Goal: Task Accomplishment & Management: Manage account settings

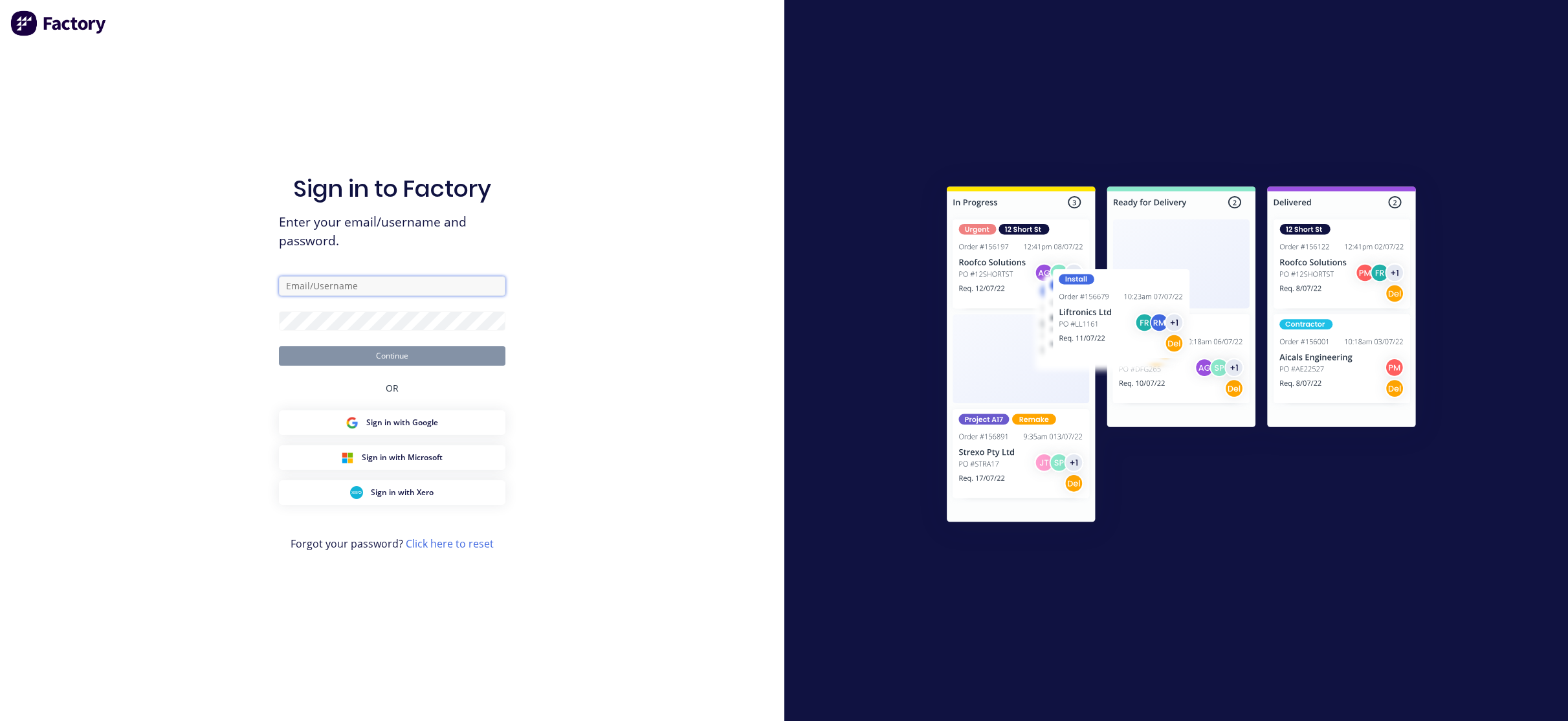
type input "[EMAIL_ADDRESS][DOMAIN_NAME]"
click at [416, 353] on button "Continue" at bounding box center [392, 356] width 226 height 19
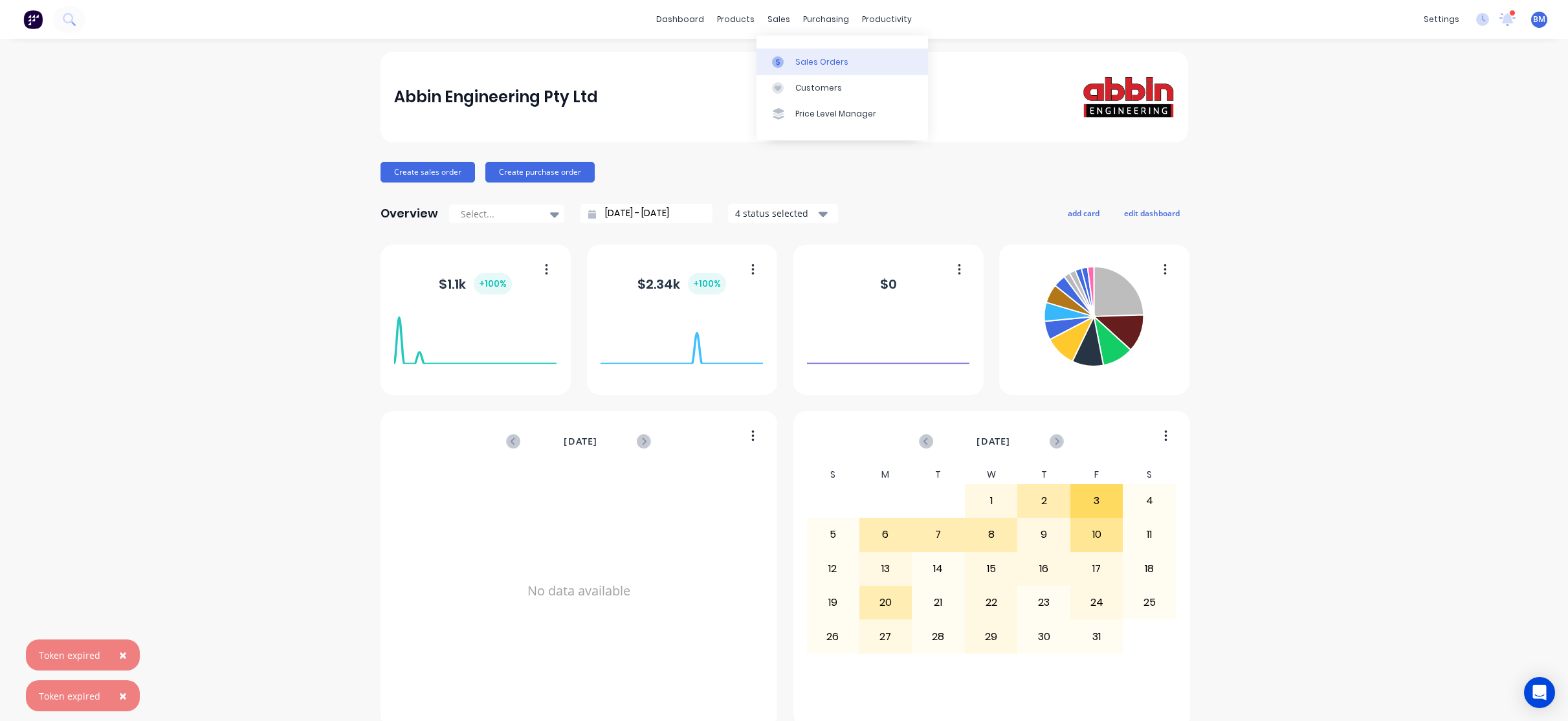
click at [788, 64] on div at bounding box center [782, 62] width 19 height 12
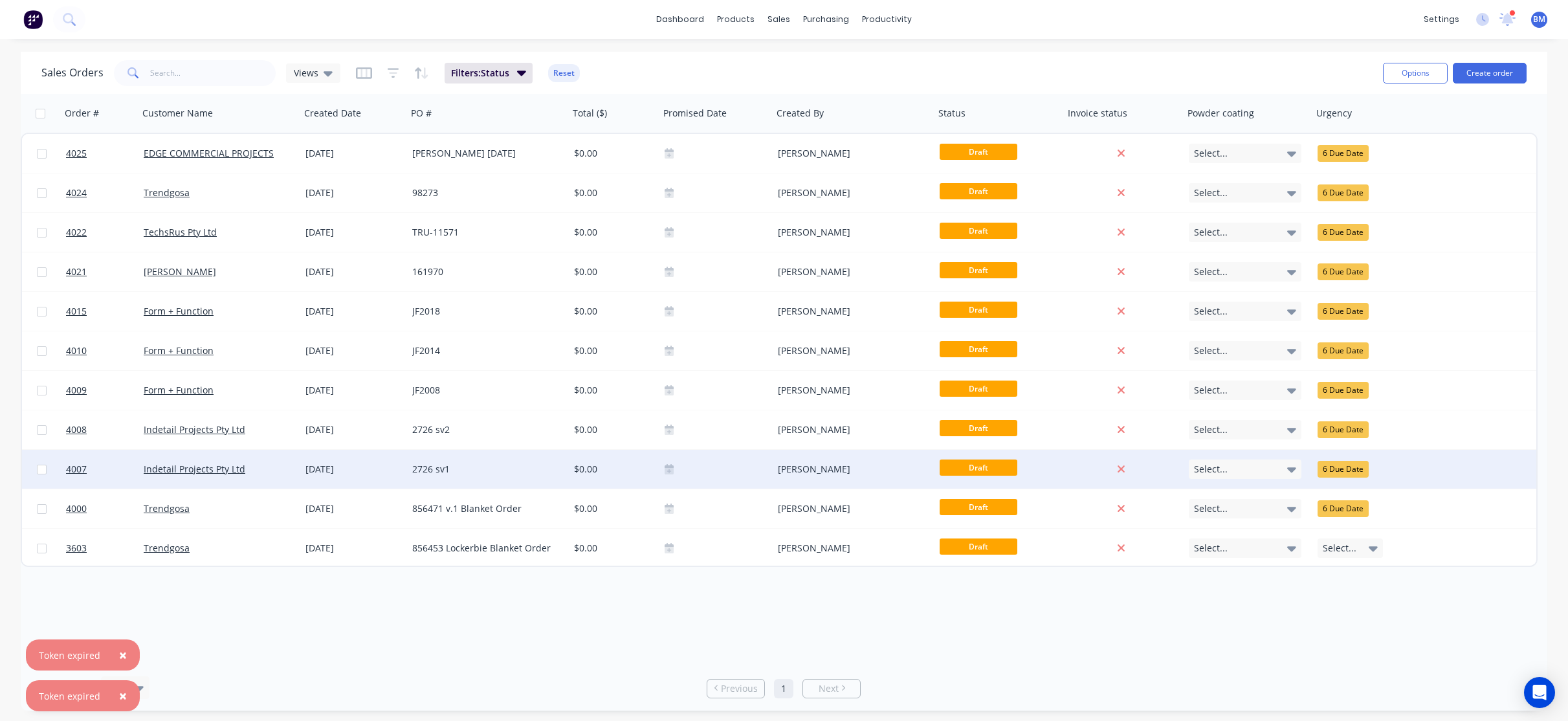
click at [305, 469] on div "[DATE]" at bounding box center [354, 470] width 107 height 39
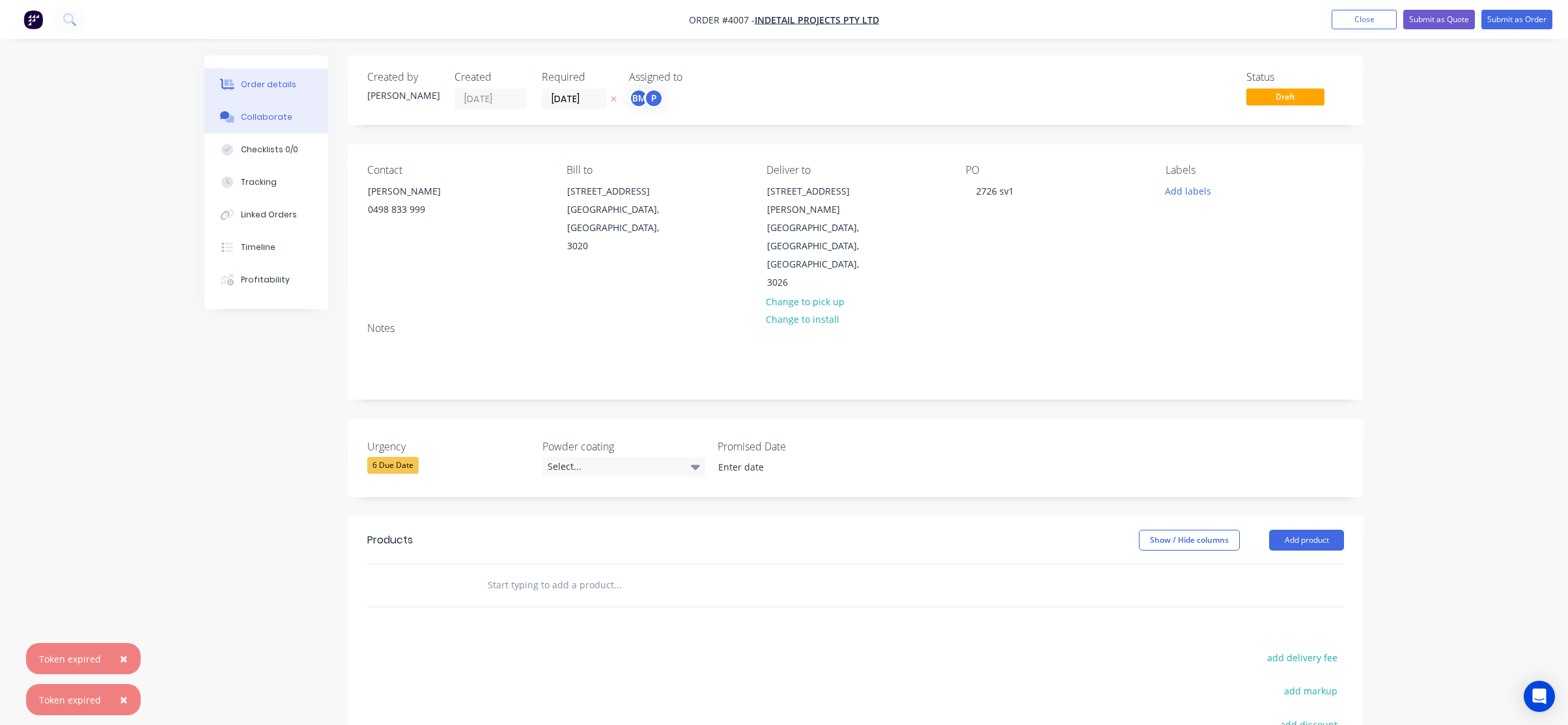
click at [247, 117] on div "Collaborate" at bounding box center [267, 117] width 52 height 12
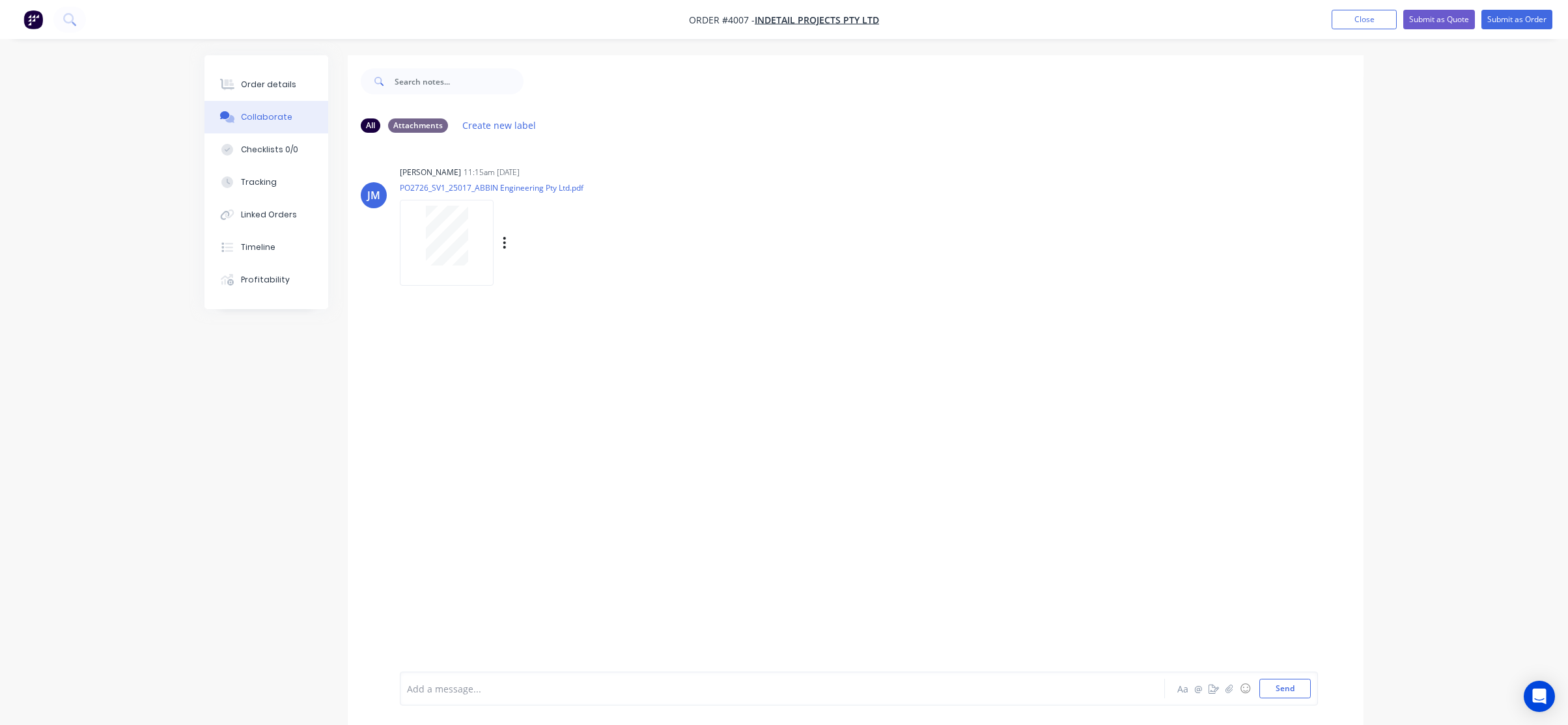
click at [502, 197] on div "Labels Download Delete" at bounding box center [519, 243] width 239 height 98
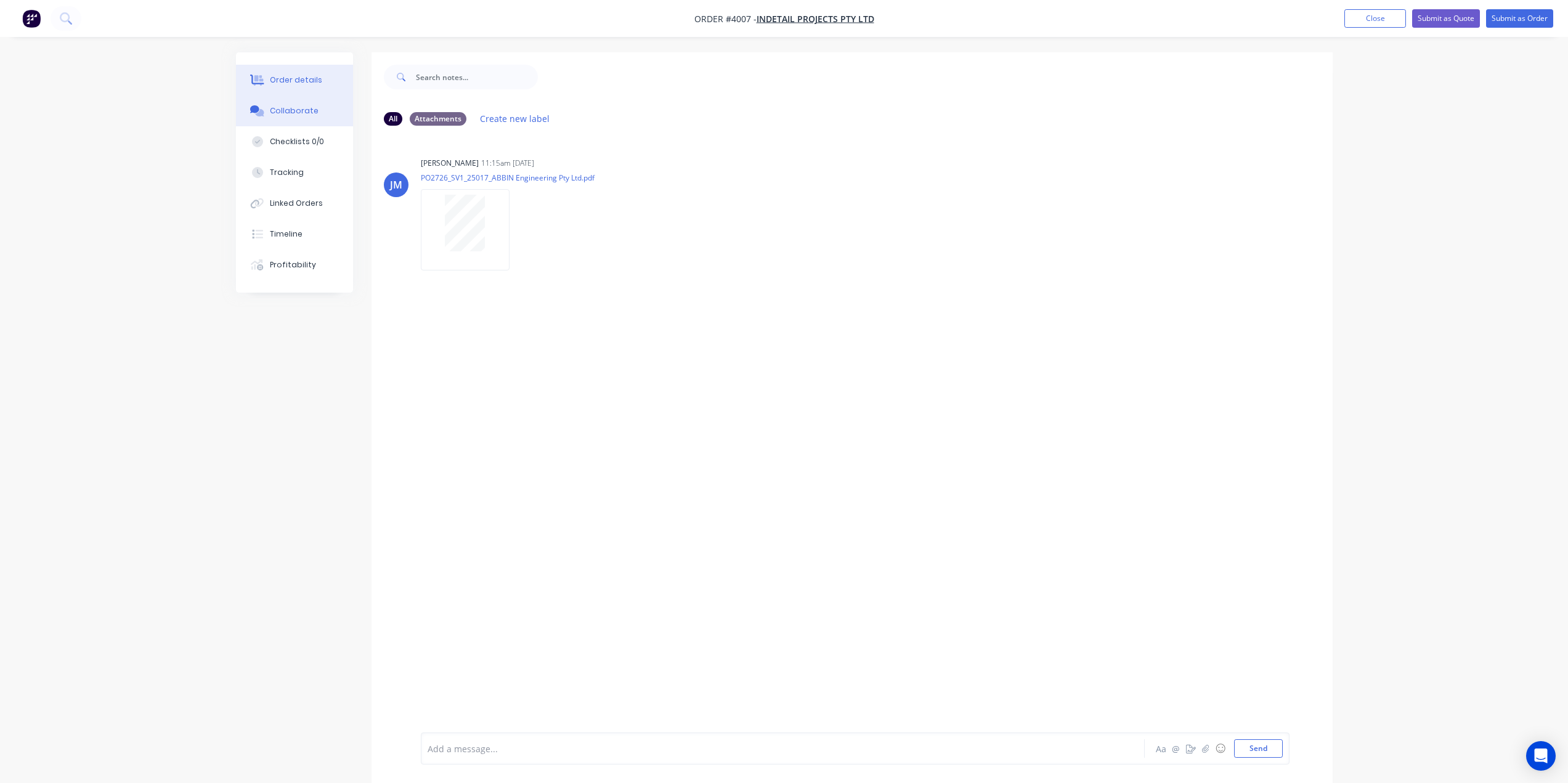
click at [291, 68] on button "Order details" at bounding box center [295, 80] width 117 height 31
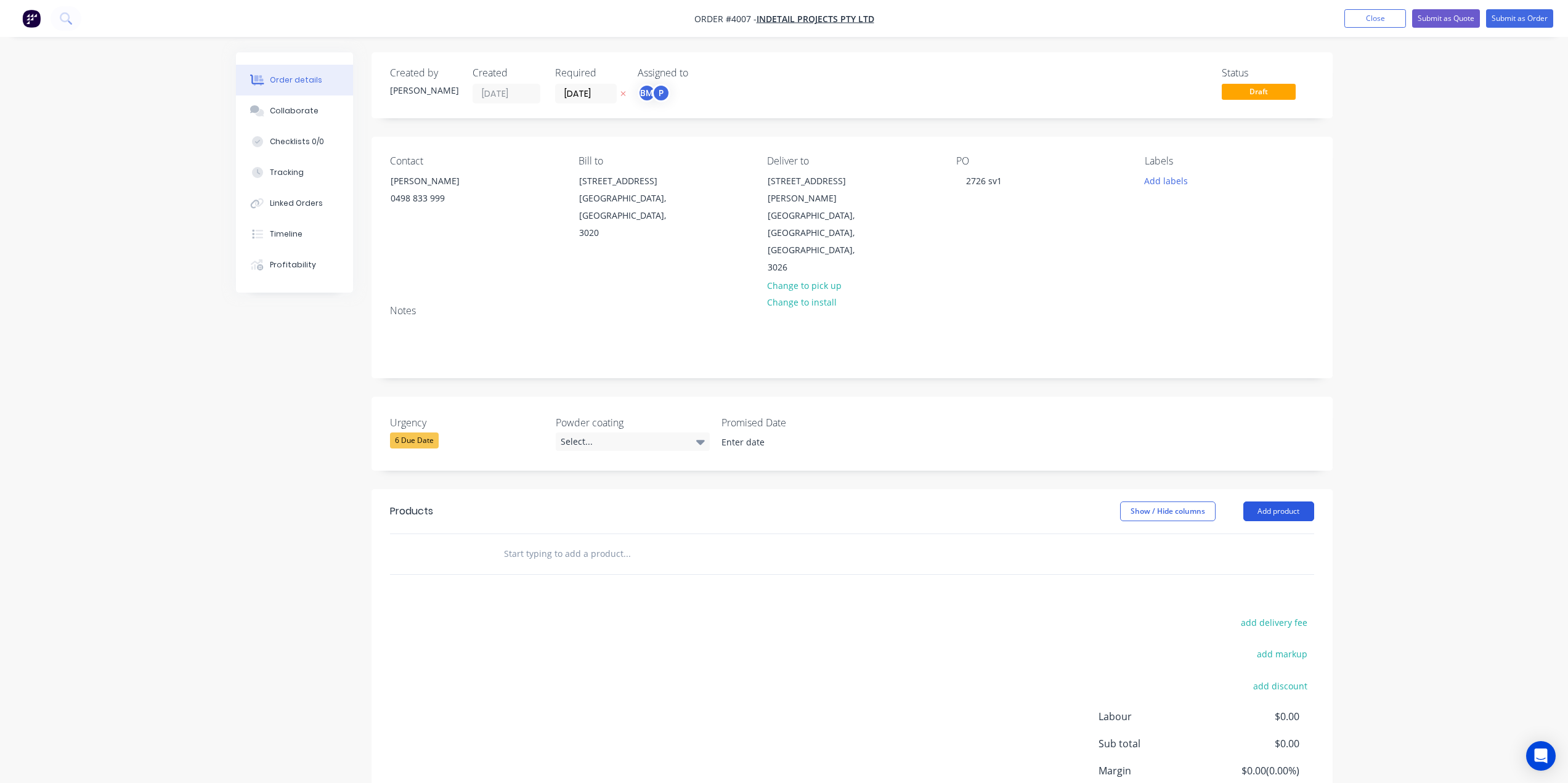
click at [1254, 502] on button "Add product" at bounding box center [1279, 511] width 71 height 20
click at [1238, 531] on button "Product catalogue" at bounding box center [1256, 542] width 117 height 24
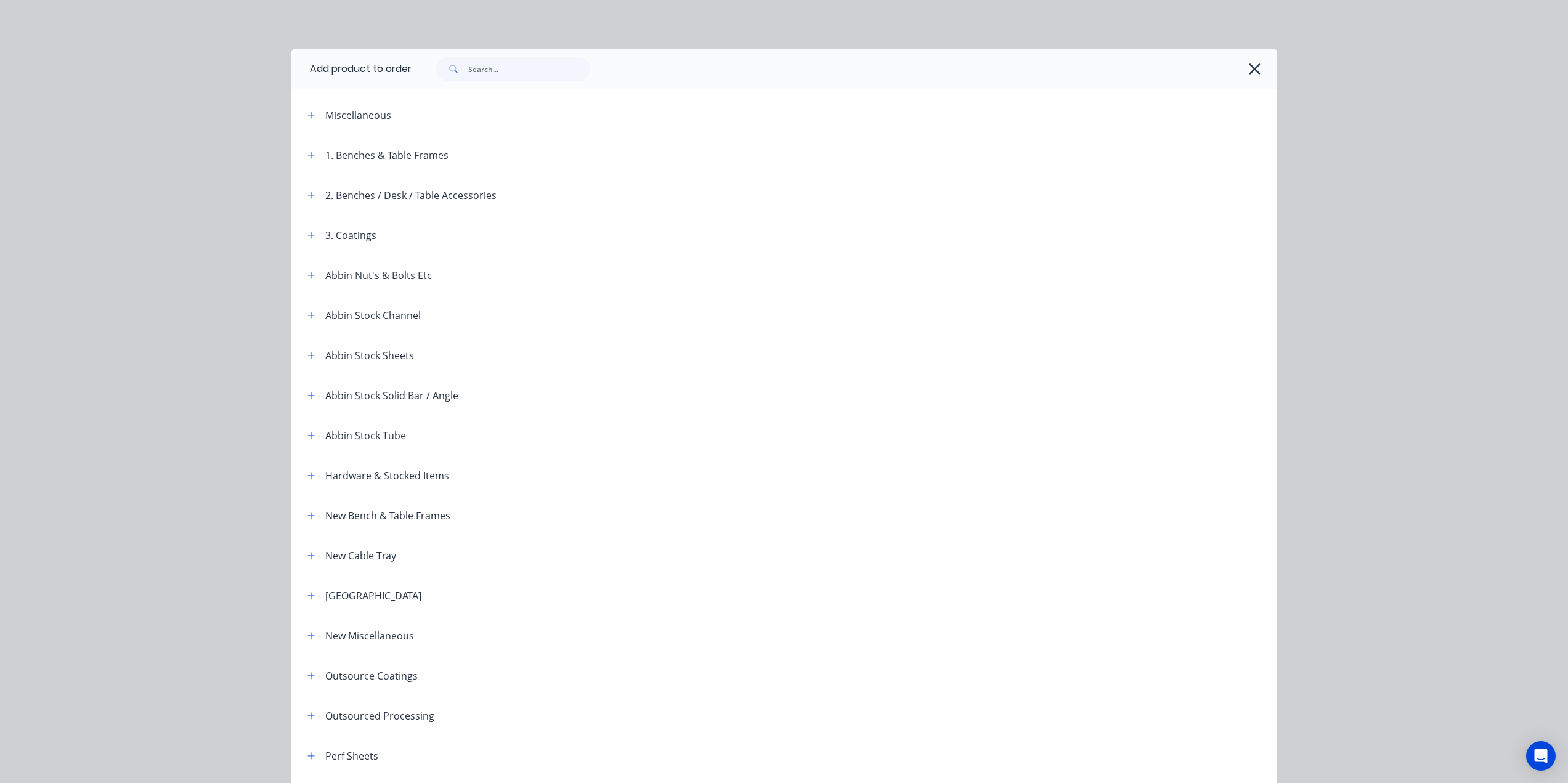
click at [315, 119] on div "Miscellaneous" at bounding box center [403, 115] width 210 height 15
click at [1255, 72] on icon "button" at bounding box center [1255, 69] width 13 height 17
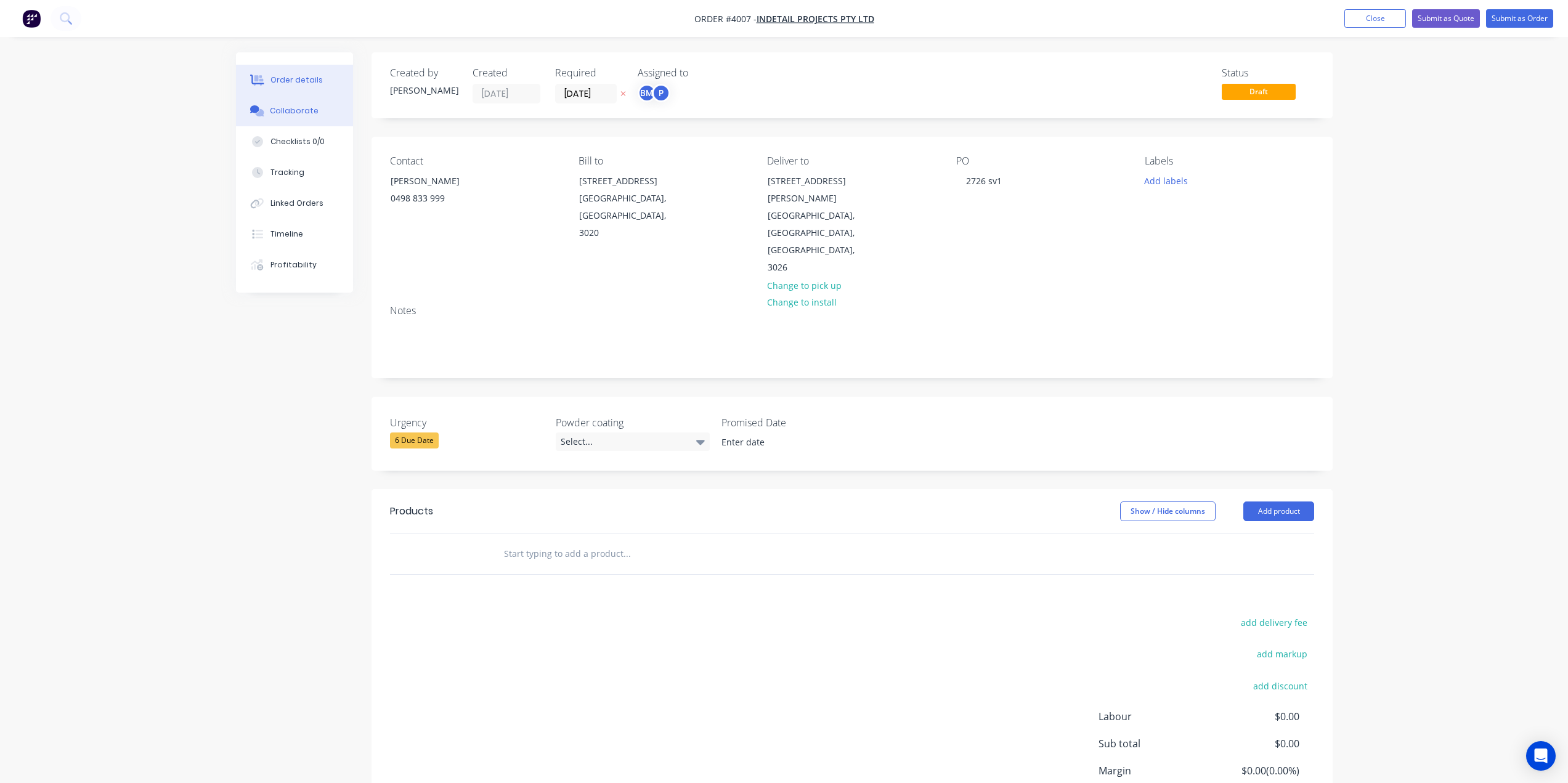
click at [279, 115] on div "Collaborate" at bounding box center [294, 111] width 49 height 11
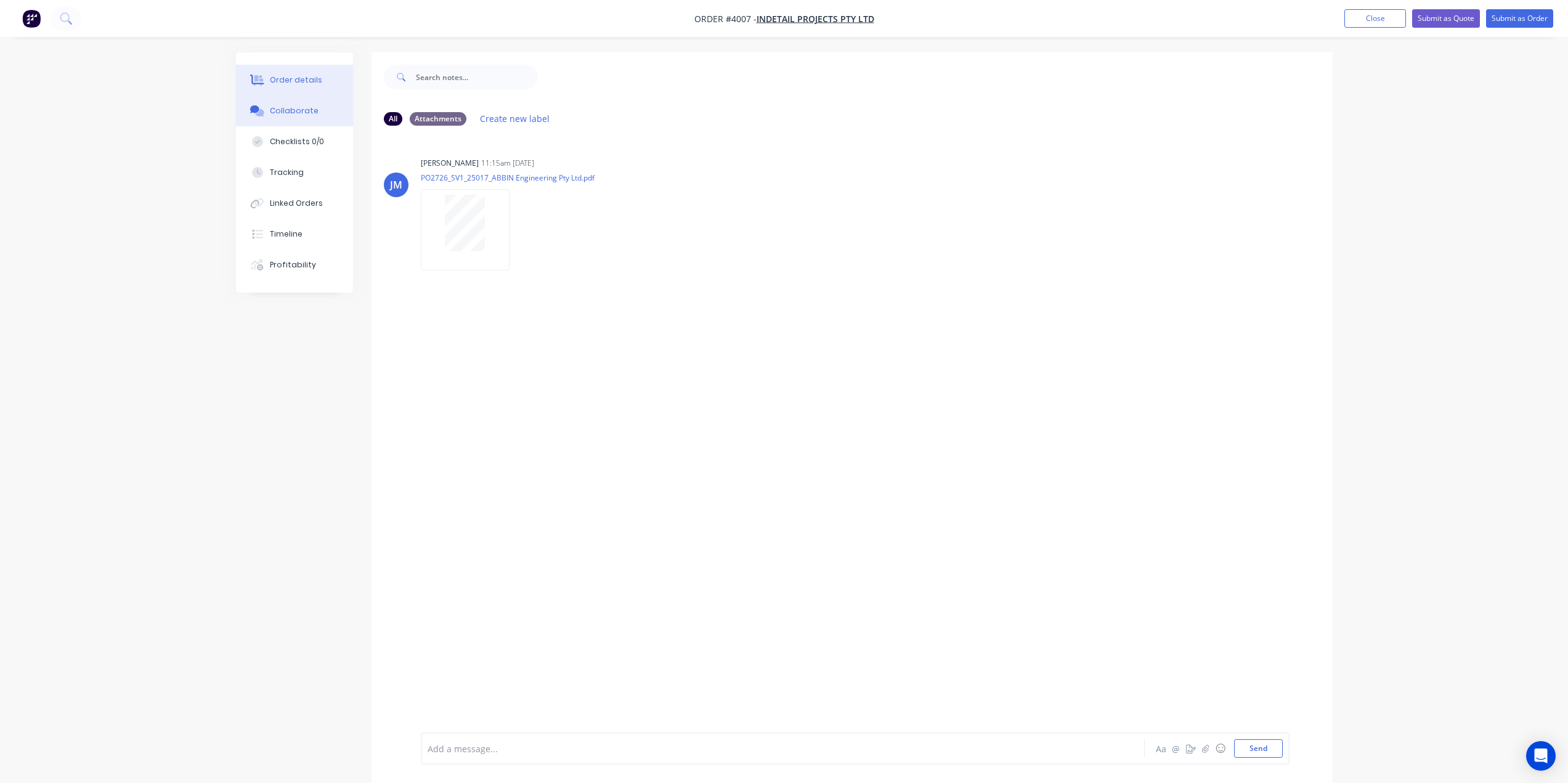
click at [270, 75] on div "Order details" at bounding box center [295, 80] width 52 height 11
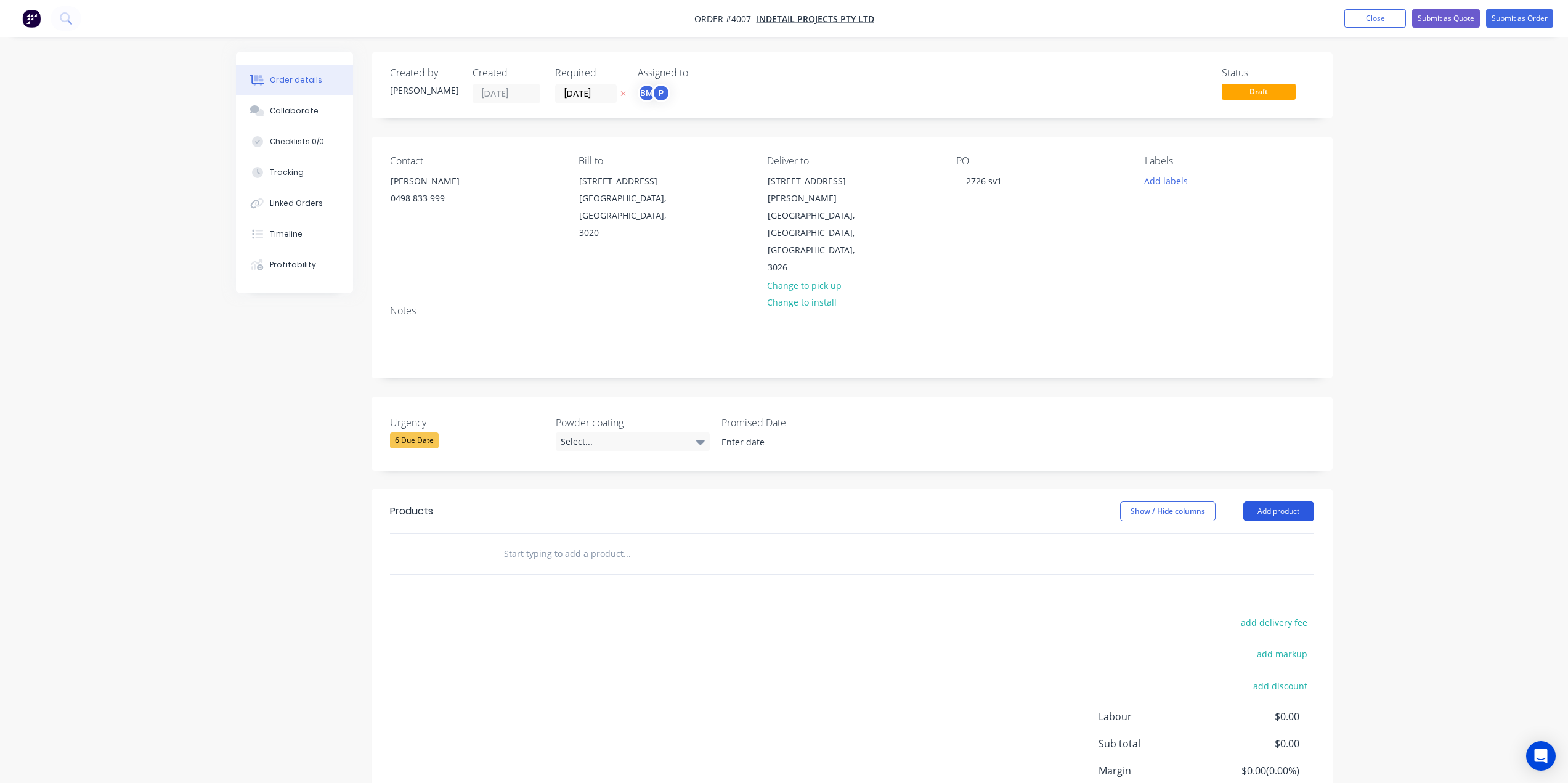
click at [1297, 502] on button "Add product" at bounding box center [1279, 511] width 71 height 20
click at [1316, 534] on div at bounding box center [852, 554] width 961 height 42
click at [1283, 502] on button "Add product" at bounding box center [1279, 511] width 71 height 20
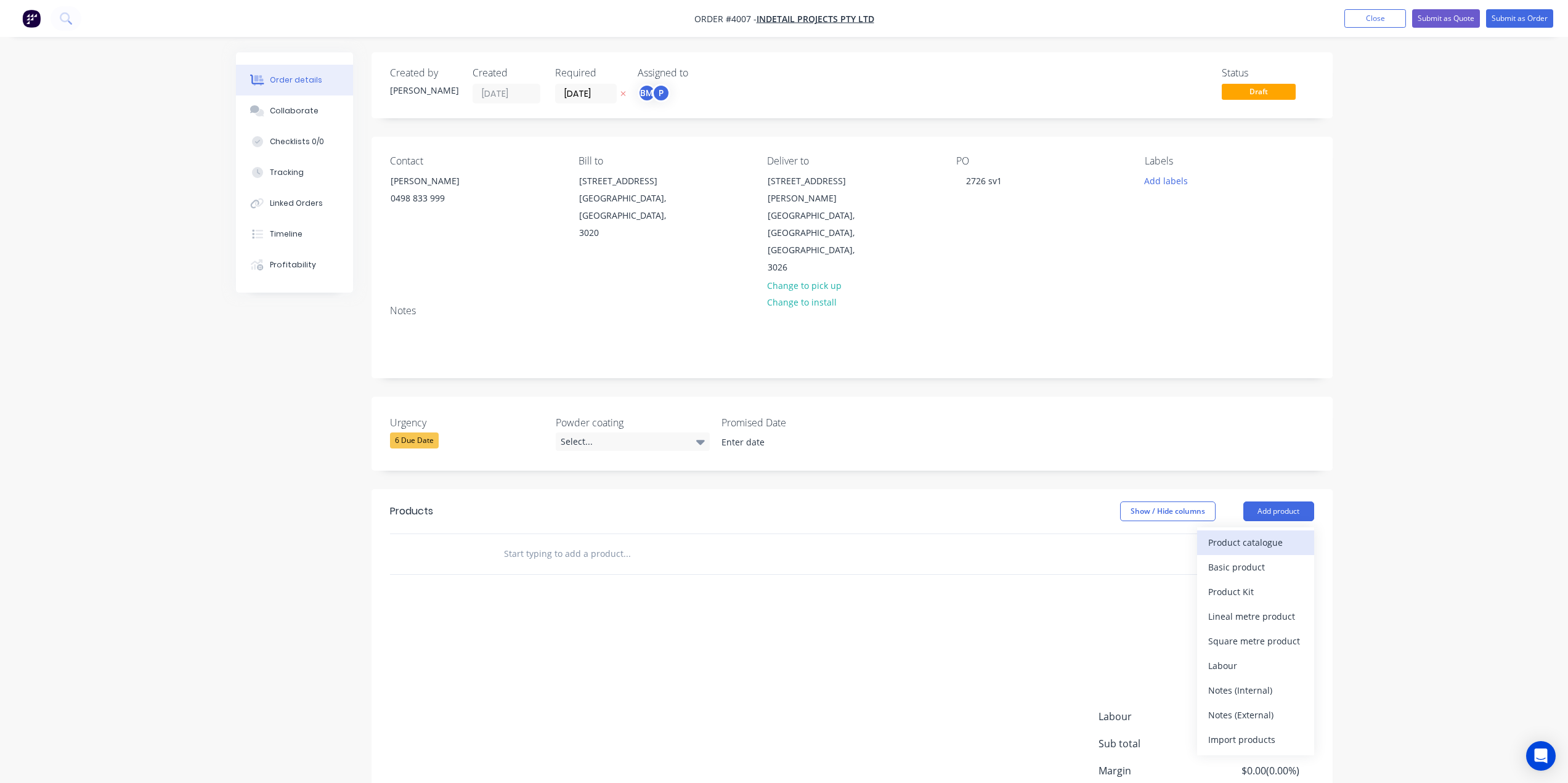
click at [1258, 534] on div "Product catalogue" at bounding box center [1256, 542] width 95 height 18
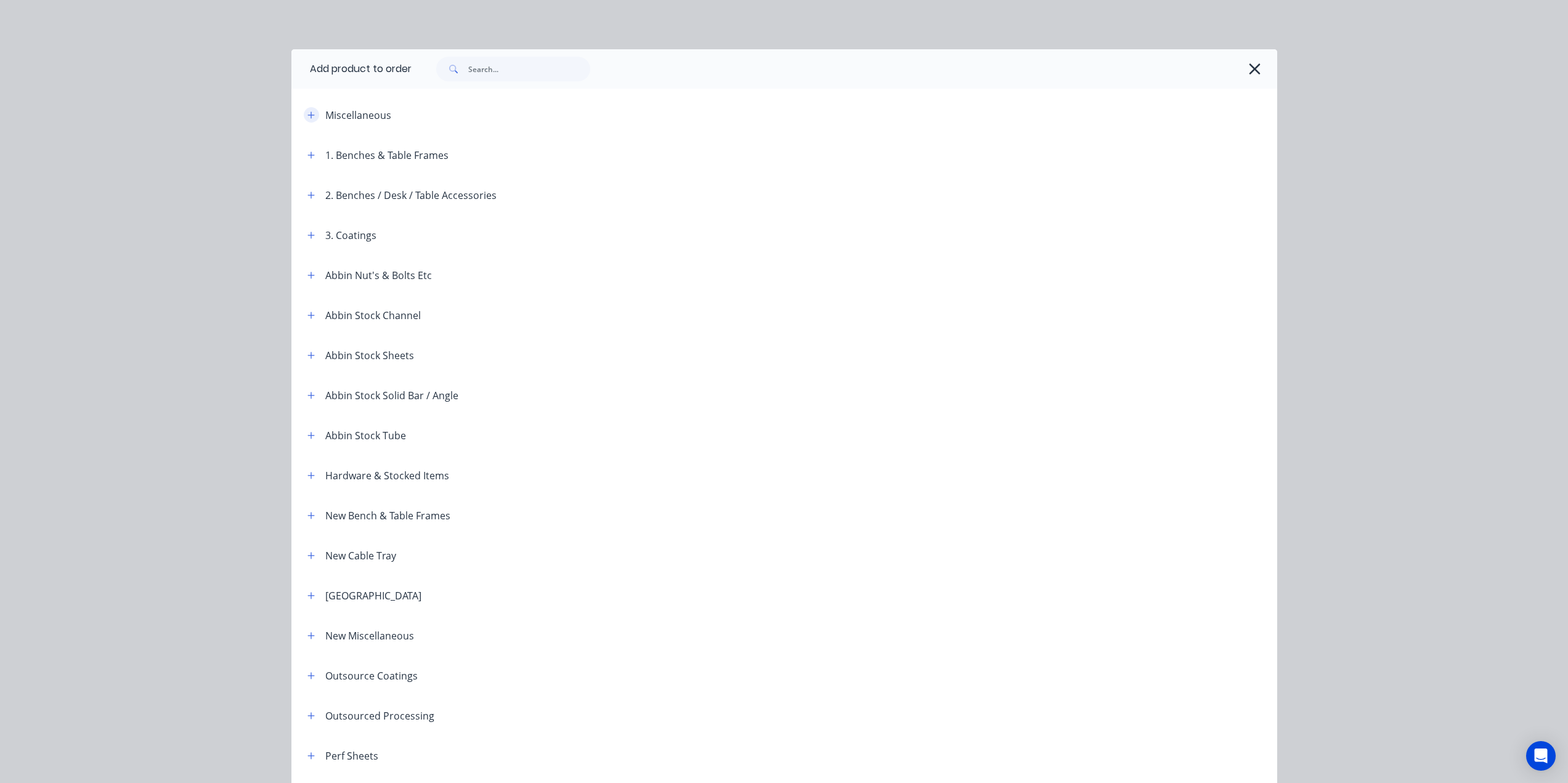
click at [308, 111] on icon "button" at bounding box center [311, 115] width 7 height 9
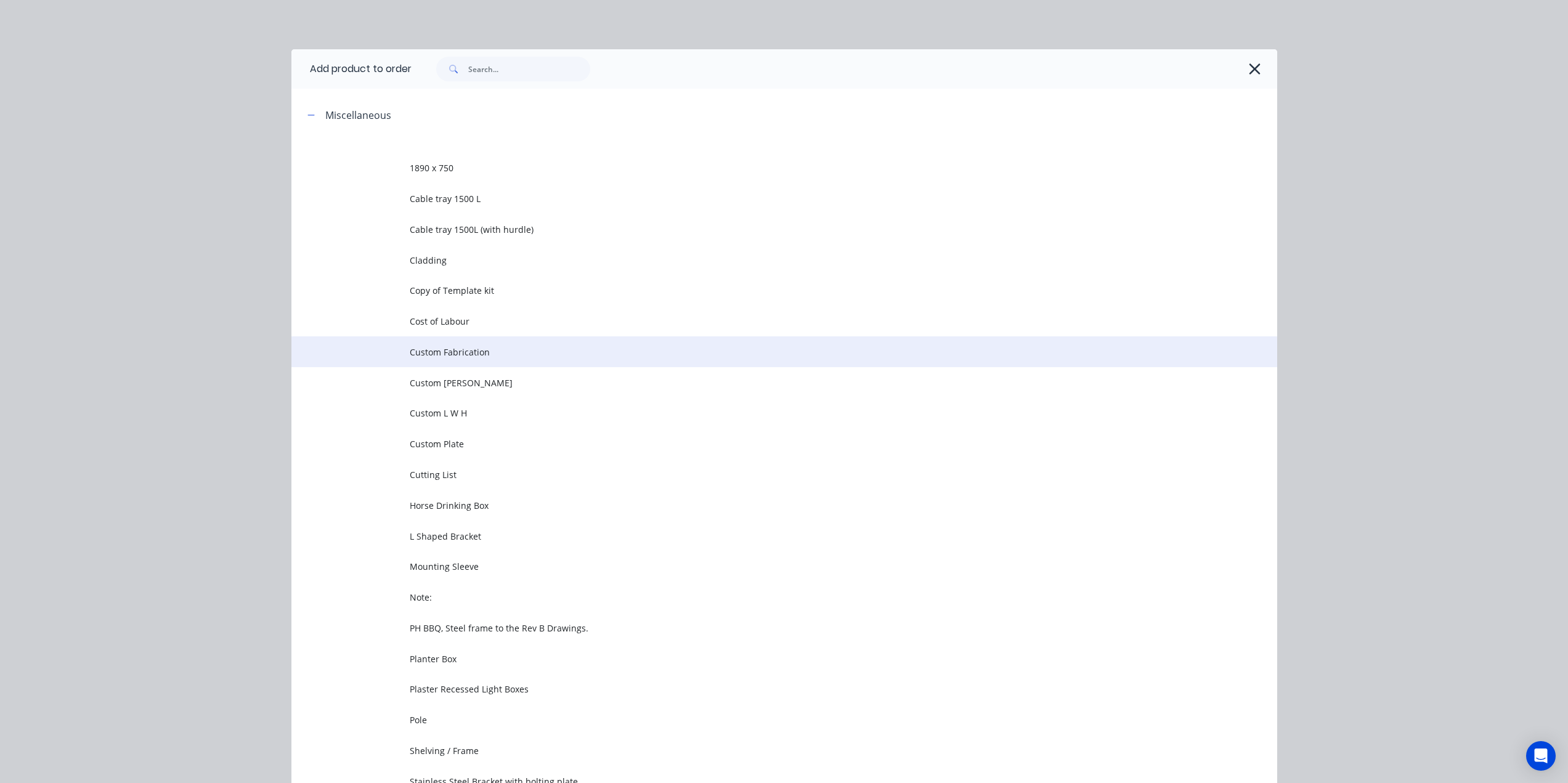
click at [459, 359] on td "Custom Fabrication" at bounding box center [844, 351] width 867 height 31
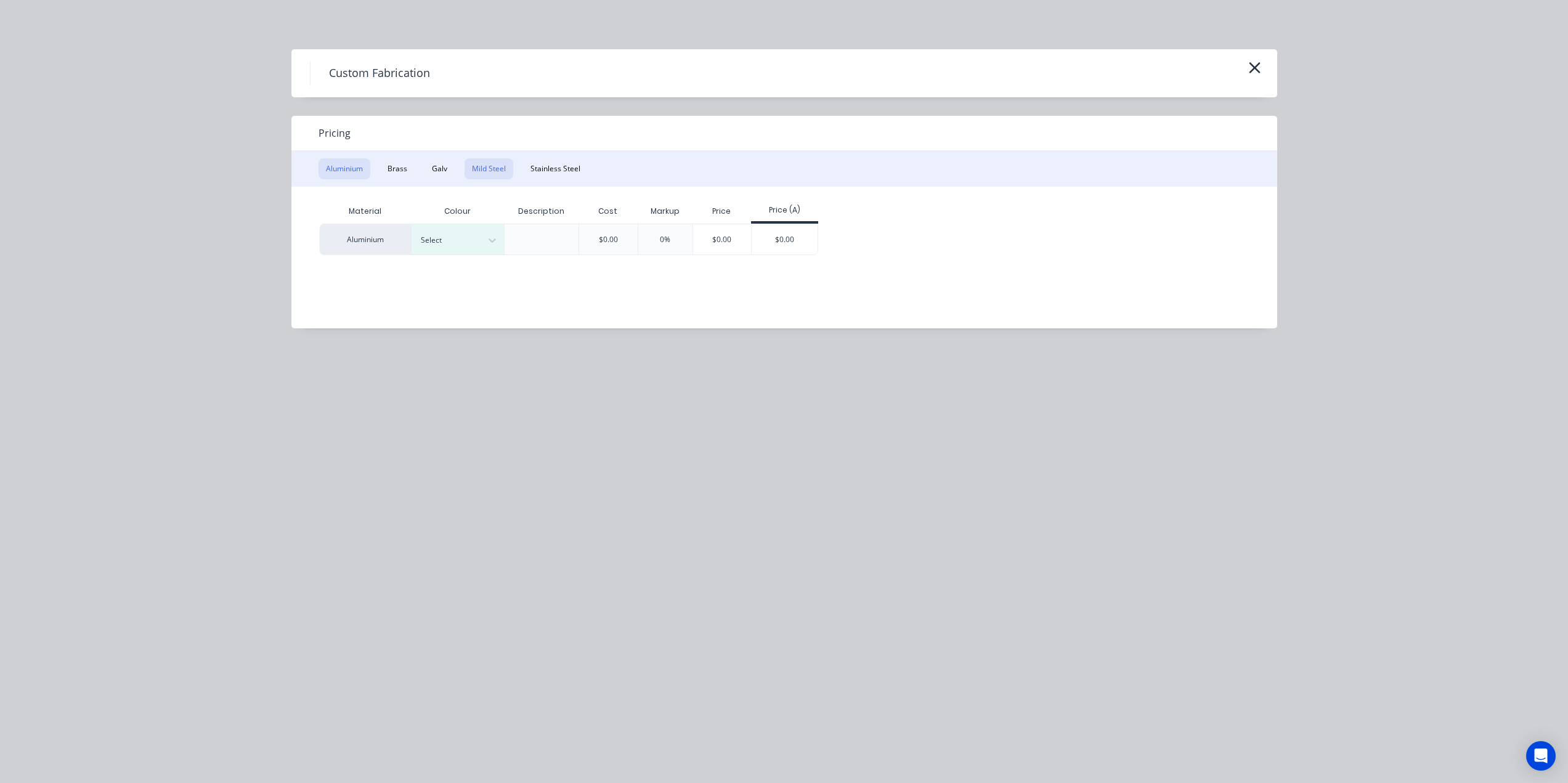
click at [491, 165] on button "Mild Steel" at bounding box center [489, 169] width 49 height 21
click at [695, 240] on div "$0.00" at bounding box center [692, 239] width 66 height 30
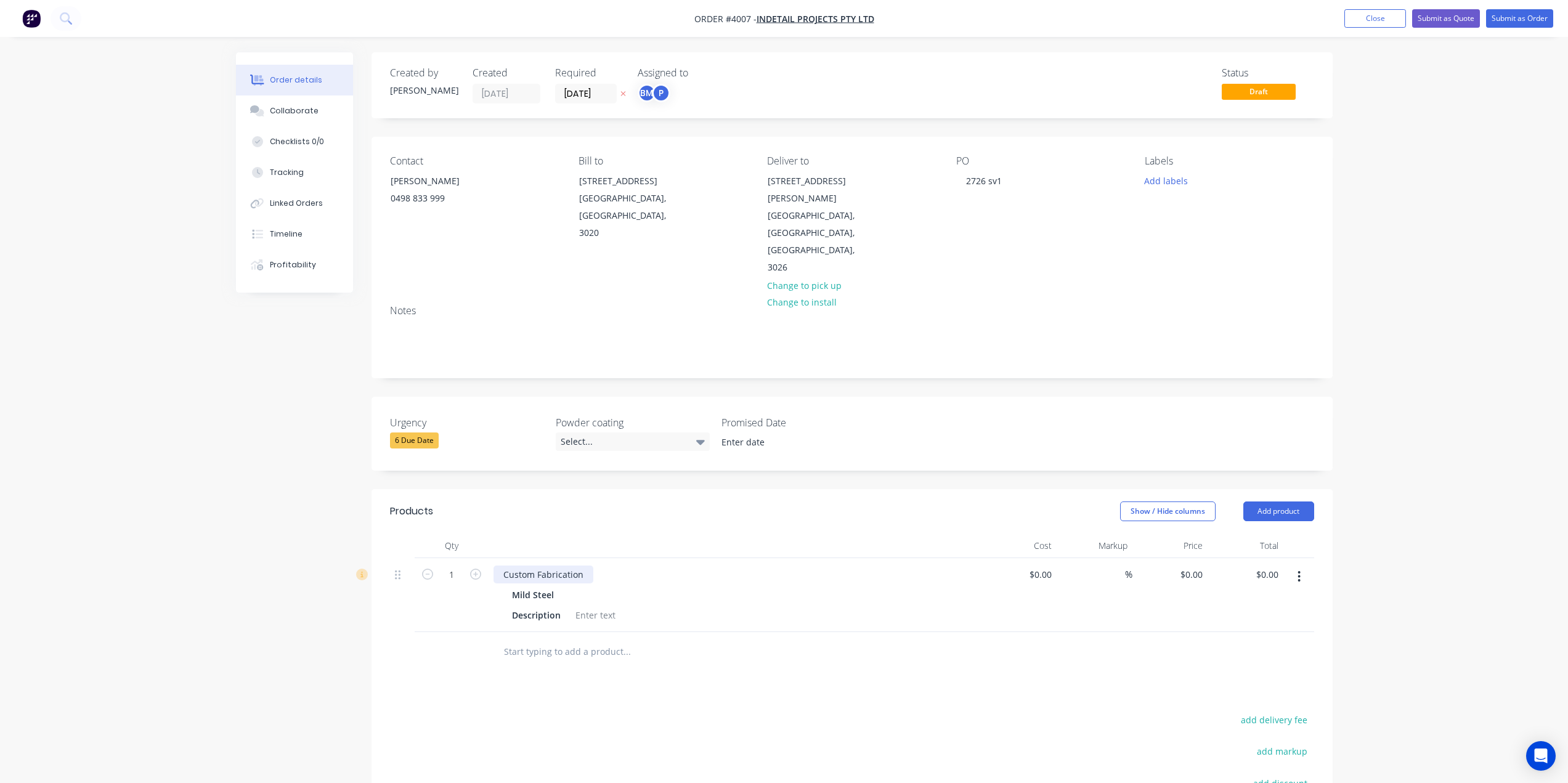
click at [583, 566] on div "Custom Fabrication" at bounding box center [543, 574] width 100 height 18
paste div
drag, startPoint x: 497, startPoint y: 554, endPoint x: 741, endPoint y: 585, distance: 246.0
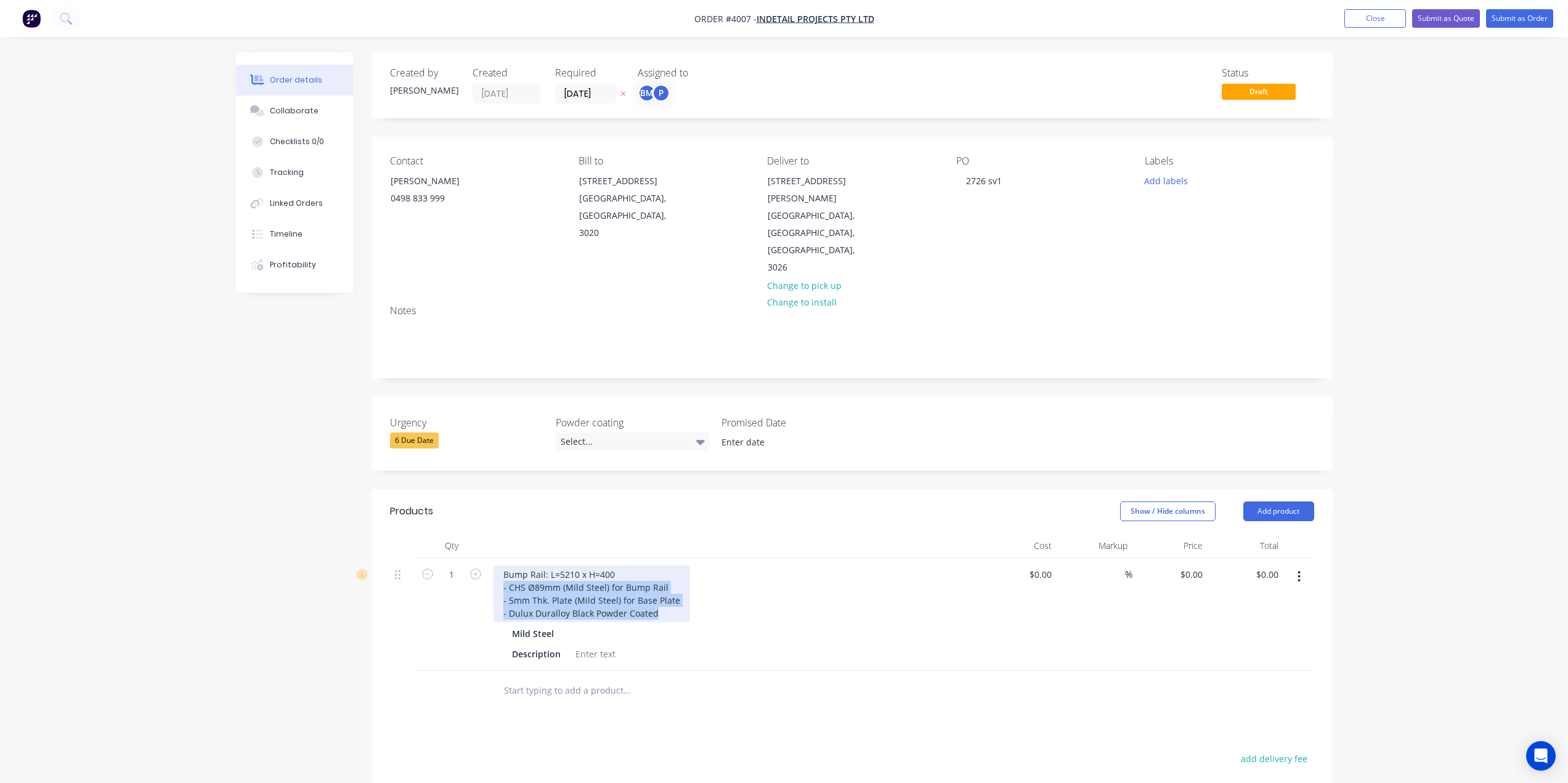
click at [740, 585] on div "Bump Rail: L=5210 x H=400 - CHS Ø89mm (Mild Steel) for Bump Rail - 5mm Thk. Pla…" at bounding box center [735, 594] width 483 height 57
click at [601, 598] on div "Qty Cost Markup Price Total 1 Bump Rail: L=5210 x H=400 Mild Steel Description …" at bounding box center [852, 603] width 961 height 138
click at [601, 606] on div at bounding box center [596, 615] width 50 height 18
paste div
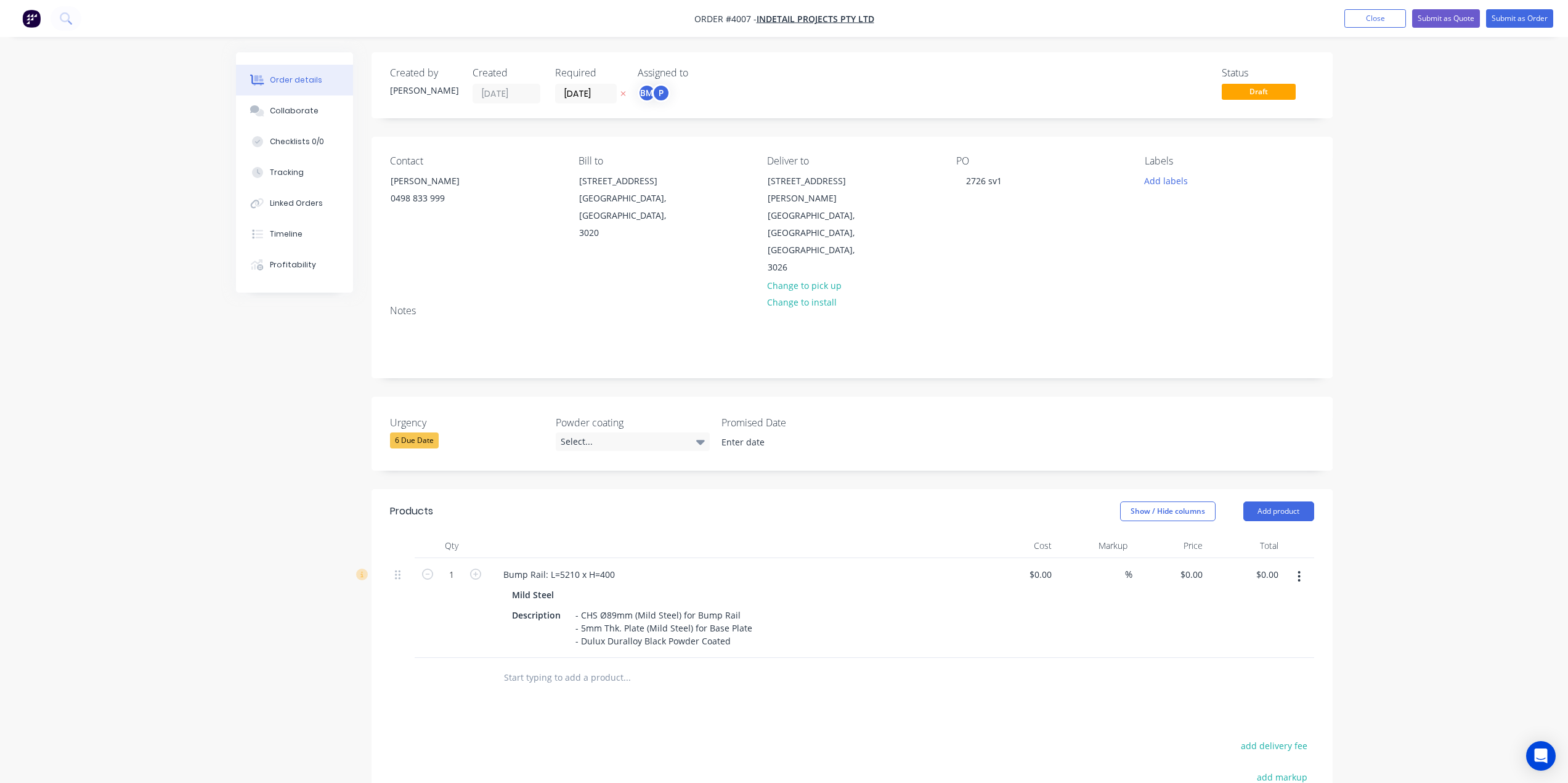
click at [627, 664] on div "Products Show / Hide columns Add product Qty Cost Markup Price Total 1 Bump Rai…" at bounding box center [852, 741] width 961 height 505
click at [1292, 566] on button "button" at bounding box center [1299, 577] width 29 height 22
click at [1275, 670] on button "Delete" at bounding box center [1256, 682] width 117 height 24
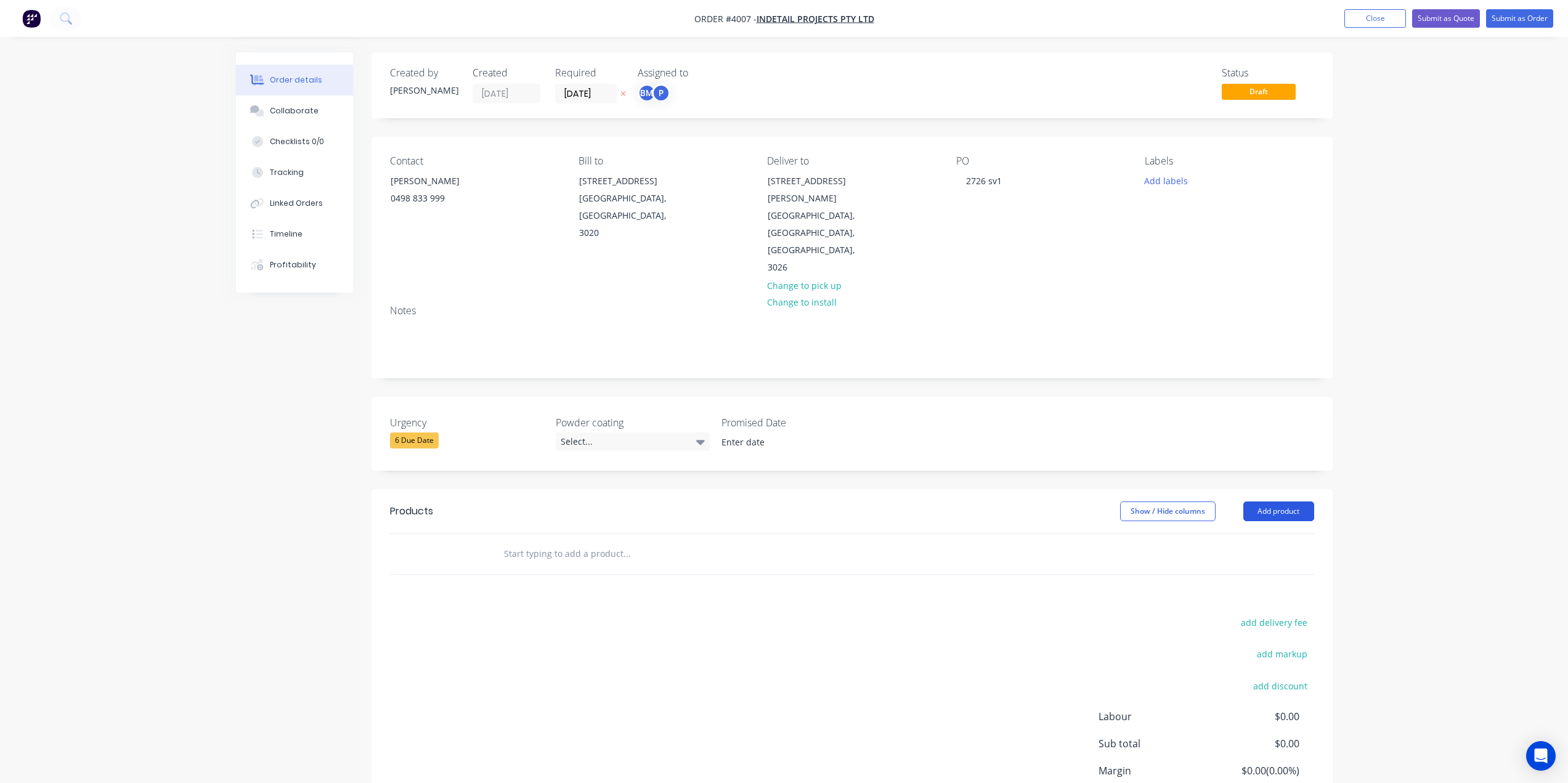
click at [1303, 502] on button "Add product" at bounding box center [1279, 511] width 71 height 20
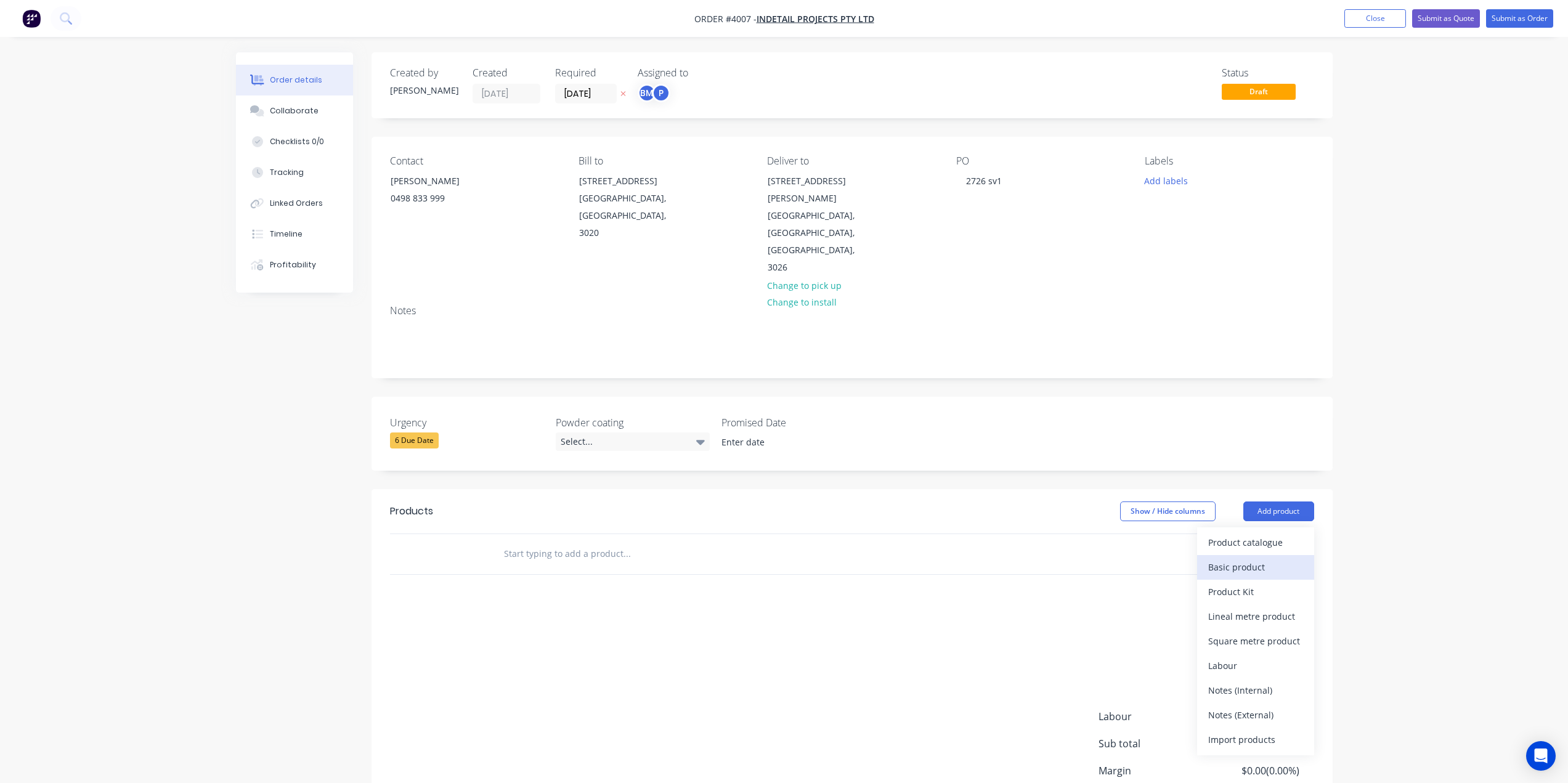
click at [1291, 558] on div "Basic product" at bounding box center [1256, 567] width 95 height 18
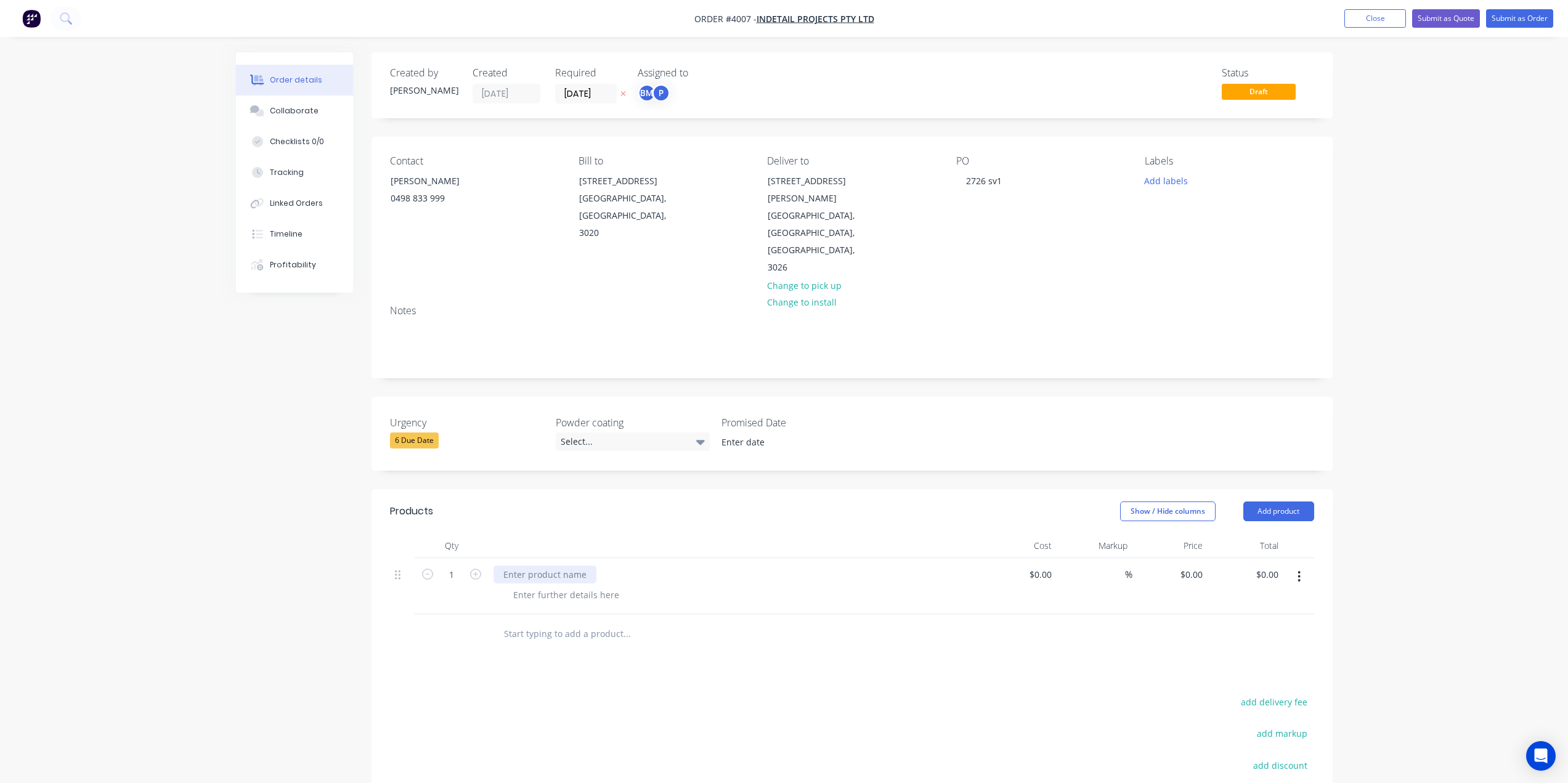
click at [564, 566] on div at bounding box center [545, 574] width 103 height 18
paste div
click at [791, 648] on div at bounding box center [678, 660] width 370 height 24
click at [1294, 566] on button "button" at bounding box center [1299, 577] width 29 height 22
click at [1272, 674] on div "Delete" at bounding box center [1256, 683] width 95 height 18
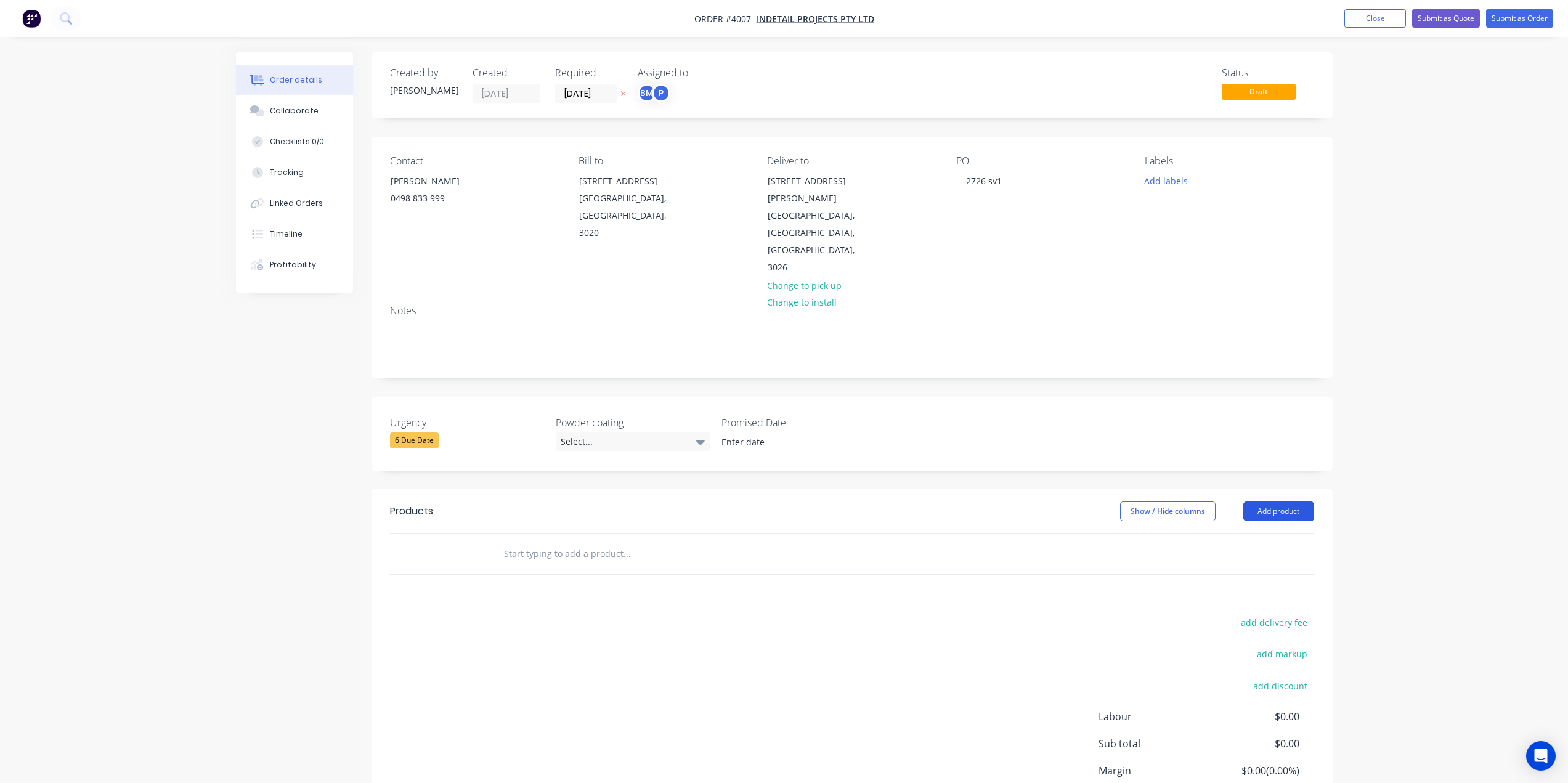
click at [1288, 502] on button "Add product" at bounding box center [1279, 511] width 71 height 20
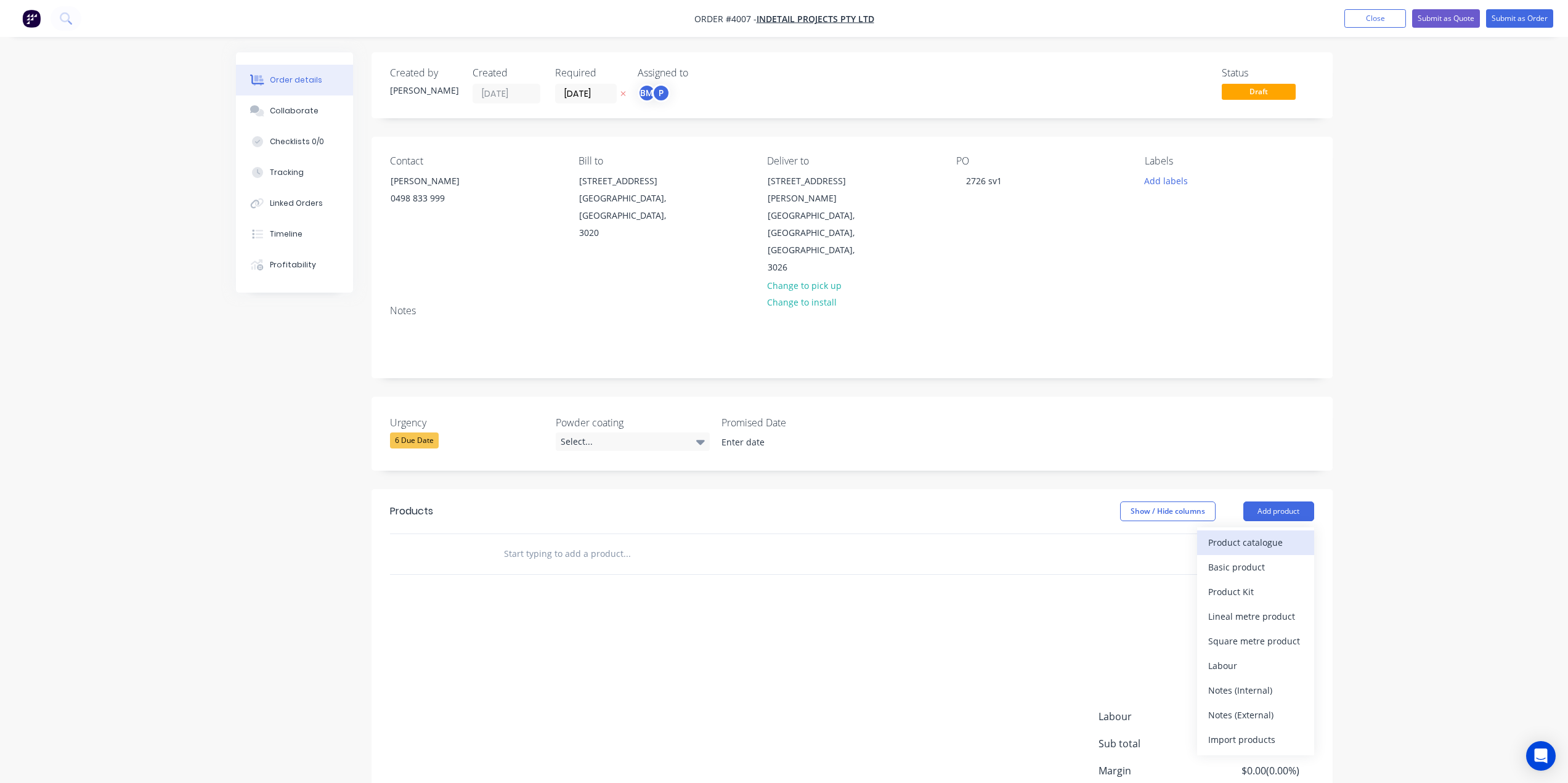
click at [1284, 534] on div "Product catalogue" at bounding box center [1256, 542] width 95 height 18
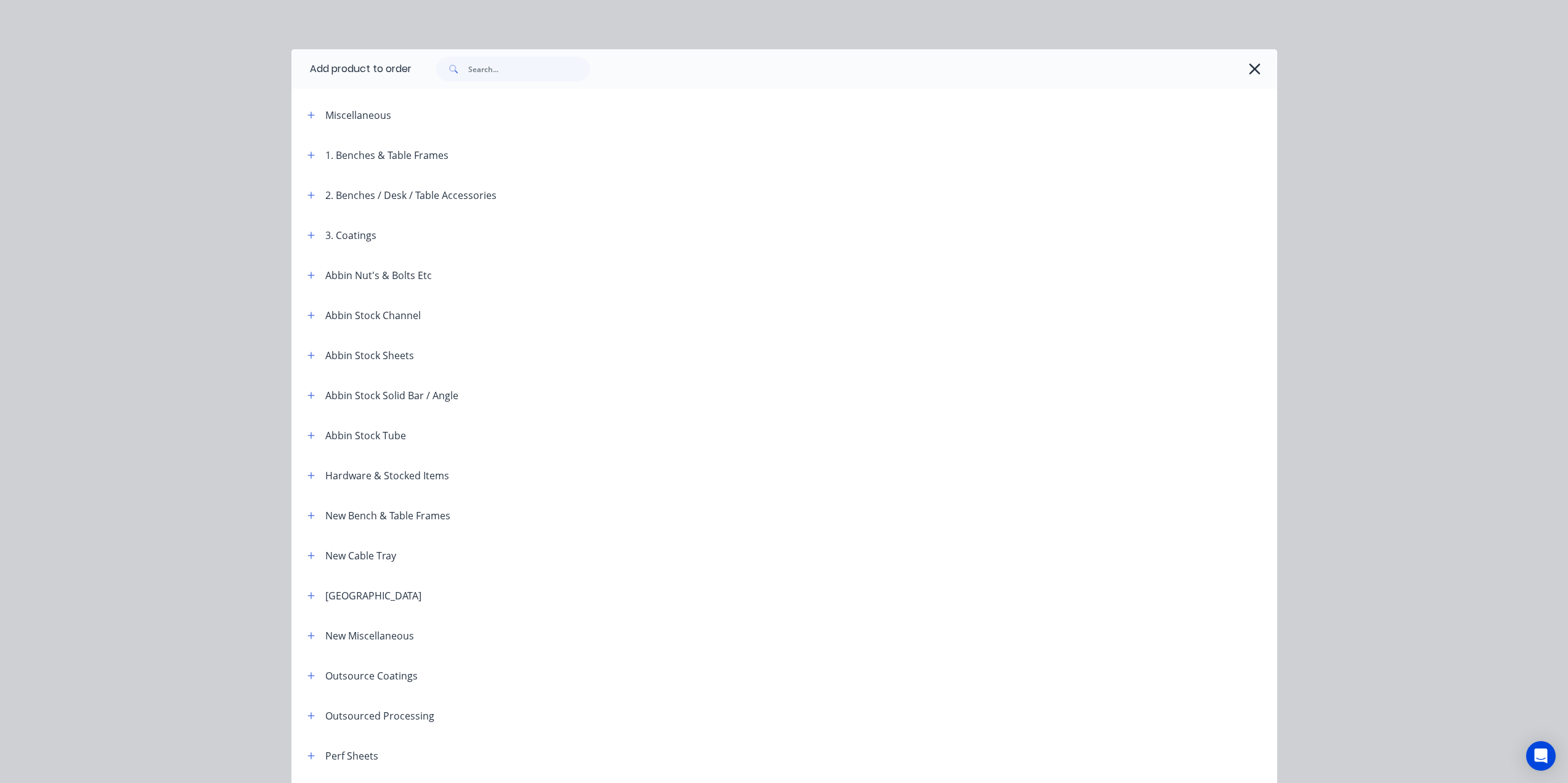
click at [298, 107] on div "Miscellaneous" at bounding box center [403, 115] width 210 height 15
click at [308, 114] on icon "button" at bounding box center [311, 115] width 7 height 9
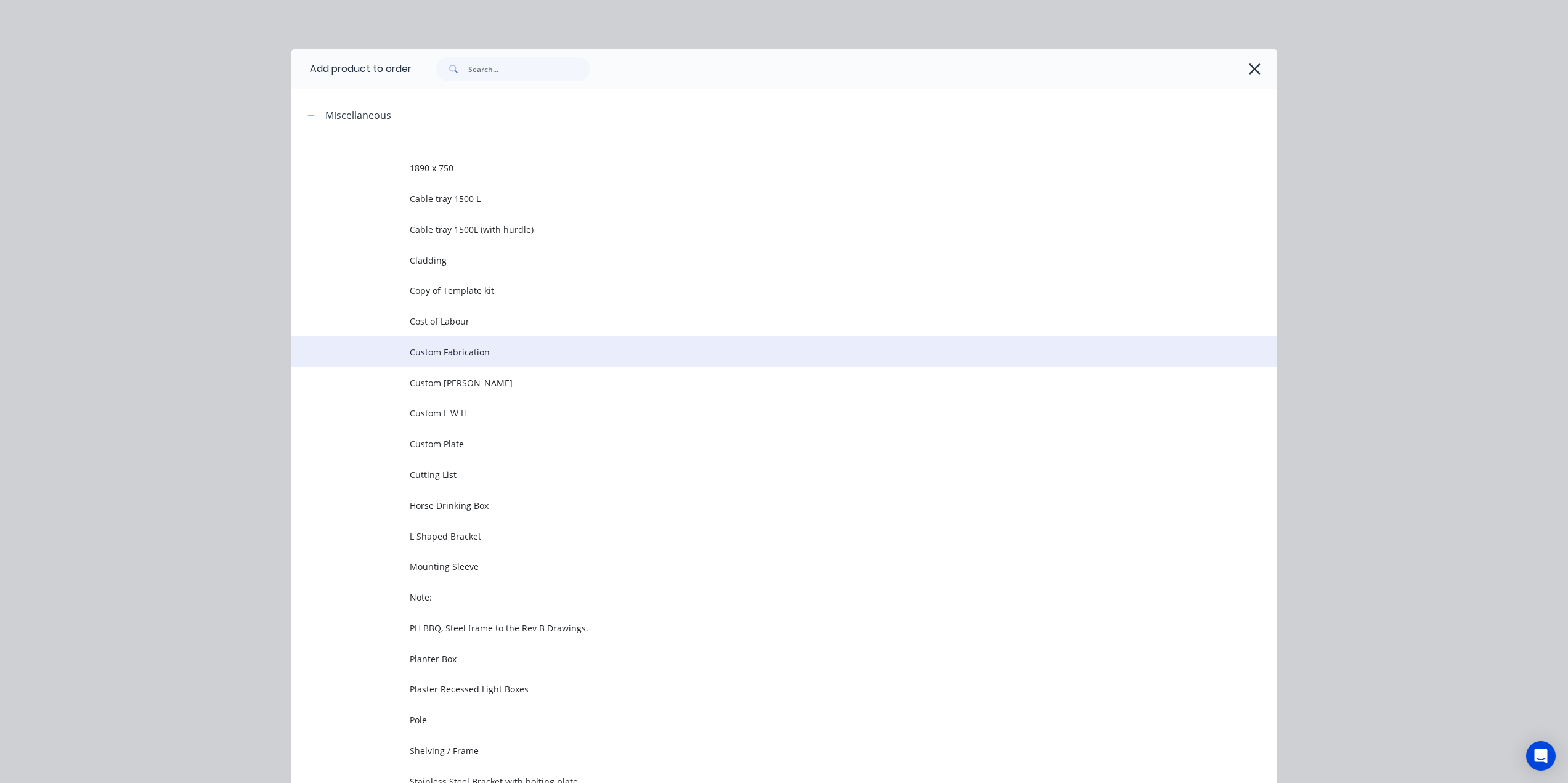
click at [451, 355] on span "Custom Fabrication" at bounding box center [757, 352] width 694 height 13
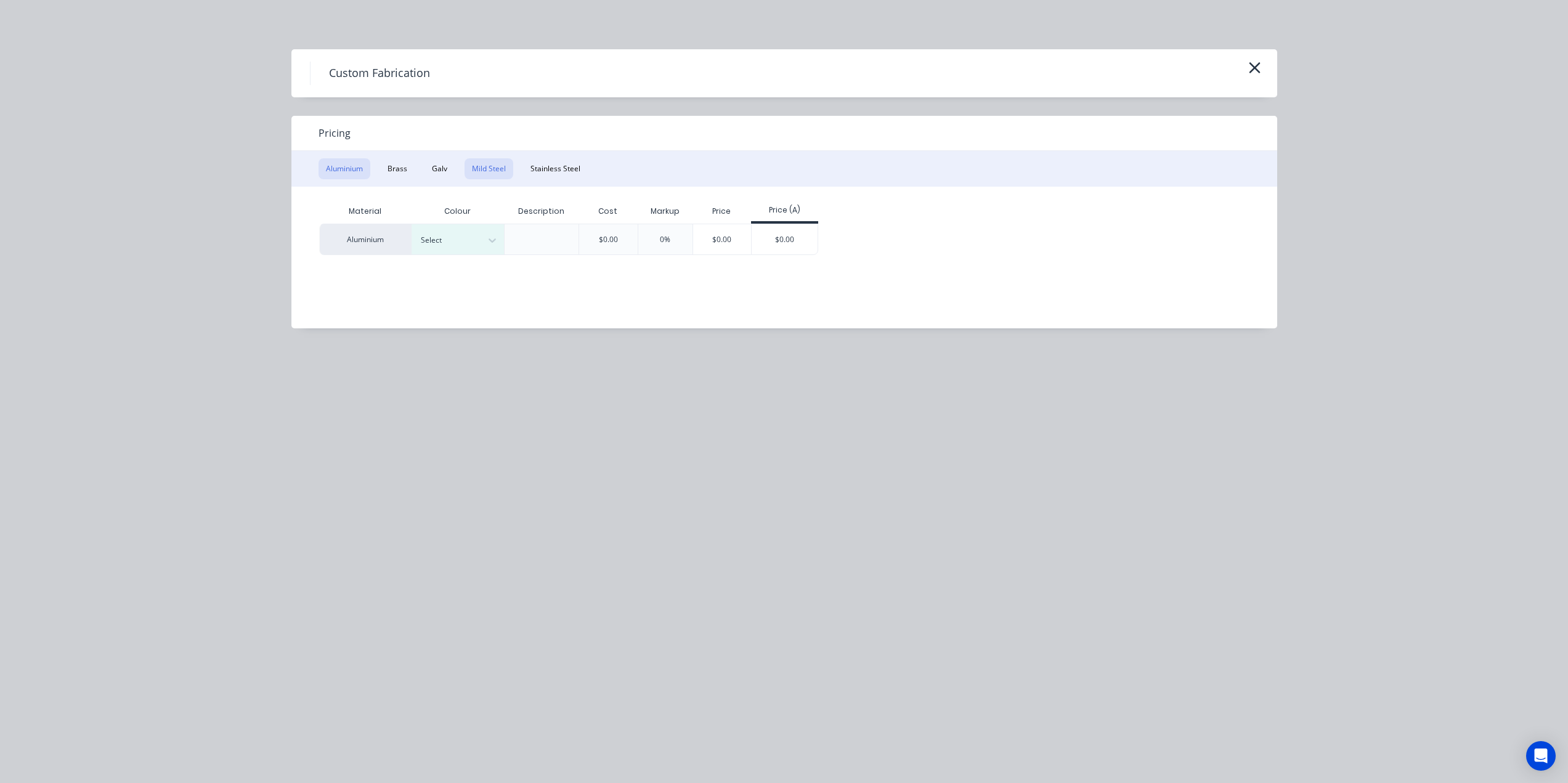
click at [501, 174] on button "Mild Steel" at bounding box center [489, 169] width 49 height 21
click at [690, 237] on div "$0.00" at bounding box center [692, 239] width 66 height 30
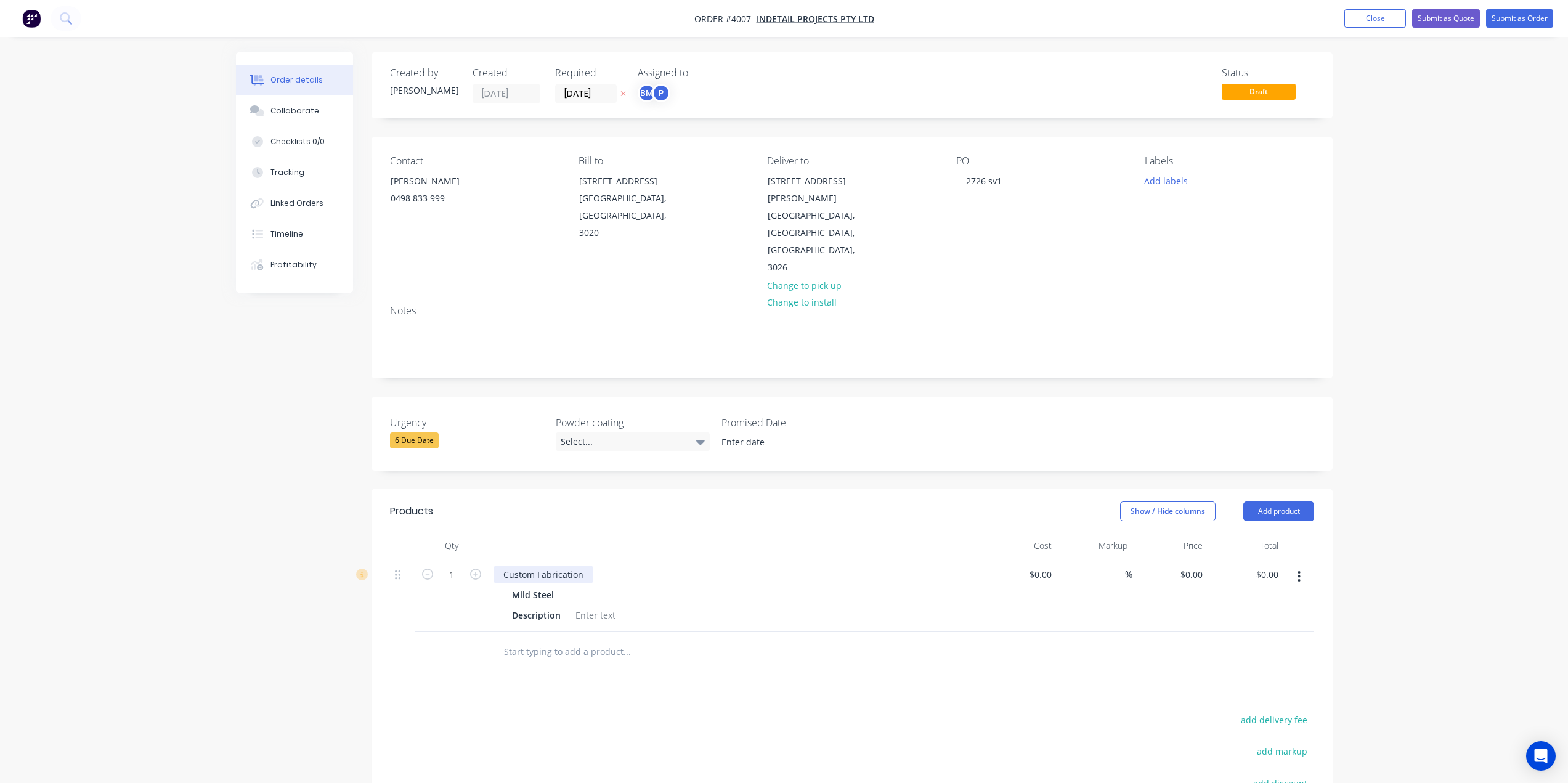
click at [537, 566] on div "Custom Fabrication" at bounding box center [543, 574] width 100 height 18
click at [538, 566] on div "Custom Fabrication" at bounding box center [543, 574] width 100 height 18
paste div
click at [660, 674] on div "Products Show / Hide columns Add product Qty Cost Markup Price Total 1 - CHS Ø8…" at bounding box center [852, 741] width 961 height 505
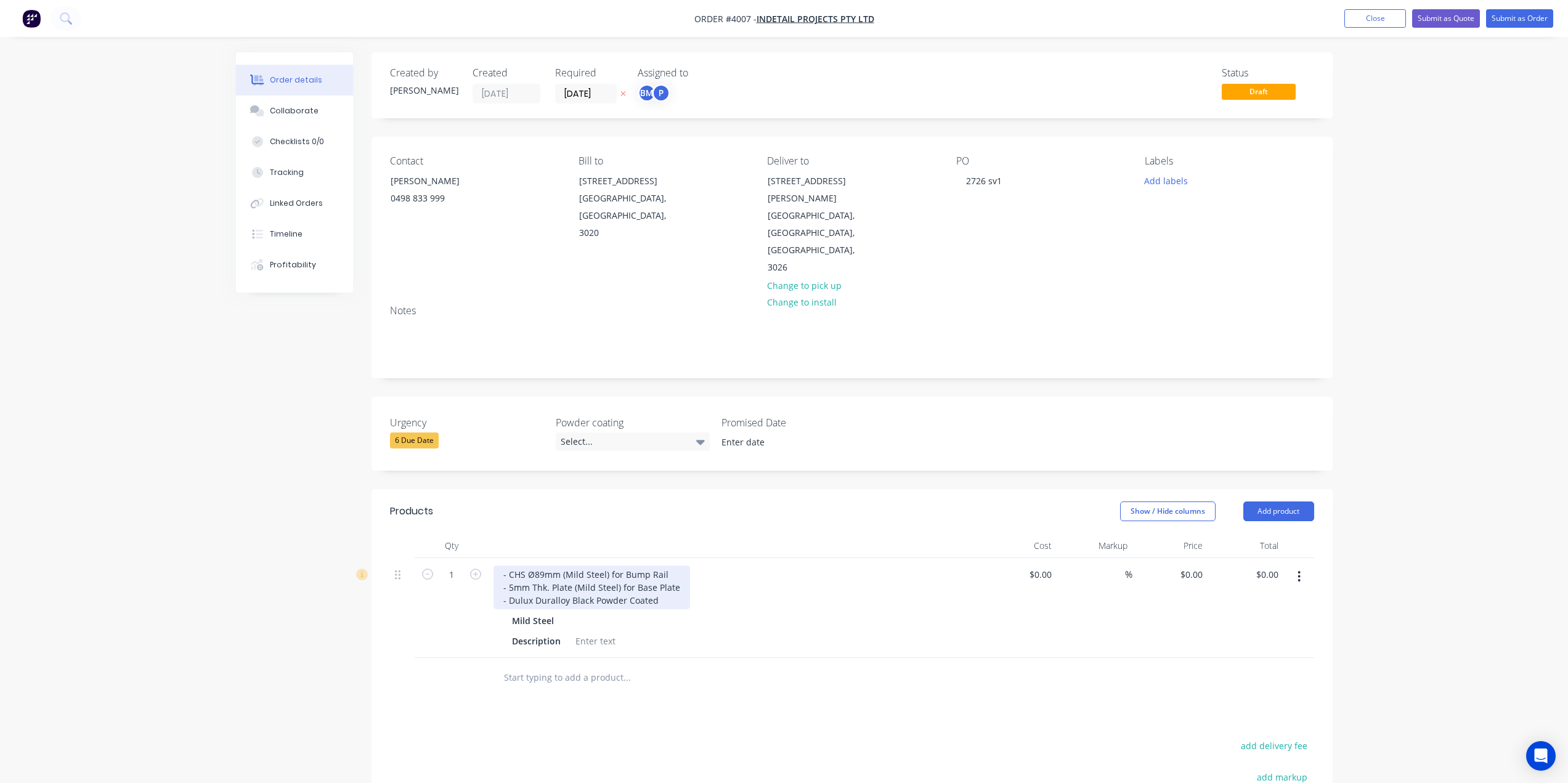
click at [496, 566] on div "- CHS Ø89mm (Mild Steel) for Bump Rail - 5mm Thk. Plate (Mild Steel) for Base P…" at bounding box center [592, 587] width 196 height 44
click at [553, 566] on div "- CHS Ø89mm (Mild Steel) for Bump Rail - 5mm Thk. Plate (Mild Steel) for Base P…" at bounding box center [592, 594] width 196 height 57
click at [552, 566] on div "- CHS Ø89mm (Mild Steel) for Bump Rail - 5mm Thk. Plate (Mild Steel) for Base P…" at bounding box center [592, 594] width 196 height 57
click at [827, 631] on div "Bump Rail: L=5210 x H=400 - CHS Ø89mm (Mild Steel) for Bump Rail - 5mm Thk. Pla…" at bounding box center [735, 608] width 493 height 100
drag, startPoint x: 498, startPoint y: 554, endPoint x: 707, endPoint y: 568, distance: 209.5
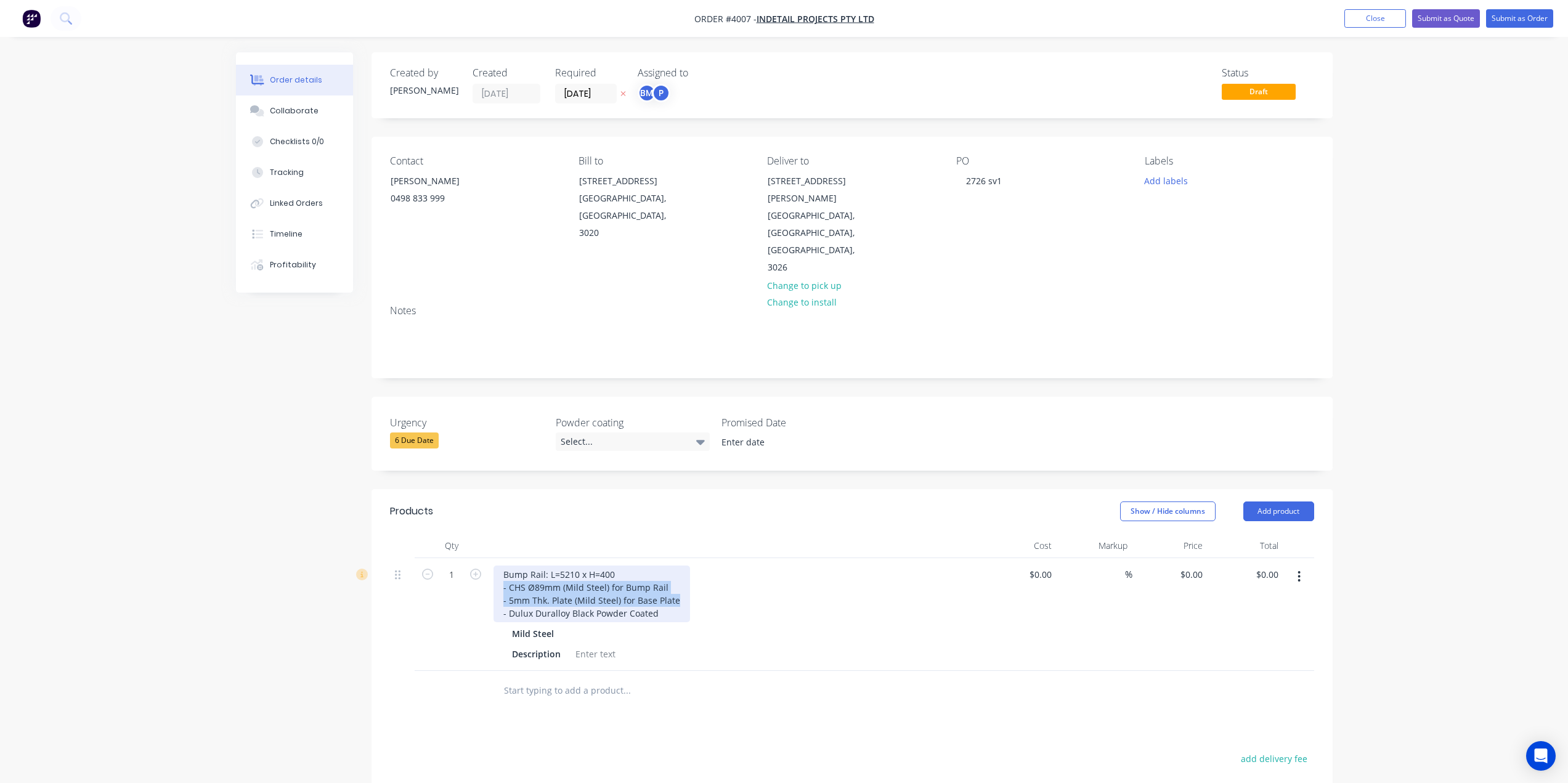
click at [707, 568] on div "Bump Rail: L=5210 x H=400 - CHS Ø89mm (Mild Steel) for Bump Rail - 5mm Thk. Pla…" at bounding box center [735, 594] width 483 height 57
click at [548, 632] on div "Description" at bounding box center [536, 641] width 59 height 18
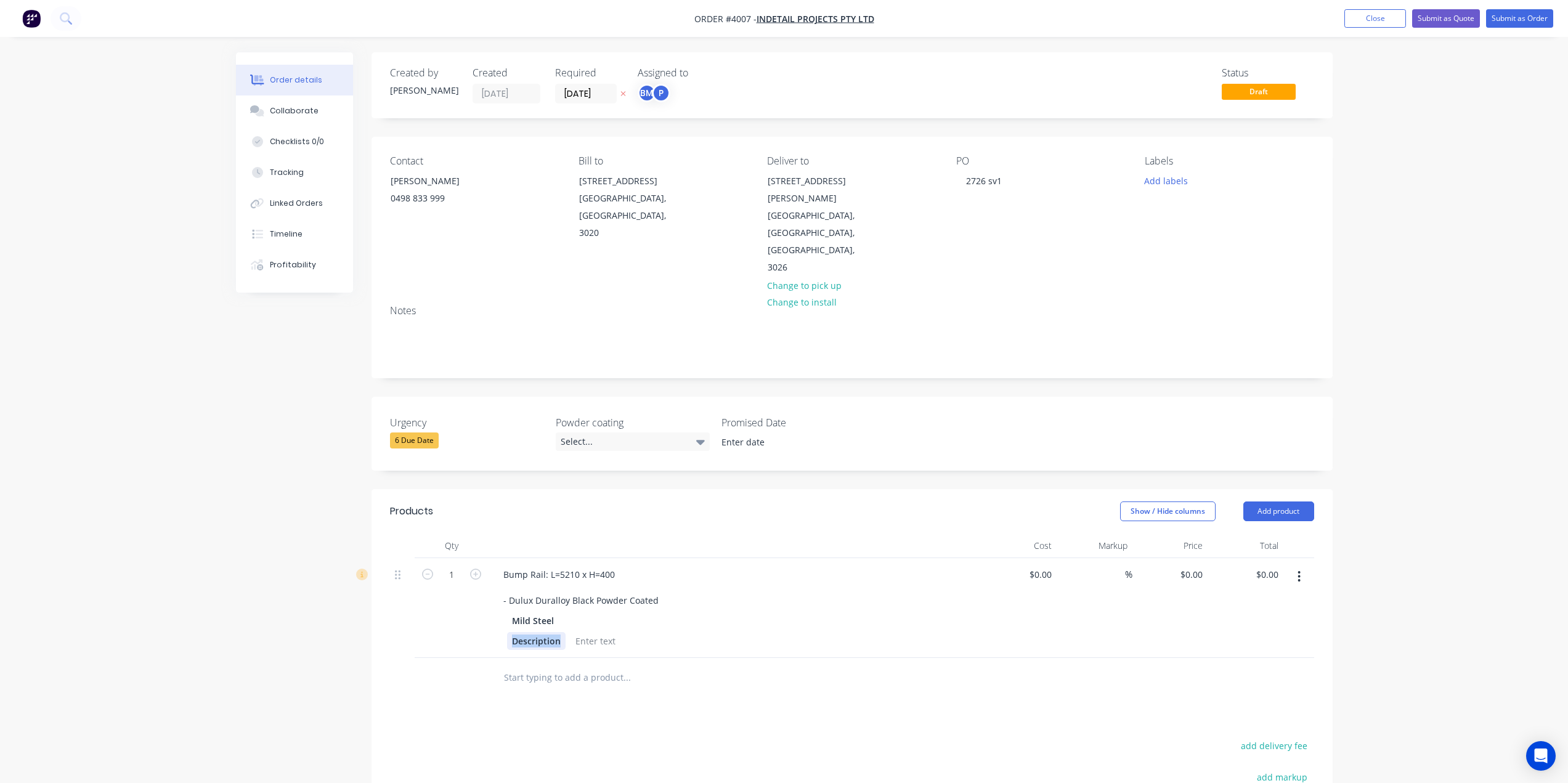
click at [548, 632] on div "Description" at bounding box center [536, 641] width 59 height 18
click at [540, 619] on div "Bump Rail: L=5210 x H=400 - Dulux Duralloy Black Powder Coated Mild Steel Descr…" at bounding box center [735, 608] width 493 height 100
click at [550, 632] on div "Description" at bounding box center [536, 641] width 59 height 18
click at [554, 632] on div at bounding box center [561, 641] width 50 height 18
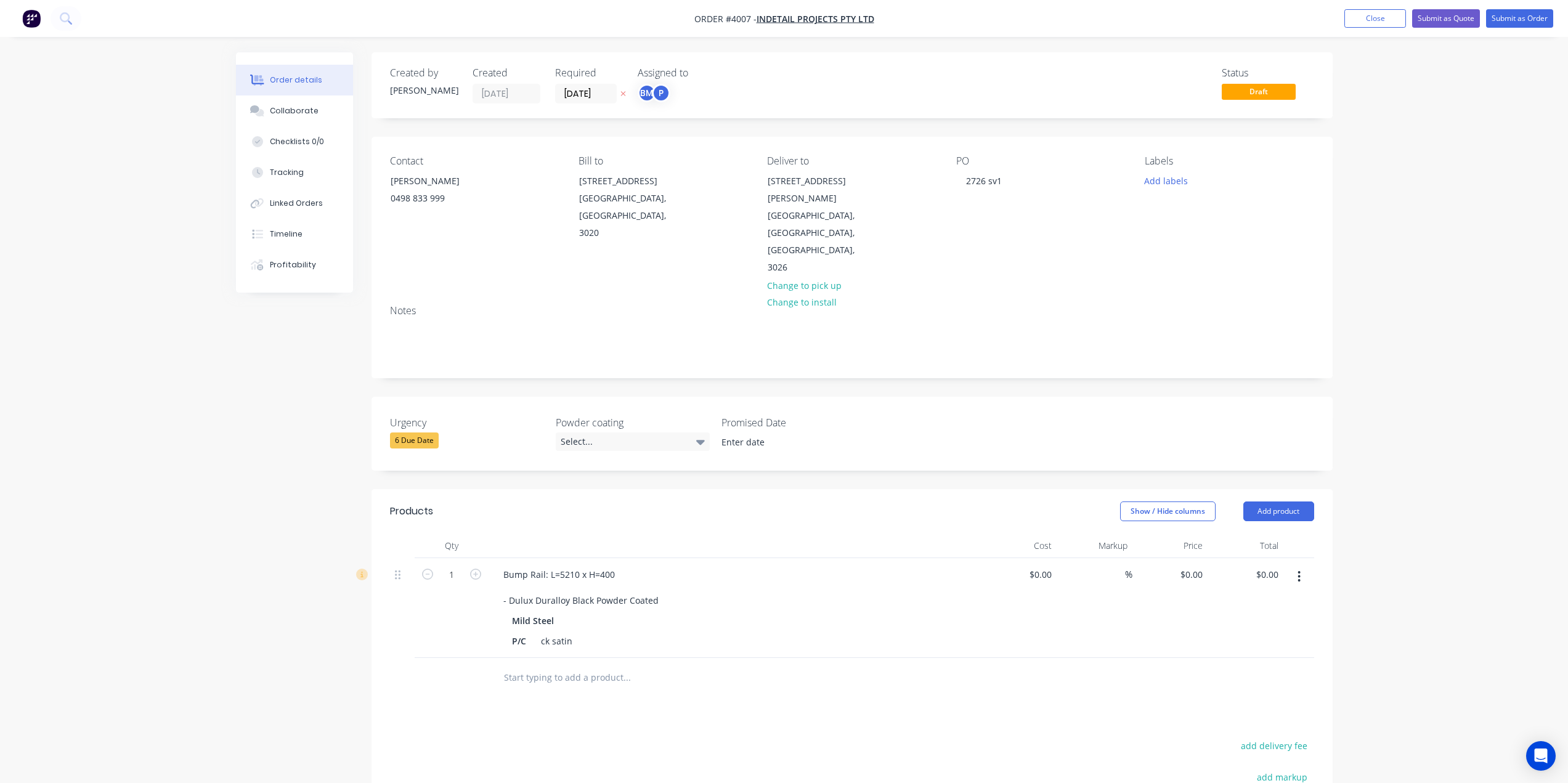
click at [742, 666] on input "text" at bounding box center [627, 678] width 247 height 24
click at [545, 632] on div "ck satin" at bounding box center [556, 641] width 42 height 18
click at [549, 632] on div "ck satin" at bounding box center [556, 641] width 42 height 18
drag, startPoint x: 607, startPoint y: 677, endPoint x: 630, endPoint y: 732, distance: 59.6
click at [630, 686] on div "Products Show / Hide columns Add product Qty Cost Markup Price Total 1 Bump Rai…" at bounding box center [852, 741] width 961 height 505
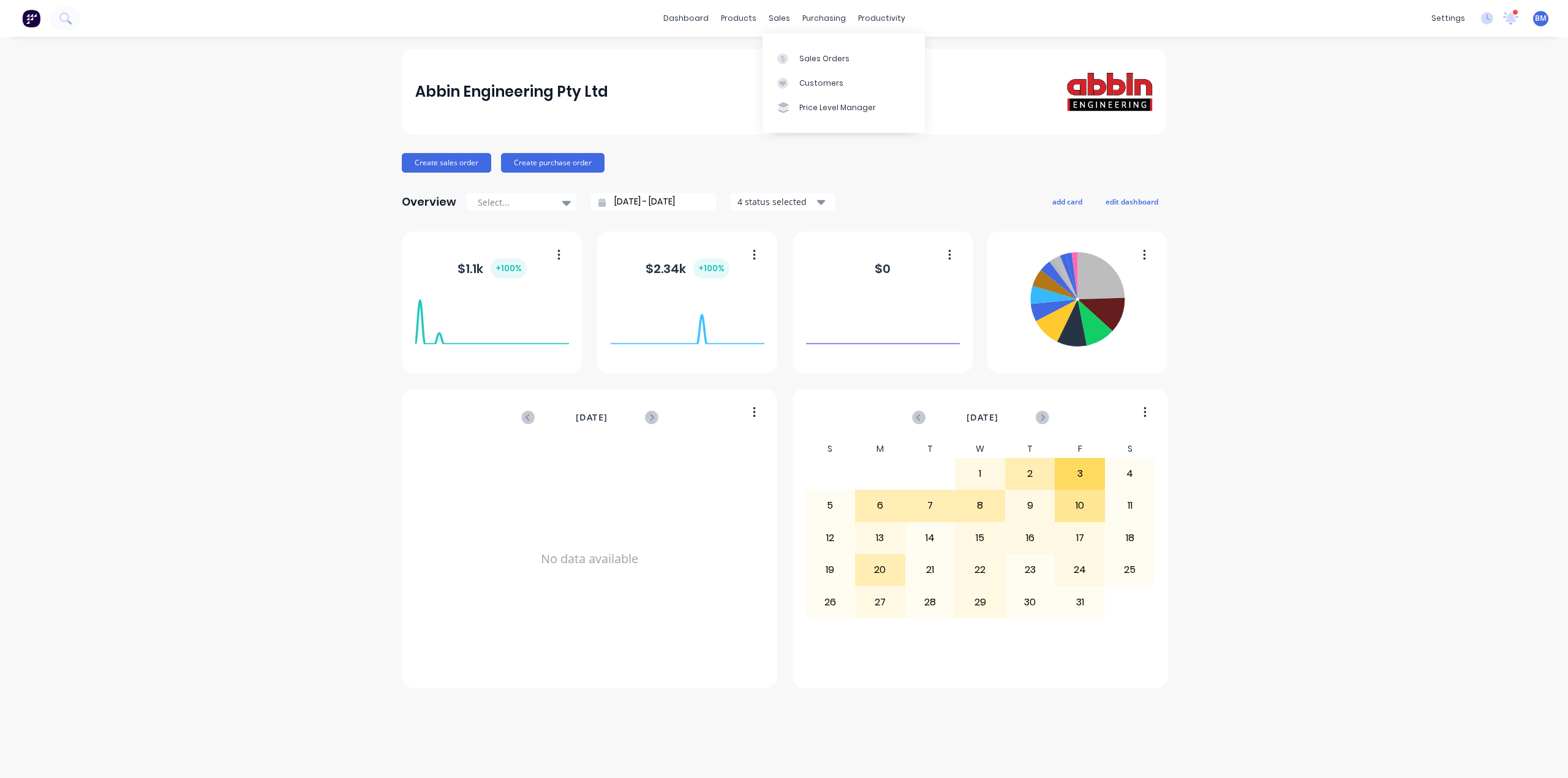
click at [776, 16] on div "sales" at bounding box center [779, 18] width 33 height 18
click at [792, 57] on div at bounding box center [786, 58] width 18 height 11
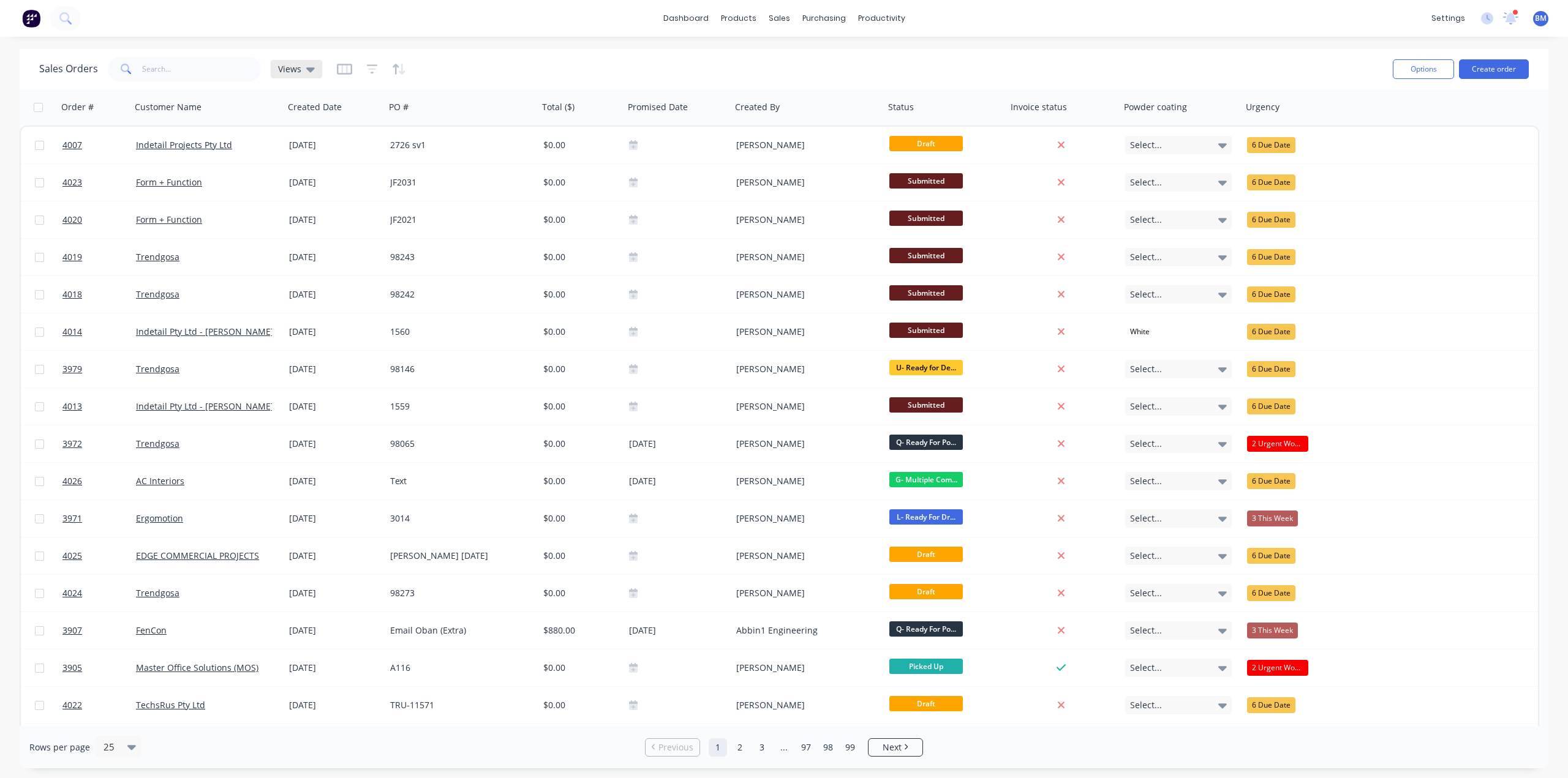
click at [310, 67] on icon at bounding box center [310, 69] width 9 height 14
click at [317, 196] on button "drafts" at bounding box center [344, 198] width 140 height 14
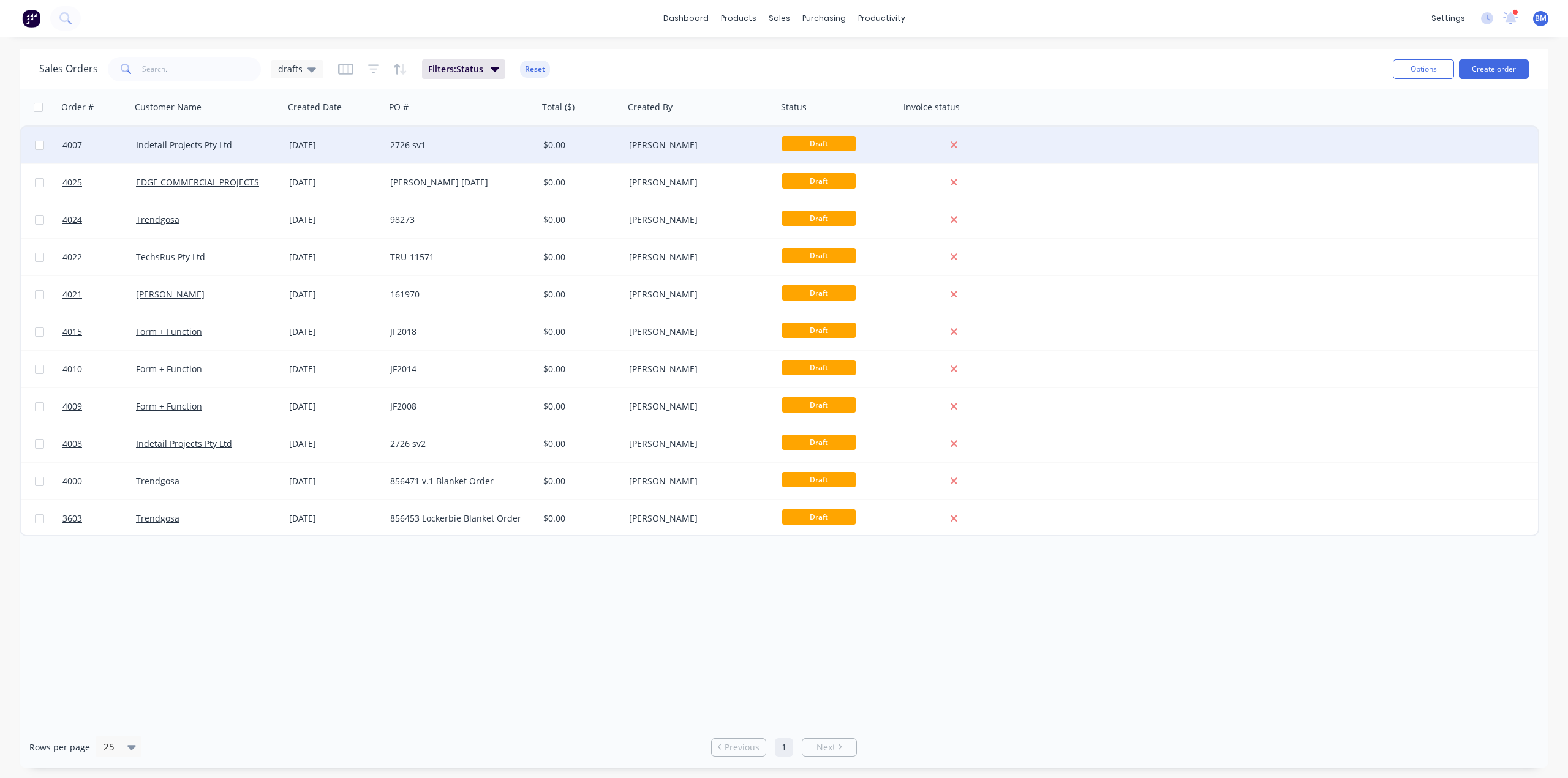
click at [417, 146] on div "2726 sv1" at bounding box center [459, 145] width 136 height 12
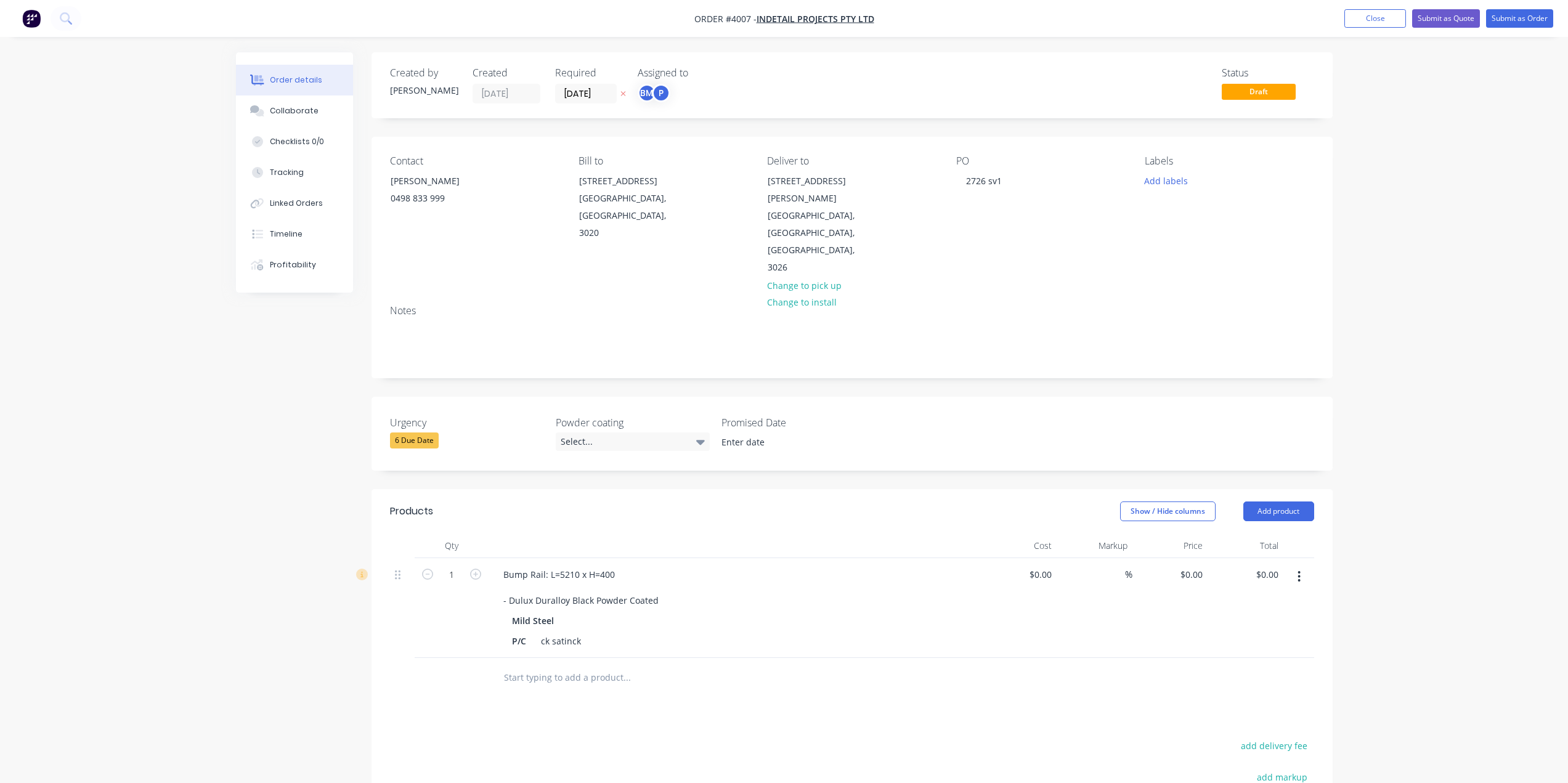
click at [552, 612] on div "Mild Steel" at bounding box center [535, 620] width 47 height 18
click at [555, 632] on div "ck satinck" at bounding box center [561, 641] width 50 height 18
click at [631, 666] on input "text" at bounding box center [627, 678] width 247 height 24
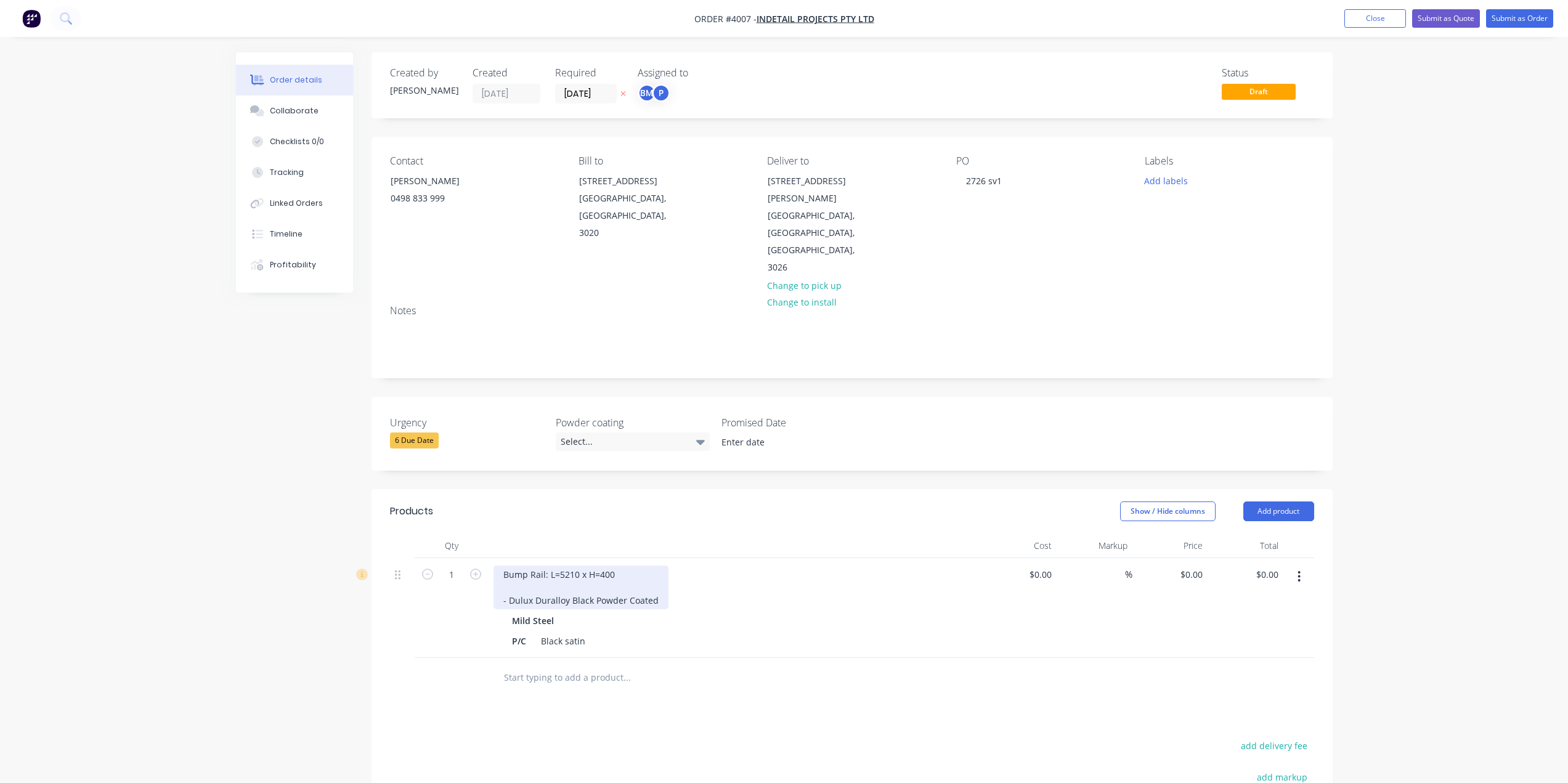
click at [499, 569] on div "Bump Rail: L=5210 x H=400 - Dulux Duralloy Black Powder Coated" at bounding box center [581, 587] width 175 height 44
drag, startPoint x: 620, startPoint y: 535, endPoint x: 697, endPoint y: 606, distance: 104.7
click at [697, 606] on div "Bump Rail: L=5210 x H=400 - Dulux Duralloy Black Powder Coated Mild Steel P/C B…" at bounding box center [735, 608] width 493 height 100
click at [843, 669] on div "Products Show / Hide columns Add product Qty Cost Markup Price Total 1 Bump Rai…" at bounding box center [852, 728] width 961 height 478
click at [475, 569] on icon "button" at bounding box center [475, 574] width 11 height 11
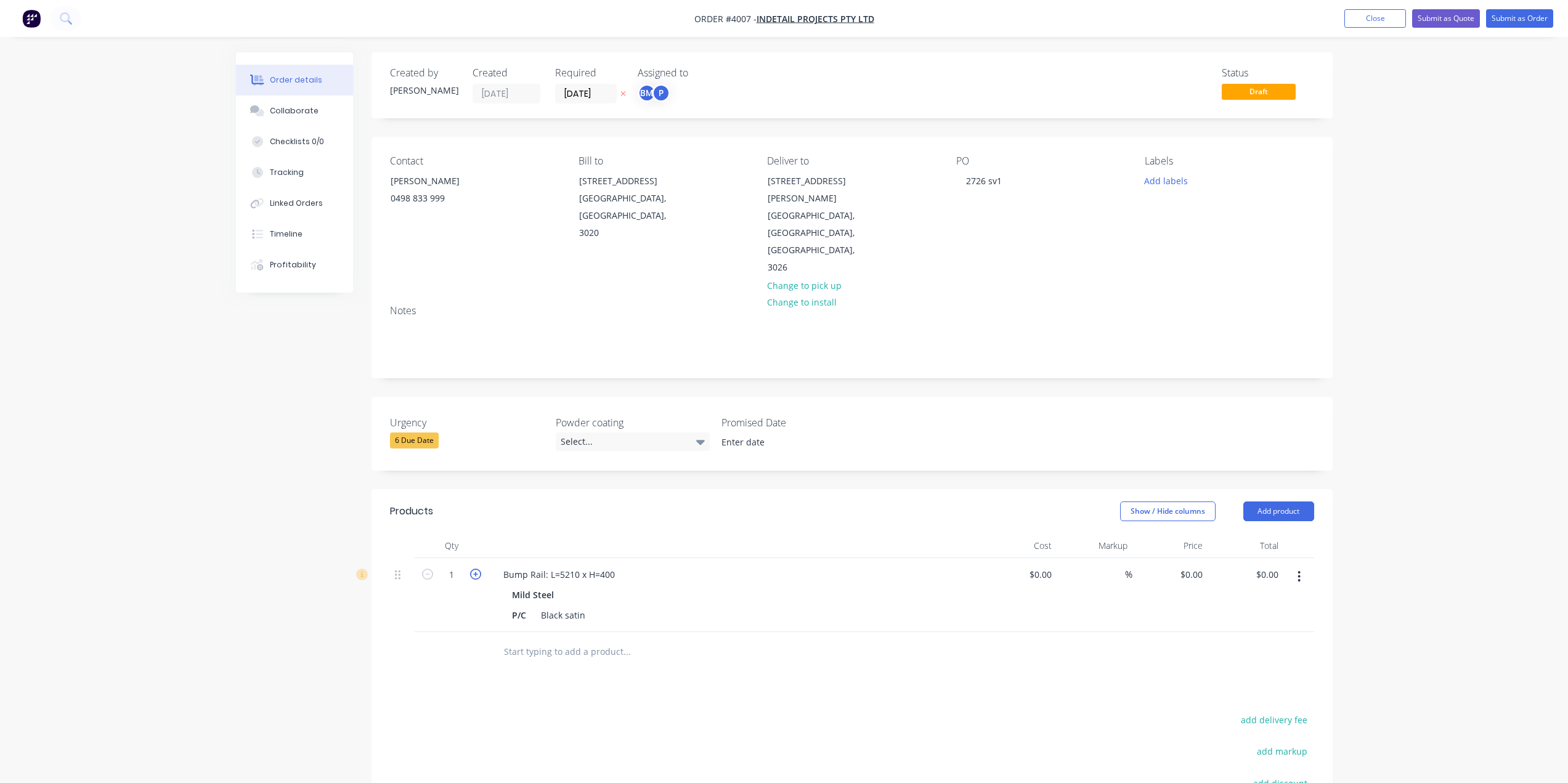
type input "2"
click at [453, 664] on div "Products Show / Hide columns Add product Qty Cost Markup Price Total 2 Bump Rai…" at bounding box center [852, 728] width 961 height 478
click at [627, 566] on div "Bump Rail: L=5210 x H=400" at bounding box center [735, 574] width 483 height 18
click at [616, 566] on div "Bump Rail: L=5210 x H=400" at bounding box center [559, 574] width 131 height 18
click at [649, 632] on div at bounding box center [710, 652] width 444 height 40
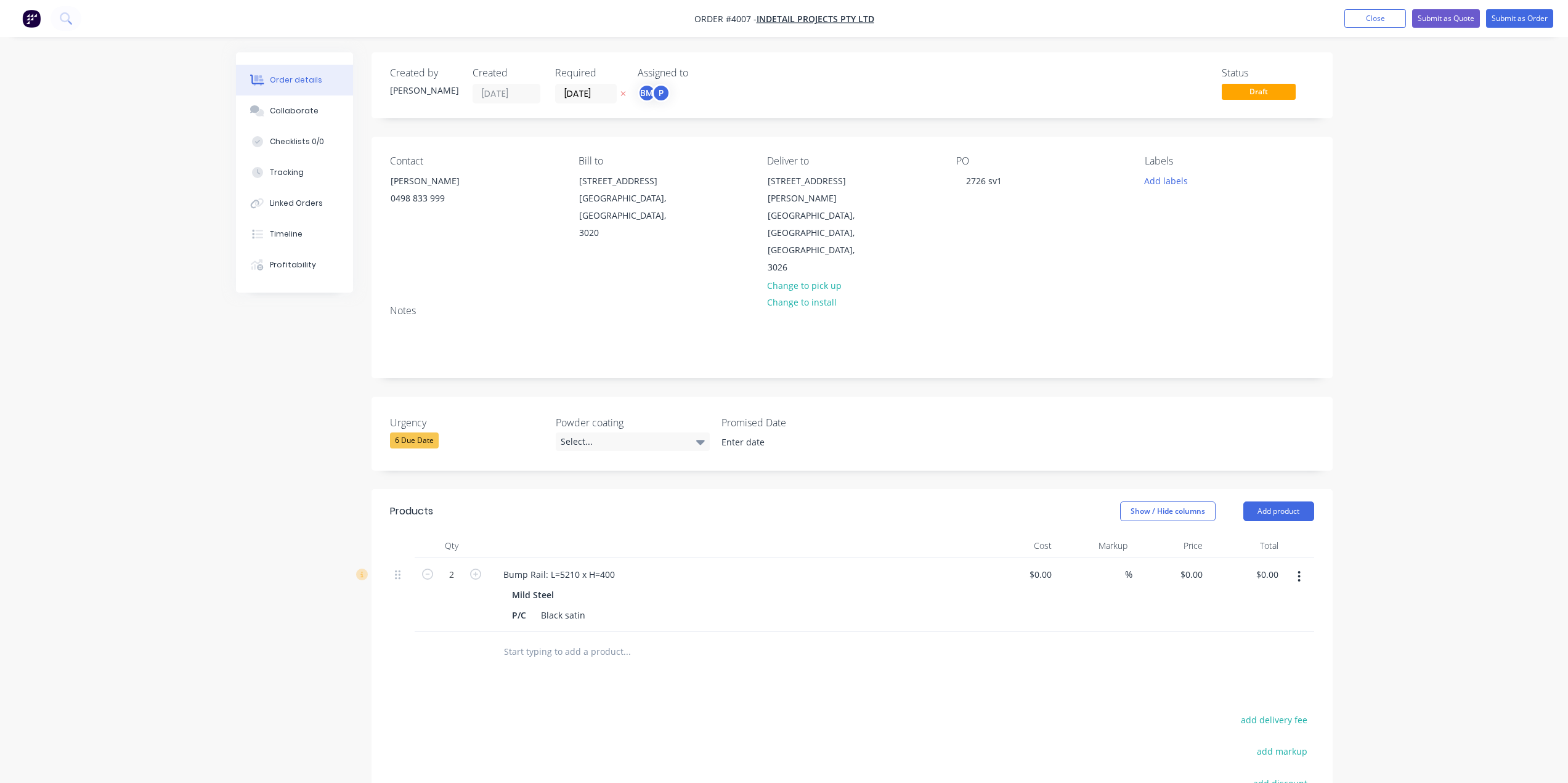
click at [1300, 571] on icon "button" at bounding box center [1300, 577] width 3 height 11
click at [1306, 502] on button "Add product" at bounding box center [1279, 511] width 71 height 20
click at [1283, 534] on div "Product catalogue" at bounding box center [1256, 542] width 95 height 18
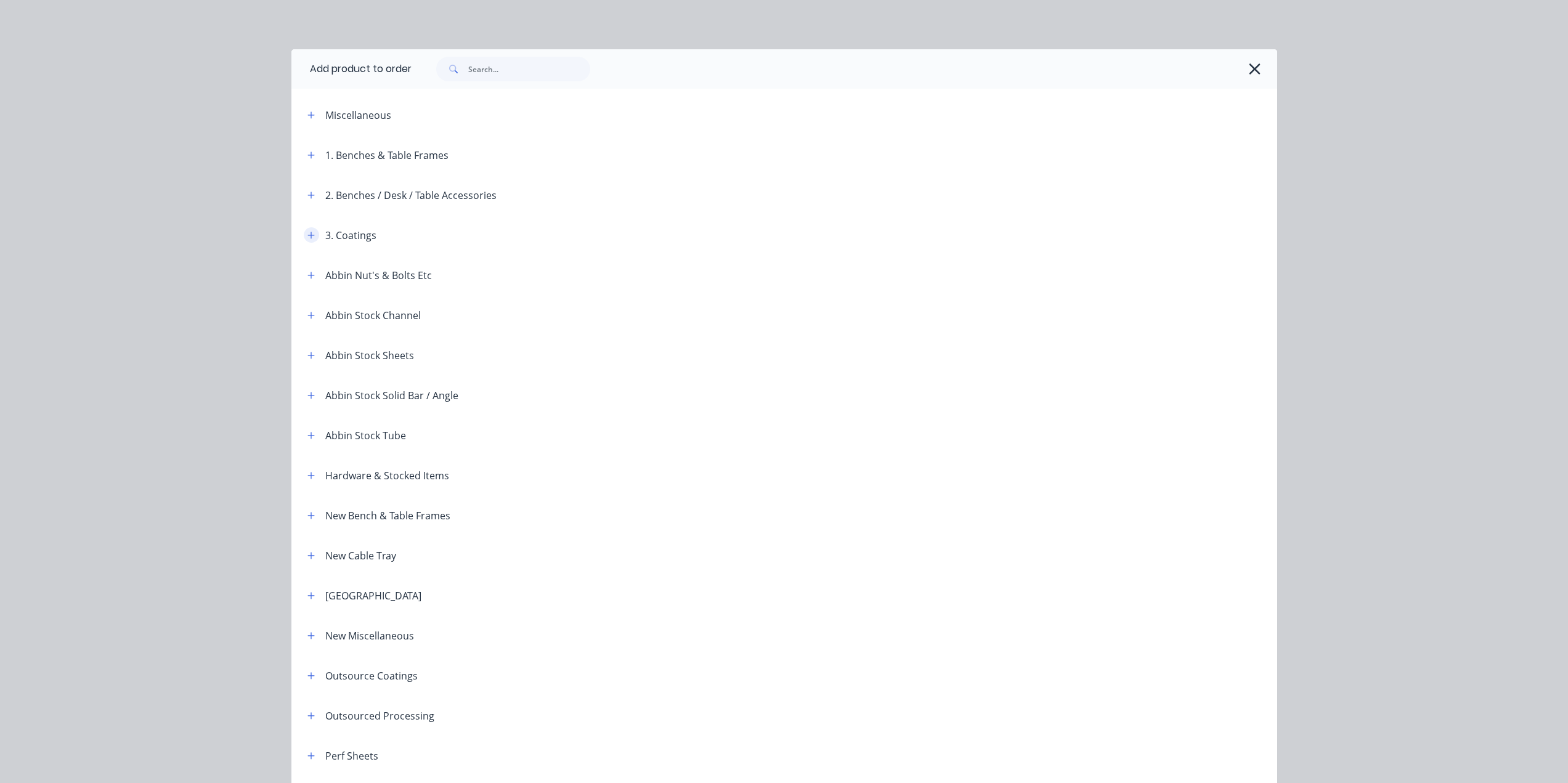
click at [308, 235] on icon "button" at bounding box center [311, 235] width 7 height 7
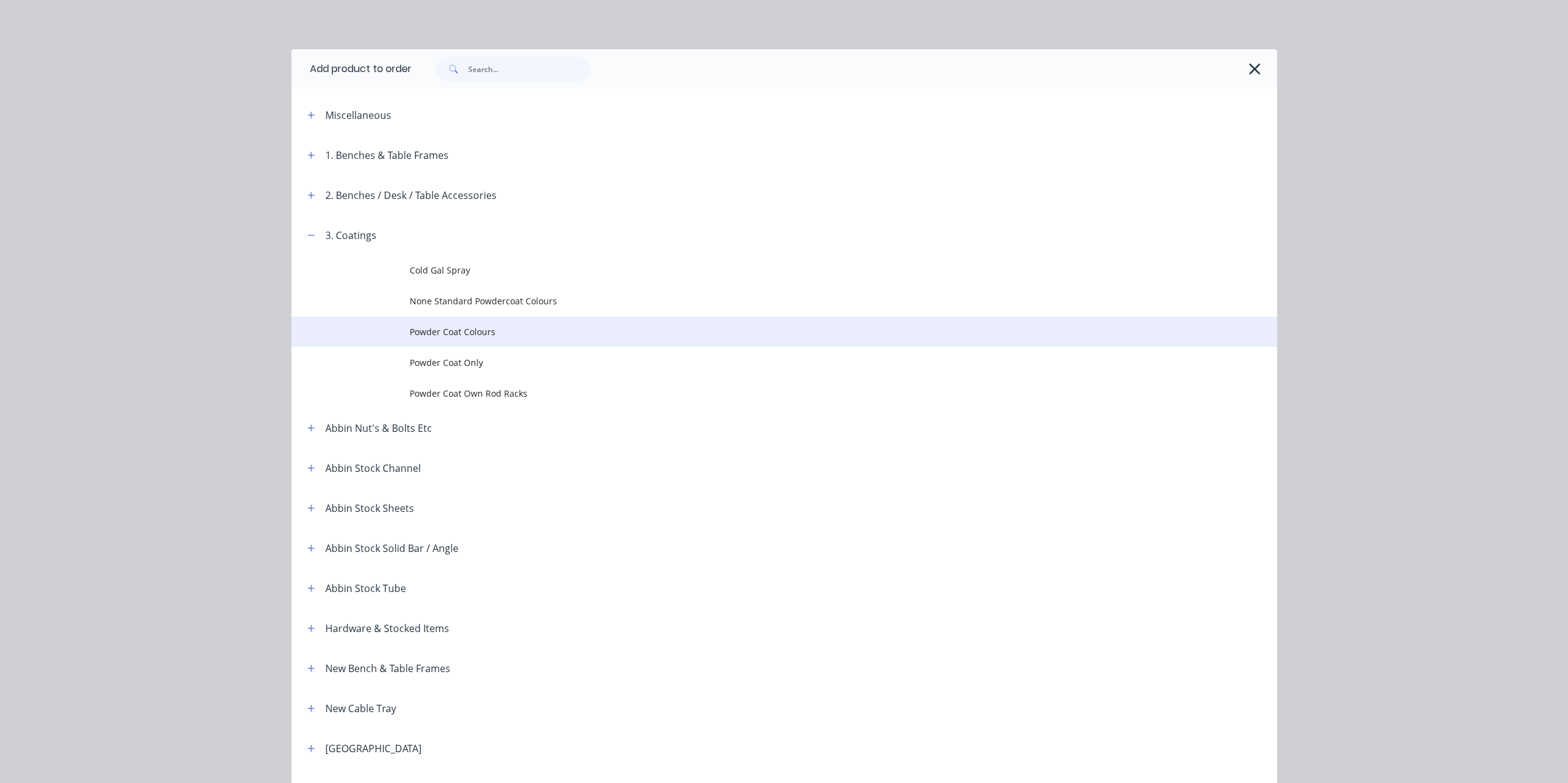
click at [538, 345] on td "Powder Coat Colours" at bounding box center [844, 332] width 867 height 31
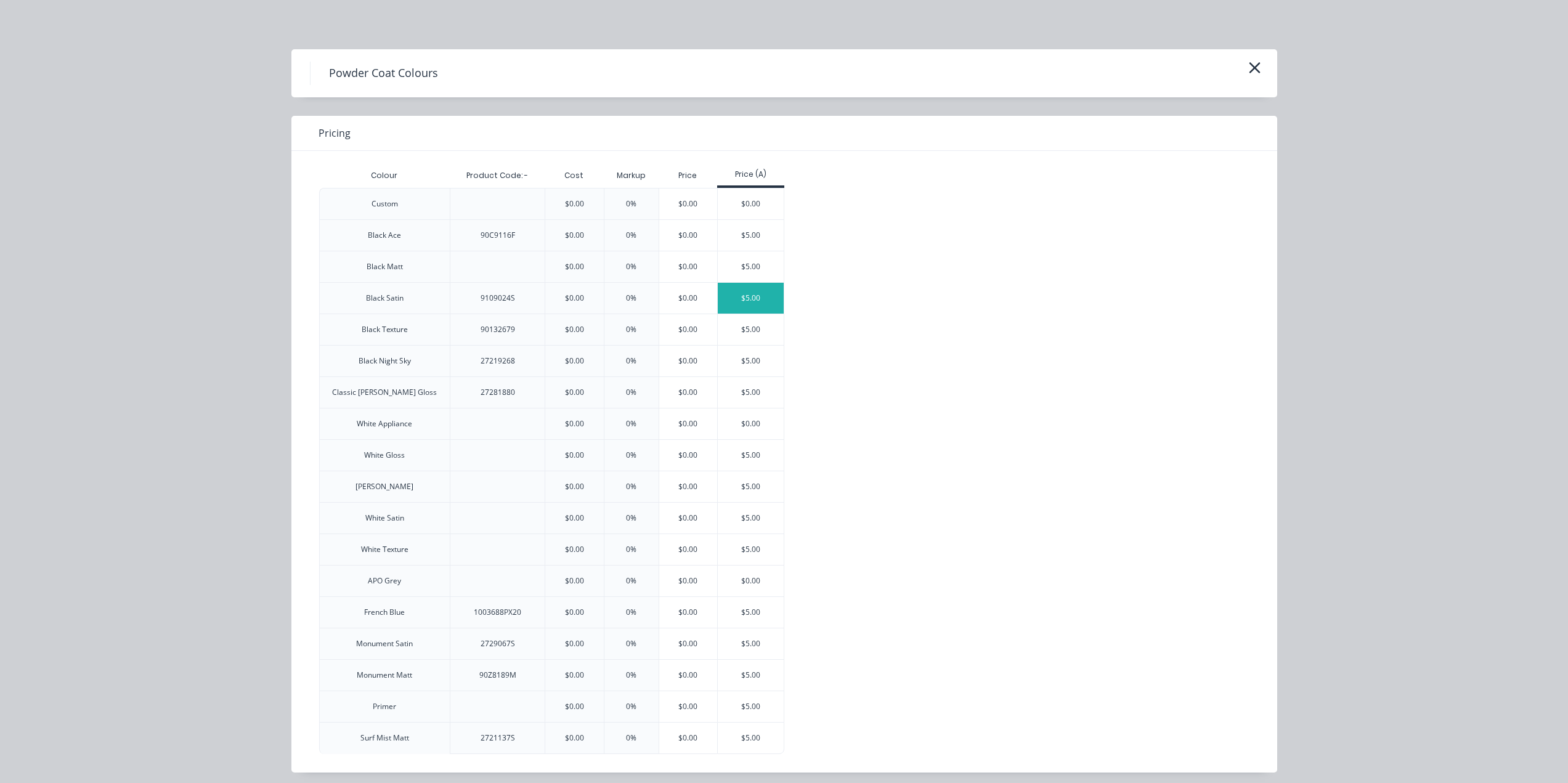
click at [743, 298] on div "$5.00" at bounding box center [751, 298] width 66 height 31
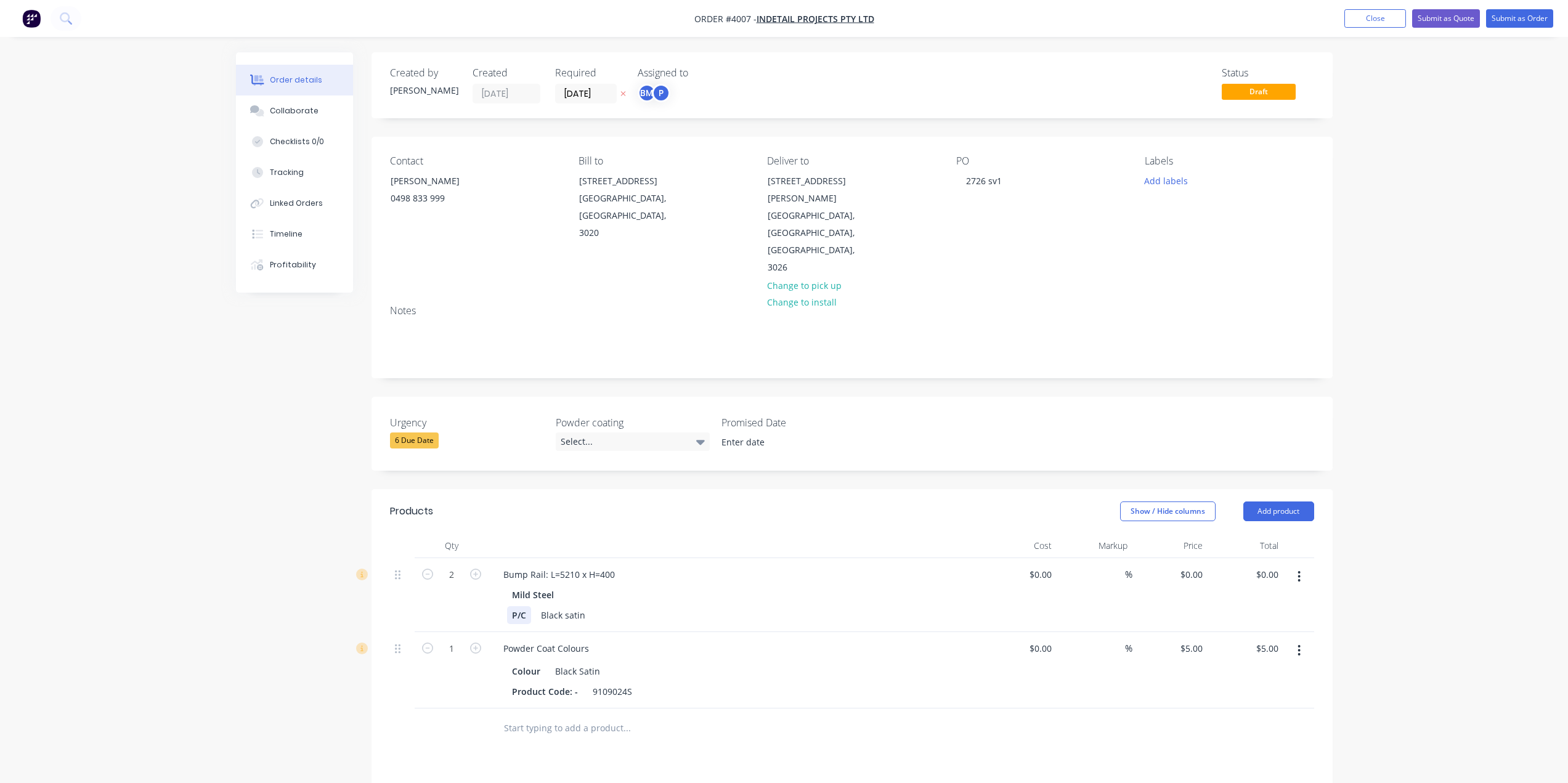
click at [521, 606] on div "P/C" at bounding box center [519, 615] width 24 height 18
drag, startPoint x: 525, startPoint y: 579, endPoint x: 670, endPoint y: 582, distance: 145.0
click at [482, 578] on div "2 Bump Rail: L=5210 x H=400 Mild Steel P/C Black satin $0.00 $0.00 % $0.00 $0.0…" at bounding box center [852, 595] width 924 height 74
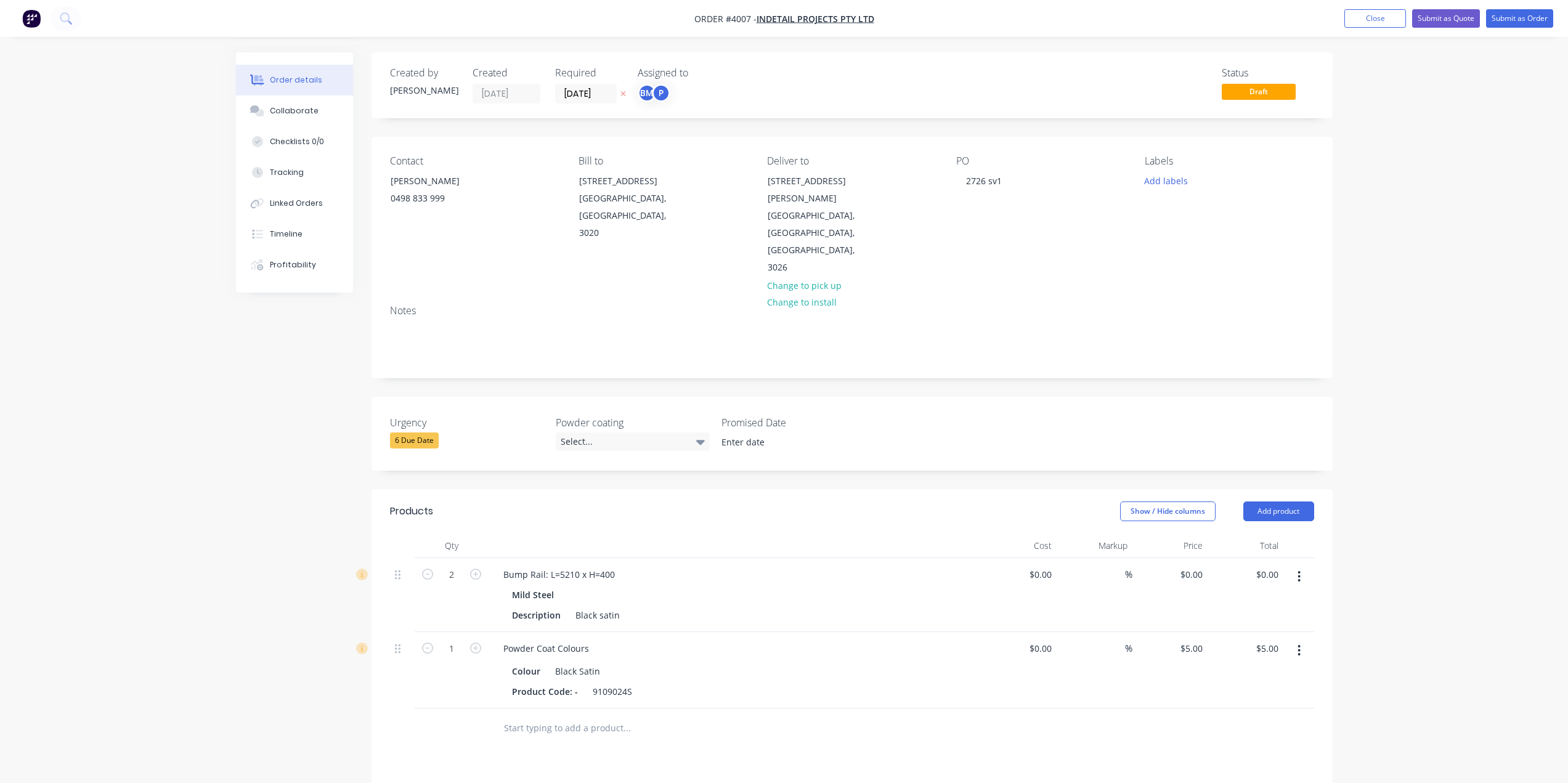
click at [693, 586] on div "Mild Steel Description Black satin" at bounding box center [735, 605] width 483 height 38
click at [610, 606] on div "Black satin" at bounding box center [598, 615] width 54 height 18
click at [759, 606] on div "Description REfer to drawing" at bounding box center [732, 615] width 451 height 18
click at [574, 606] on div "REfer to drawing" at bounding box center [610, 615] width 79 height 18
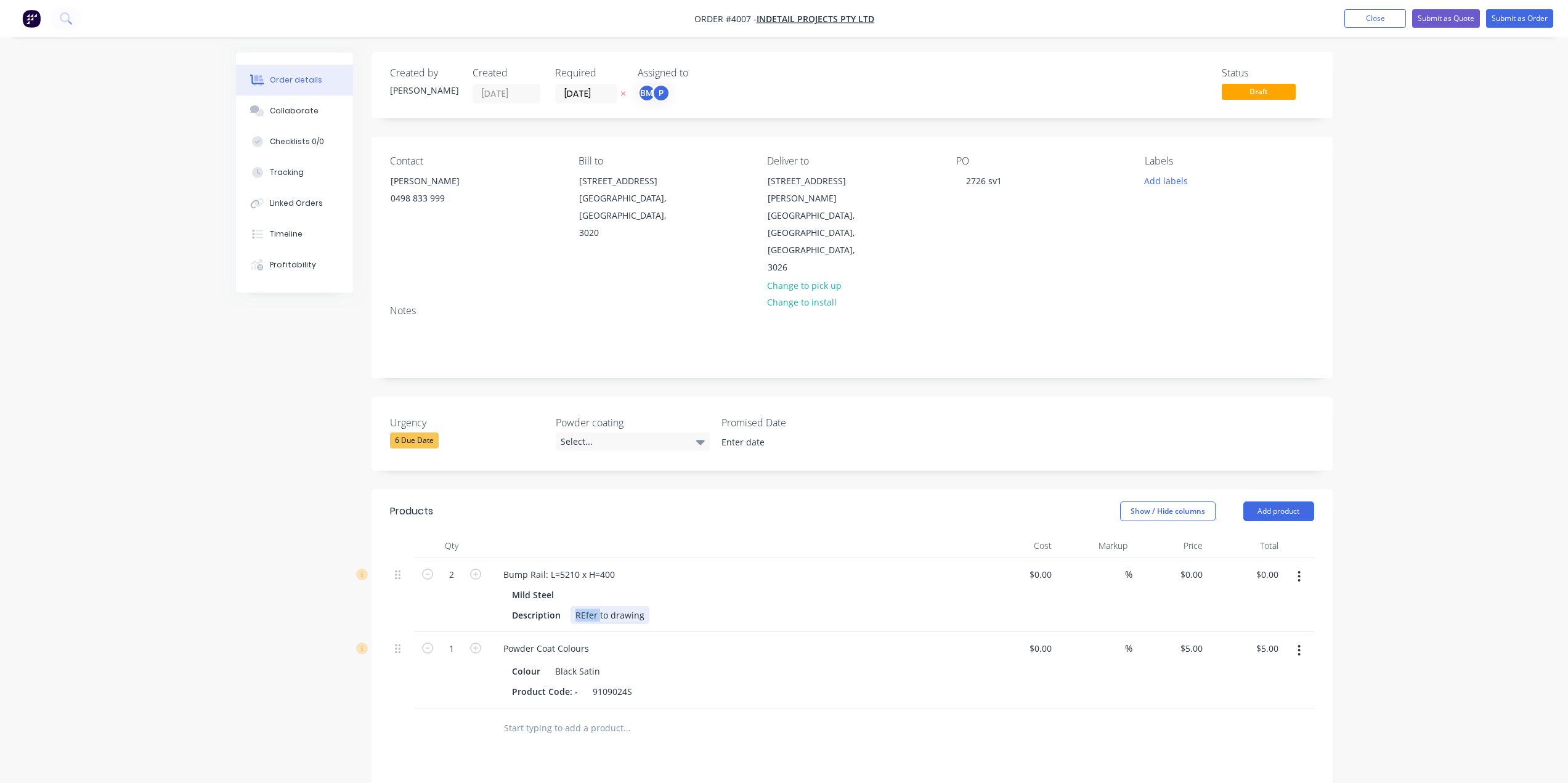
click at [573, 606] on div "REfer to drawing" at bounding box center [610, 615] width 79 height 18
click at [883, 534] on div at bounding box center [735, 546] width 493 height 24
click at [750, 558] on div "Bump Rail: L=5210 x H=400 Mild Steel Description Refer to drawing" at bounding box center [735, 595] width 493 height 74
drag, startPoint x: 750, startPoint y: 529, endPoint x: 740, endPoint y: 540, distance: 14.9
click at [743, 558] on div "Bump Rail: L=5210 x H=400 Mild Steel Description Refer to drawing" at bounding box center [735, 595] width 493 height 74
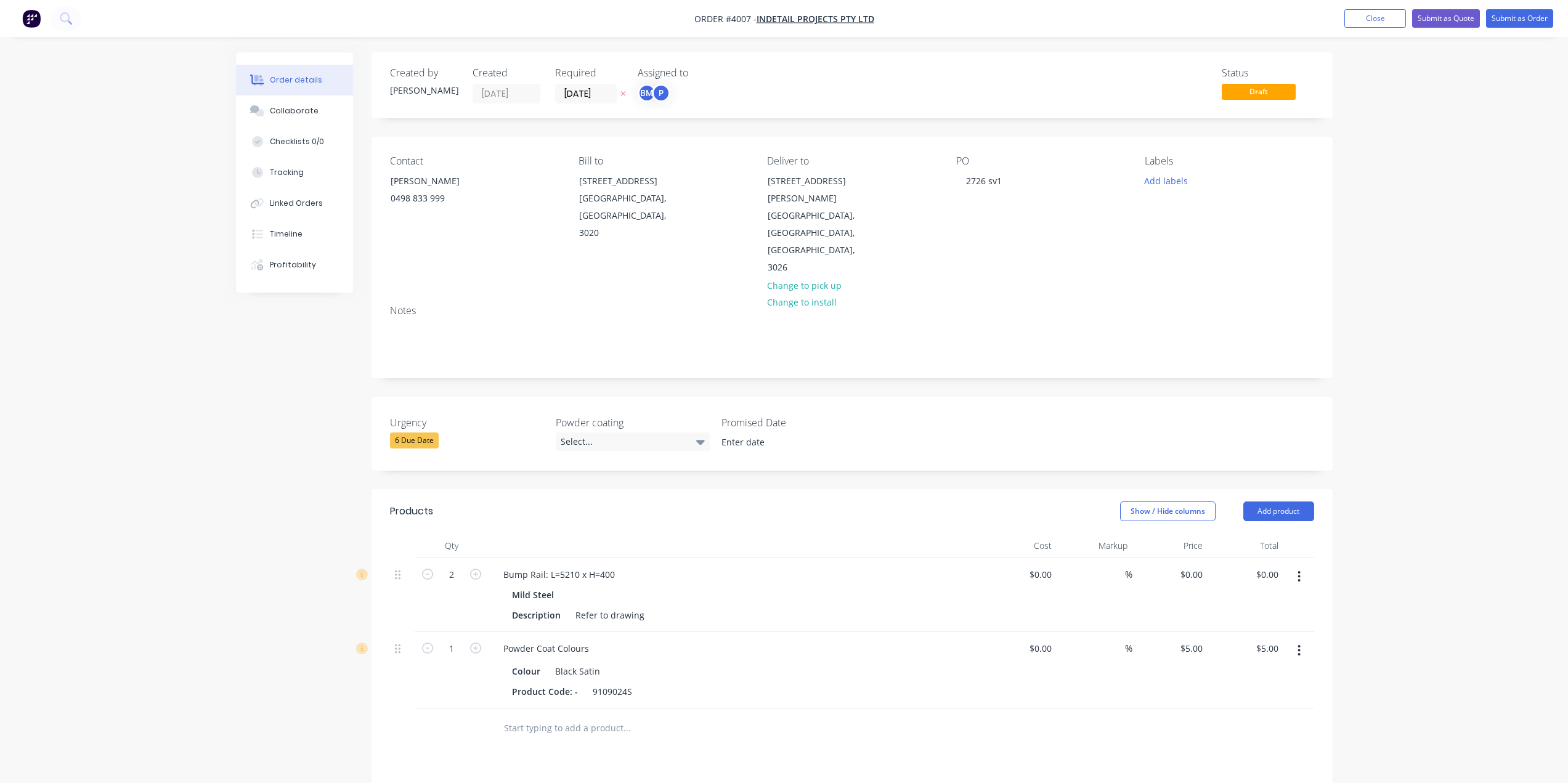
click at [1315, 620] on div "Qty Cost Markup Price Total 2 Bump Rail: L=5210 x H=400 Mild Steel Description …" at bounding box center [852, 641] width 961 height 215
click at [1301, 644] on icon "button" at bounding box center [1299, 651] width 3 height 14
click at [1301, 695] on button "Duplicate" at bounding box center [1256, 707] width 117 height 24
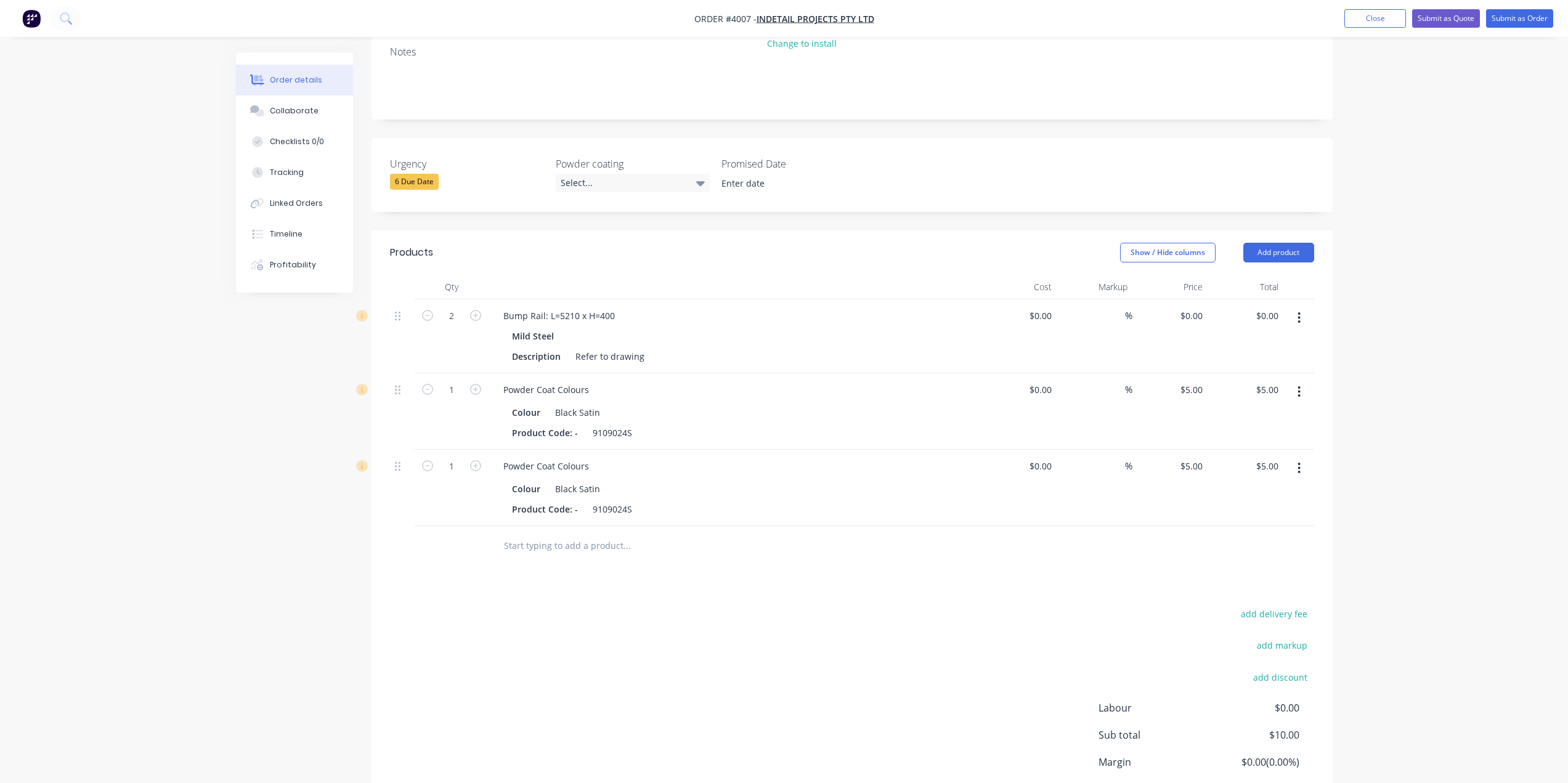
scroll to position [322, 0]
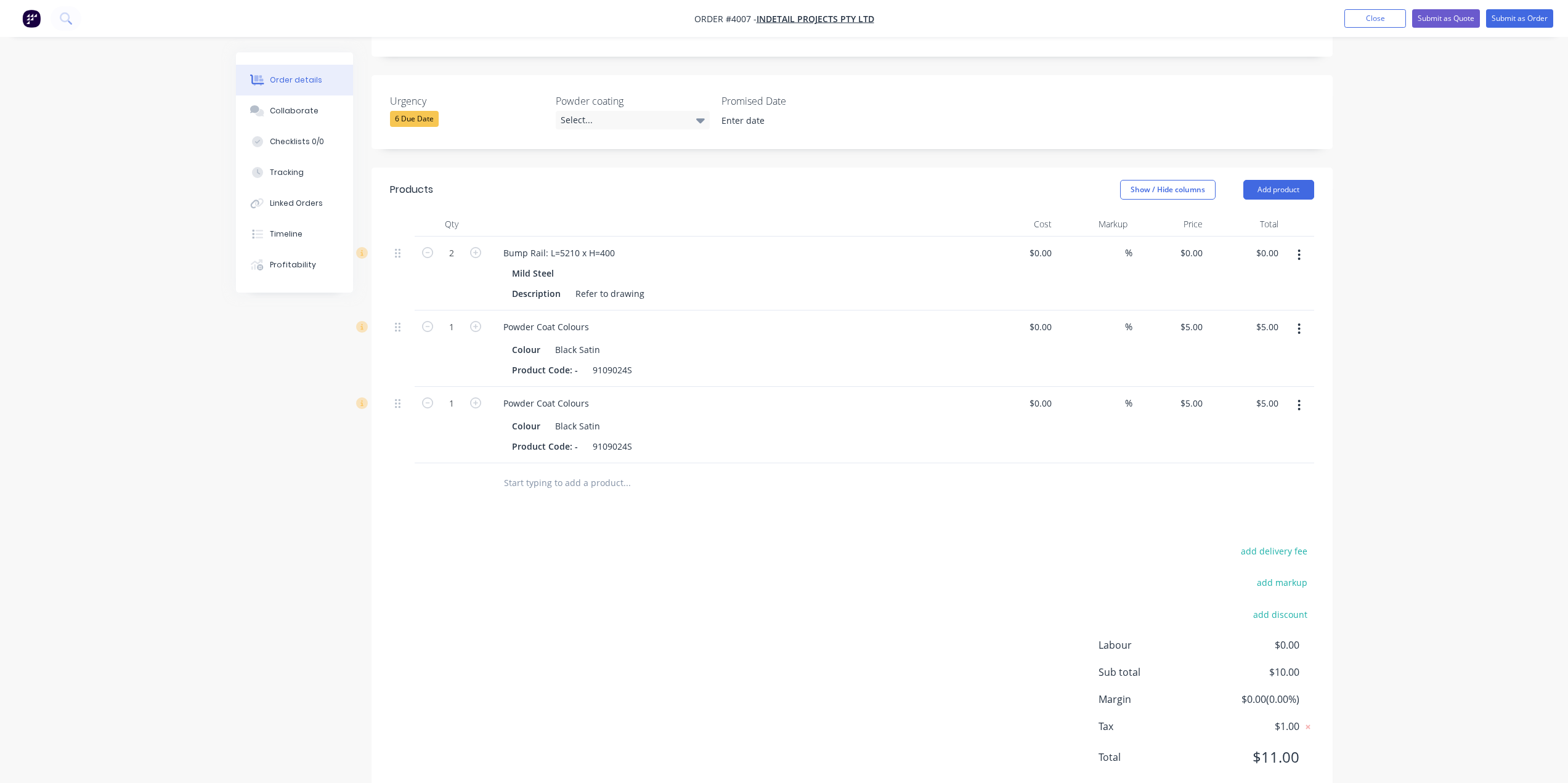
click at [1306, 394] on button "button" at bounding box center [1299, 405] width 29 height 22
click at [1281, 503] on div "Delete" at bounding box center [1256, 511] width 95 height 18
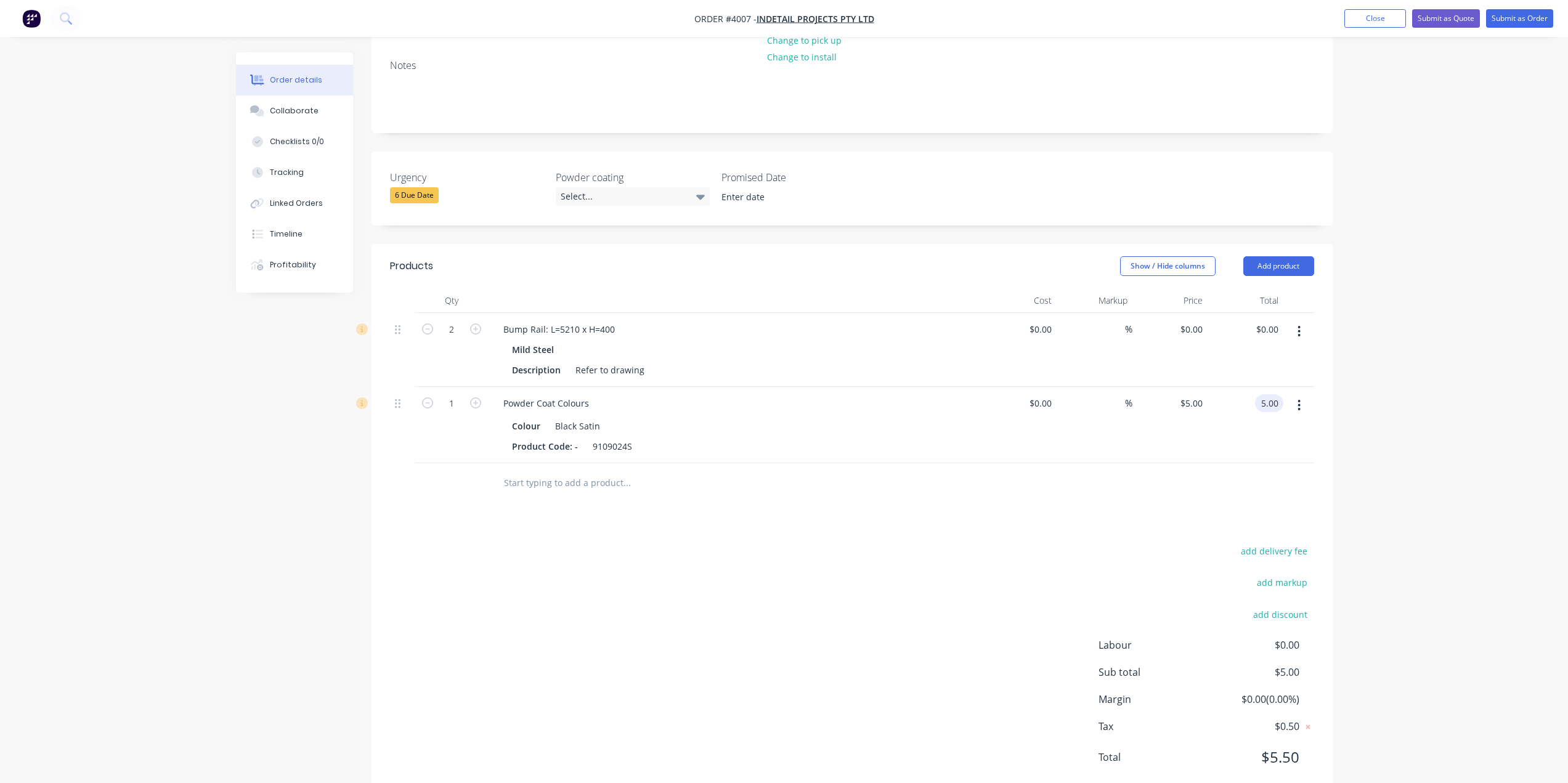
click at [1265, 394] on input "5.00" at bounding box center [1272, 403] width 24 height 18
type input "5.00"
type input "$0.00"
drag, startPoint x: 1302, startPoint y: 384, endPoint x: 1302, endPoint y: 395, distance: 11.0
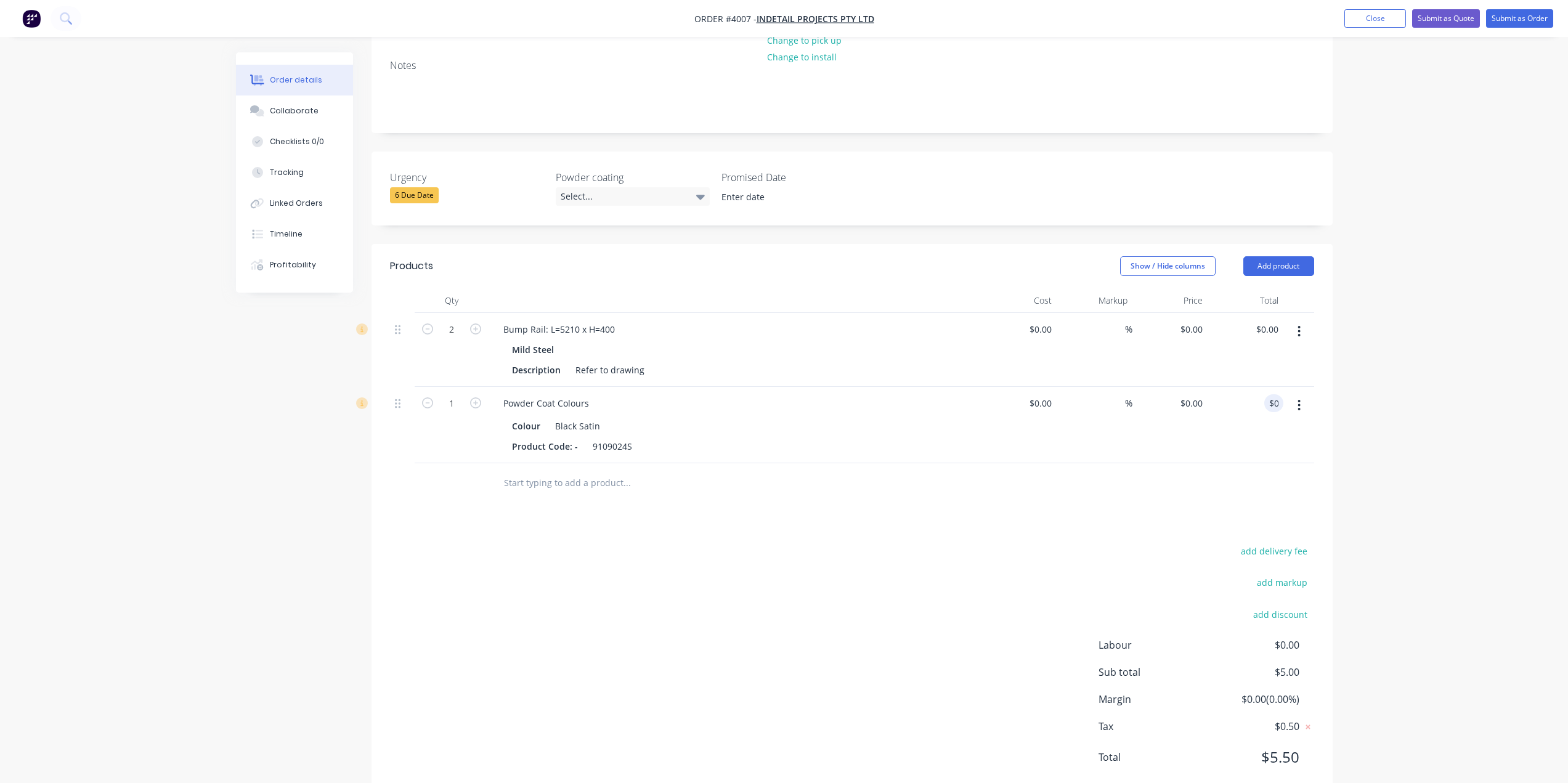
click at [1302, 391] on div at bounding box center [1298, 425] width 31 height 76
click at [1298, 399] on icon "button" at bounding box center [1299, 405] width 3 height 14
click at [1221, 313] on div "$0.00 $0.00" at bounding box center [1245, 350] width 76 height 74
click at [1294, 256] on button "Add product" at bounding box center [1279, 266] width 71 height 20
click at [1287, 313] on div "Basic product" at bounding box center [1256, 322] width 95 height 18
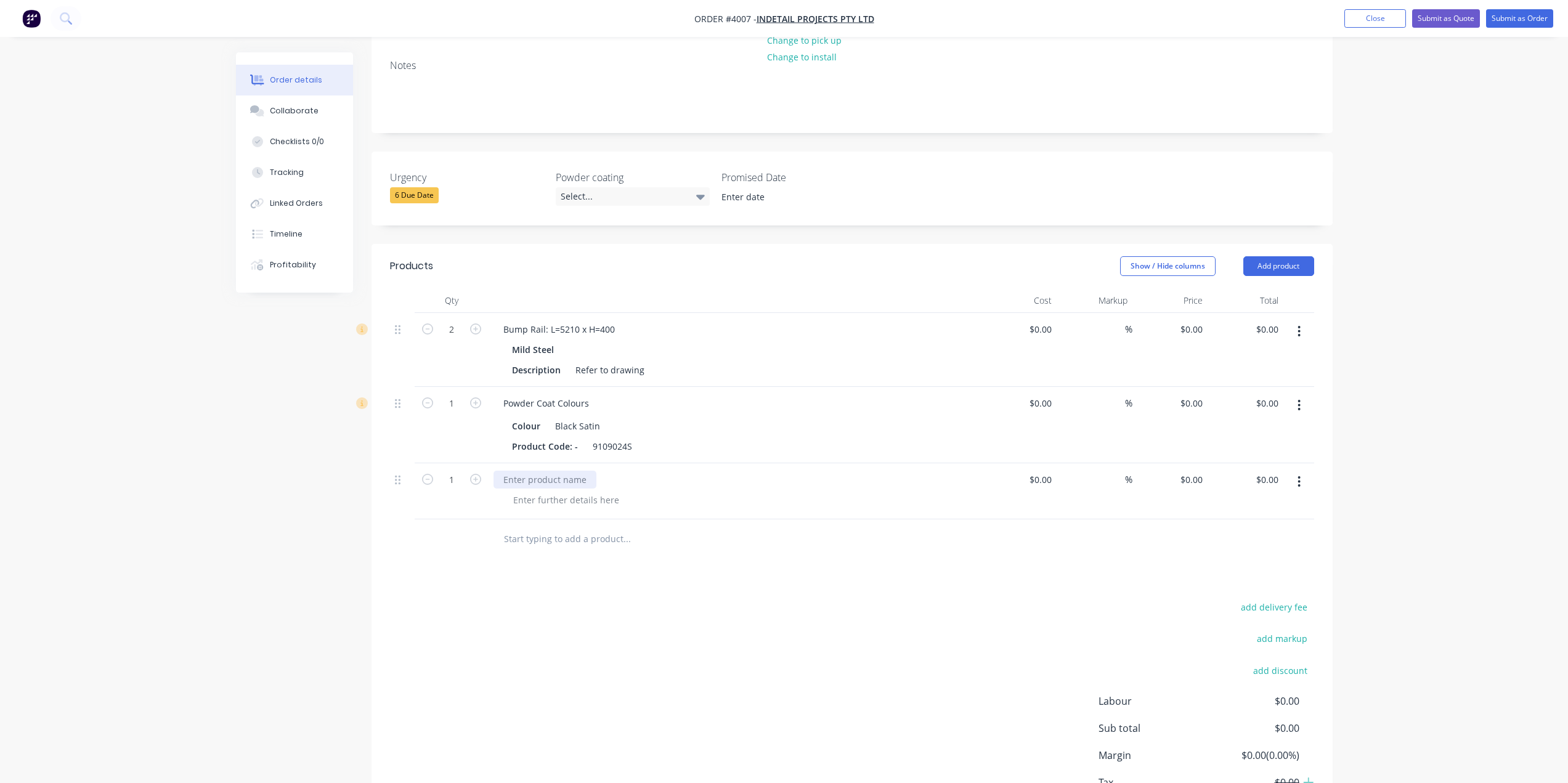
click at [580, 471] on div at bounding box center [545, 479] width 103 height 18
click at [540, 471] on div "Bollard" at bounding box center [518, 479] width 49 height 18
click at [531, 471] on div "BollardH=1320" at bounding box center [534, 479] width 80 height 18
click at [747, 527] on div "Products Show / Hide columns Add product Qty Cost Markup Price Total 2 Bump Rai…" at bounding box center [852, 549] width 961 height 611
click at [571, 471] on div "Bollard H=1320" at bounding box center [535, 479] width 82 height 18
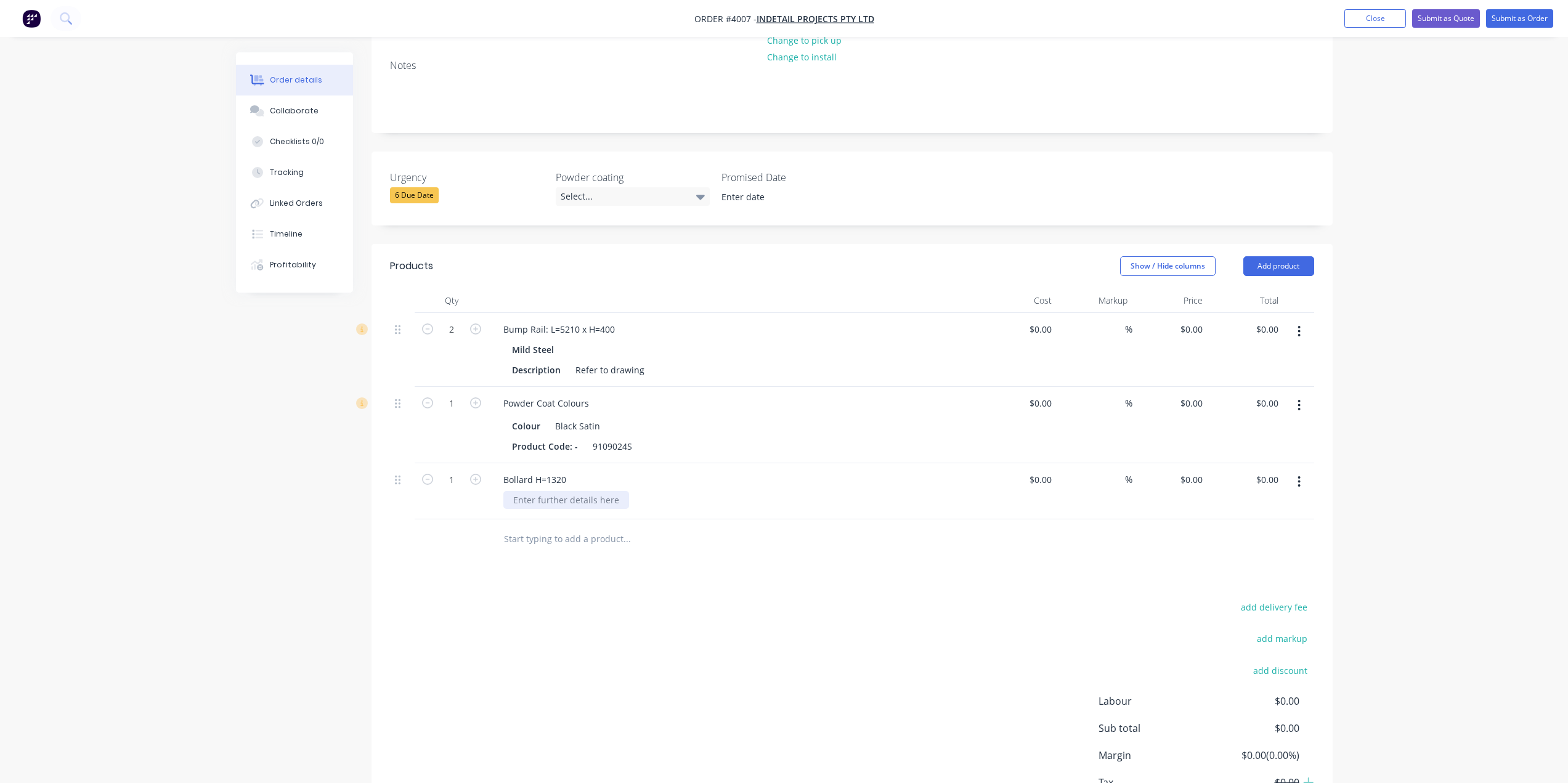
click at [558, 491] on div at bounding box center [566, 500] width 126 height 18
click at [574, 471] on div "Bollard H=1320" at bounding box center [735, 479] width 483 height 18
click at [572, 471] on div "Bollard H=1320" at bounding box center [535, 479] width 82 height 18
click at [571, 471] on div "Bollard H=1320 Powdercoat only" at bounding box center [570, 479] width 153 height 18
click at [567, 471] on div "Bollard H=1320 Powdercoat only" at bounding box center [570, 479] width 153 height 18
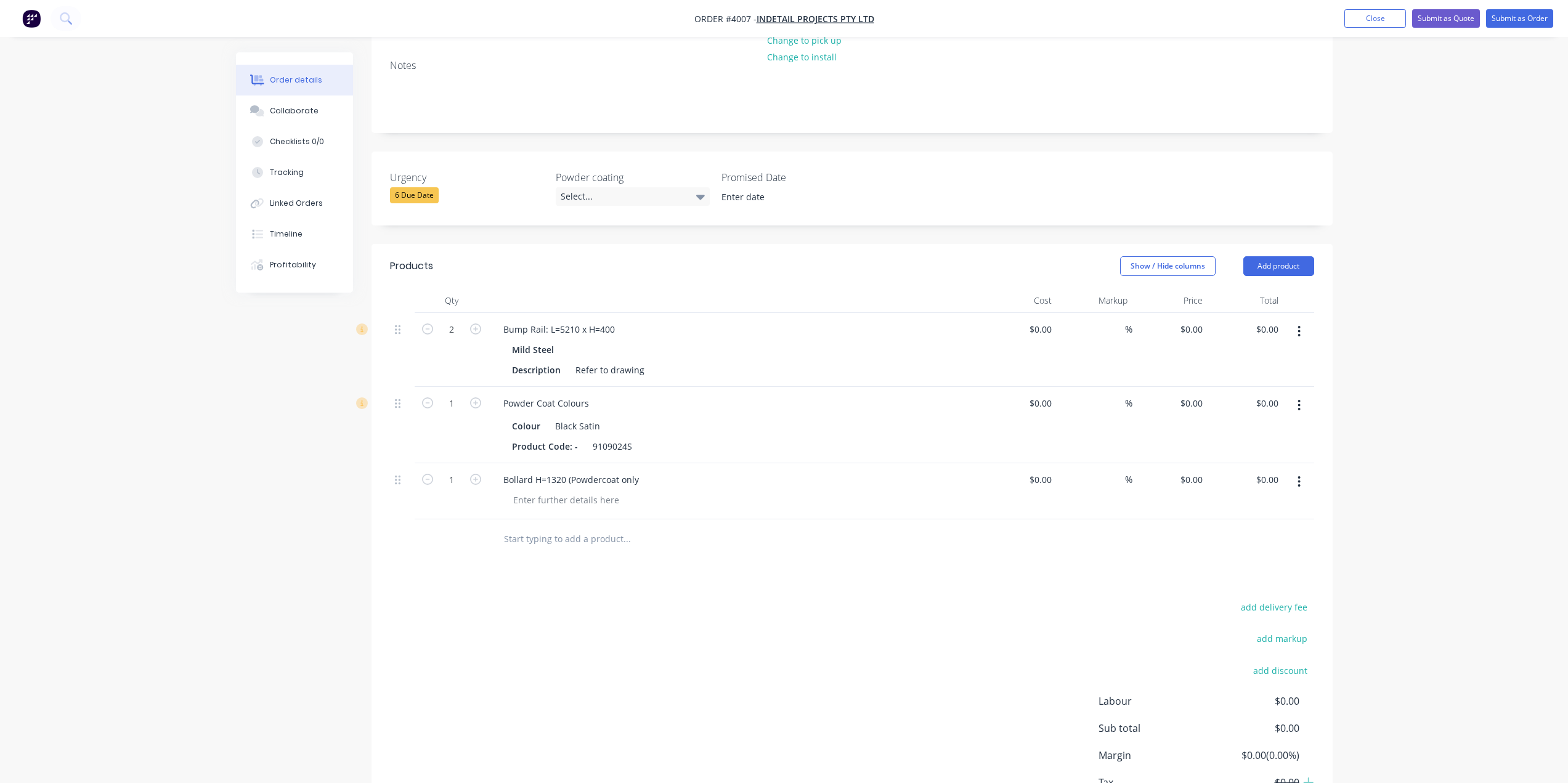
click at [683, 529] on div "Products Show / Hide columns Add product Qty Cost Markup Price Total 2 Bump Rai…" at bounding box center [852, 549] width 961 height 611
click at [641, 471] on div "Bollard H=1320 (Powdercoat only" at bounding box center [571, 479] width 156 height 18
click at [658, 610] on div "add delivery fee add markup add discount Labour $0.00 Sub total $0.00 Margin $0…" at bounding box center [852, 718] width 924 height 238
click at [535, 491] on div at bounding box center [566, 500] width 126 height 18
click at [1293, 471] on button "button" at bounding box center [1299, 482] width 29 height 22
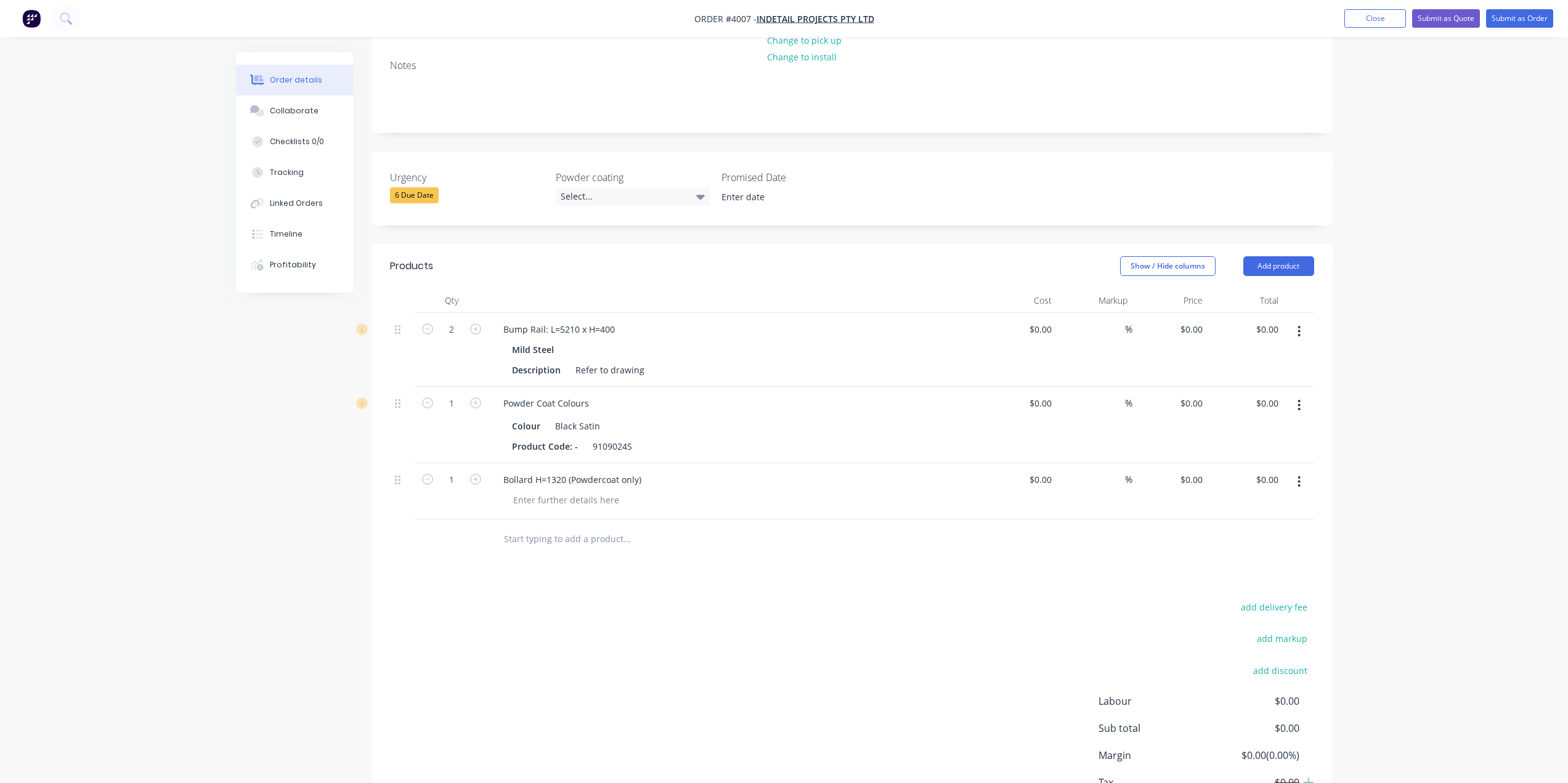
click at [1275, 244] on header "Products Show / Hide columns Add product" at bounding box center [852, 266] width 961 height 44
click at [1276, 256] on button "Add product" at bounding box center [1279, 266] width 71 height 20
click at [1265, 289] on div "Product catalogue" at bounding box center [1256, 297] width 95 height 18
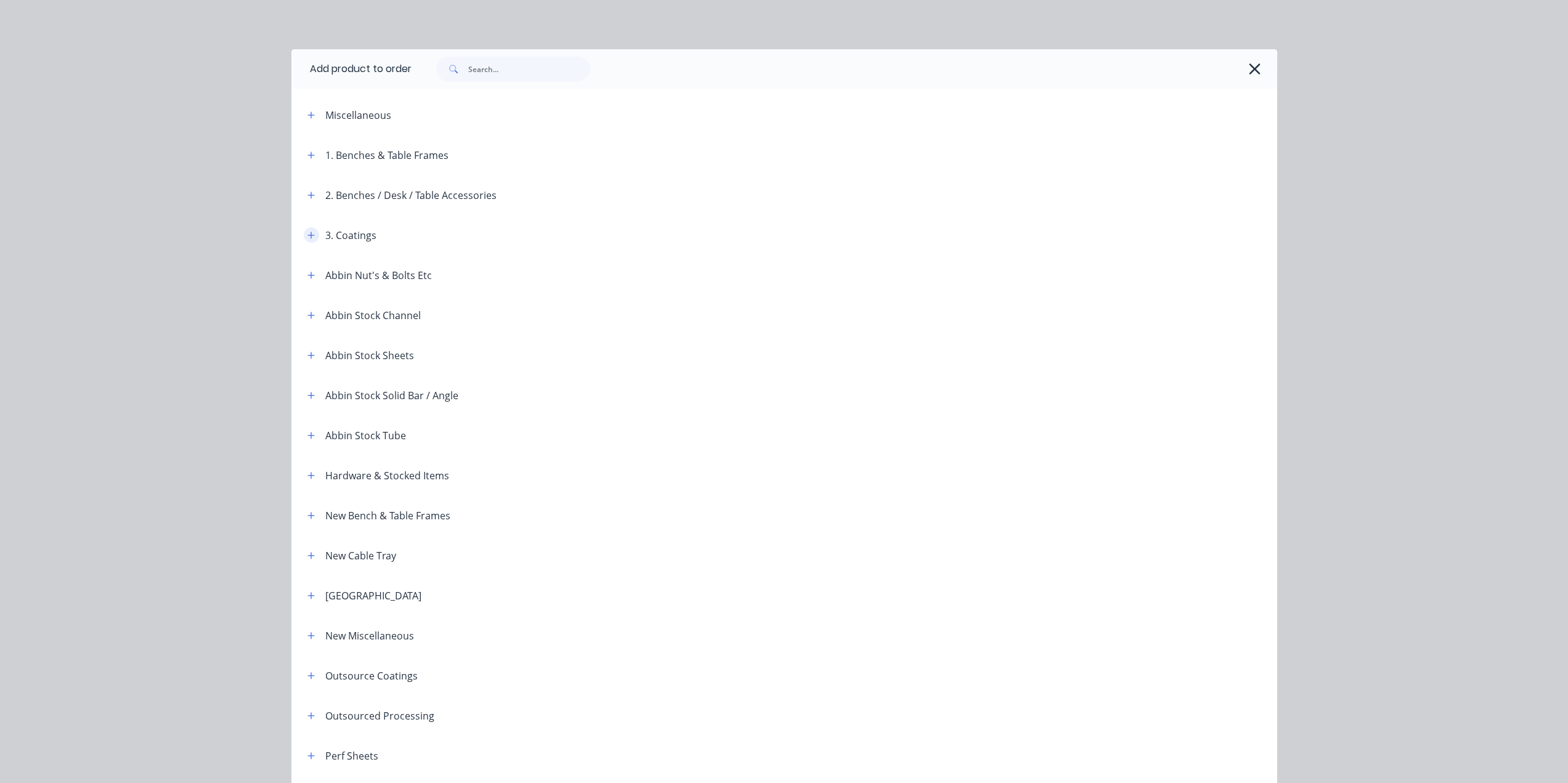
click at [304, 239] on button "button" at bounding box center [311, 235] width 15 height 15
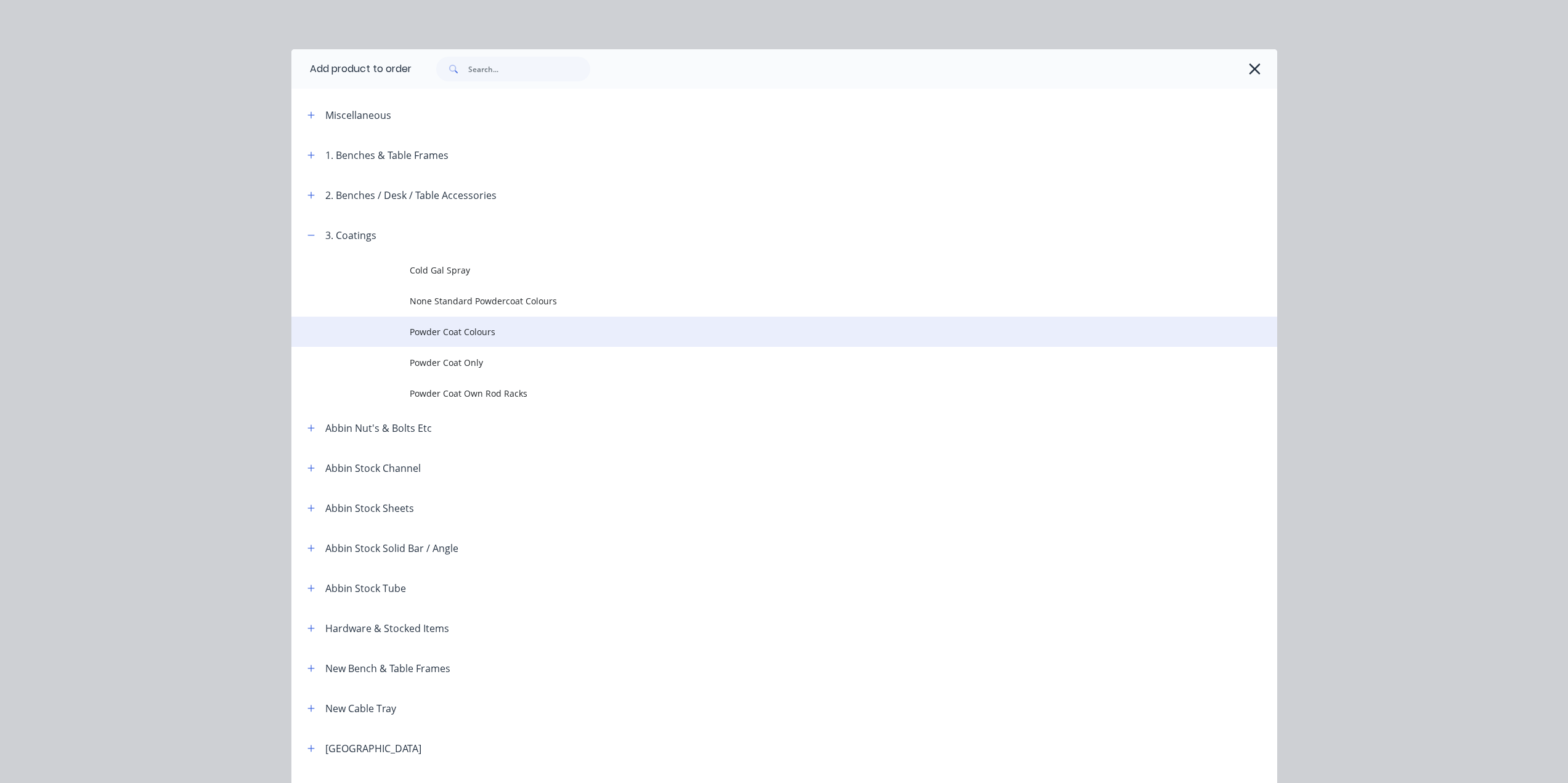
click at [496, 324] on td "Powder Coat Colours" at bounding box center [844, 332] width 867 height 31
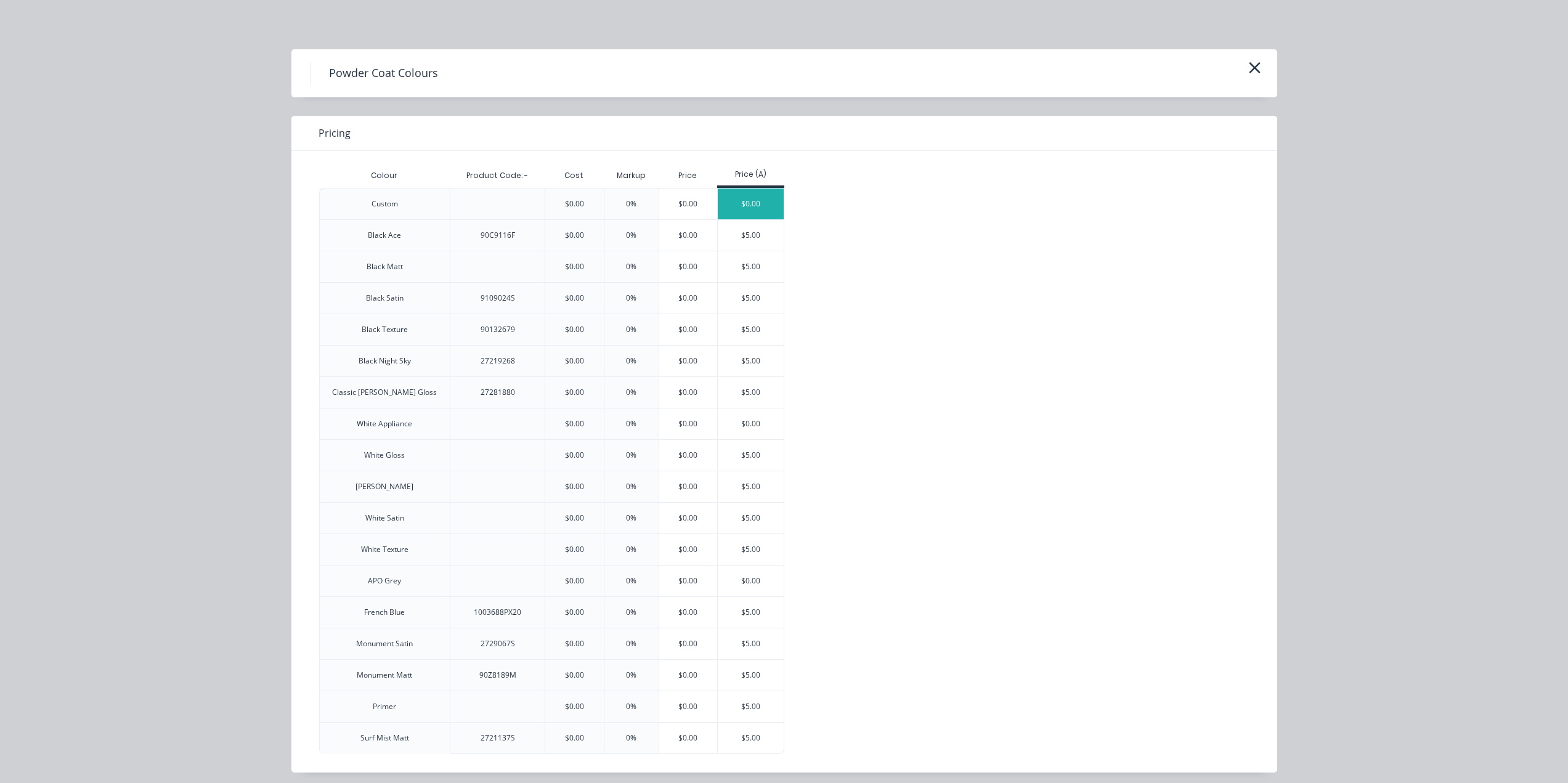
click at [743, 197] on div "$0.00" at bounding box center [751, 204] width 66 height 31
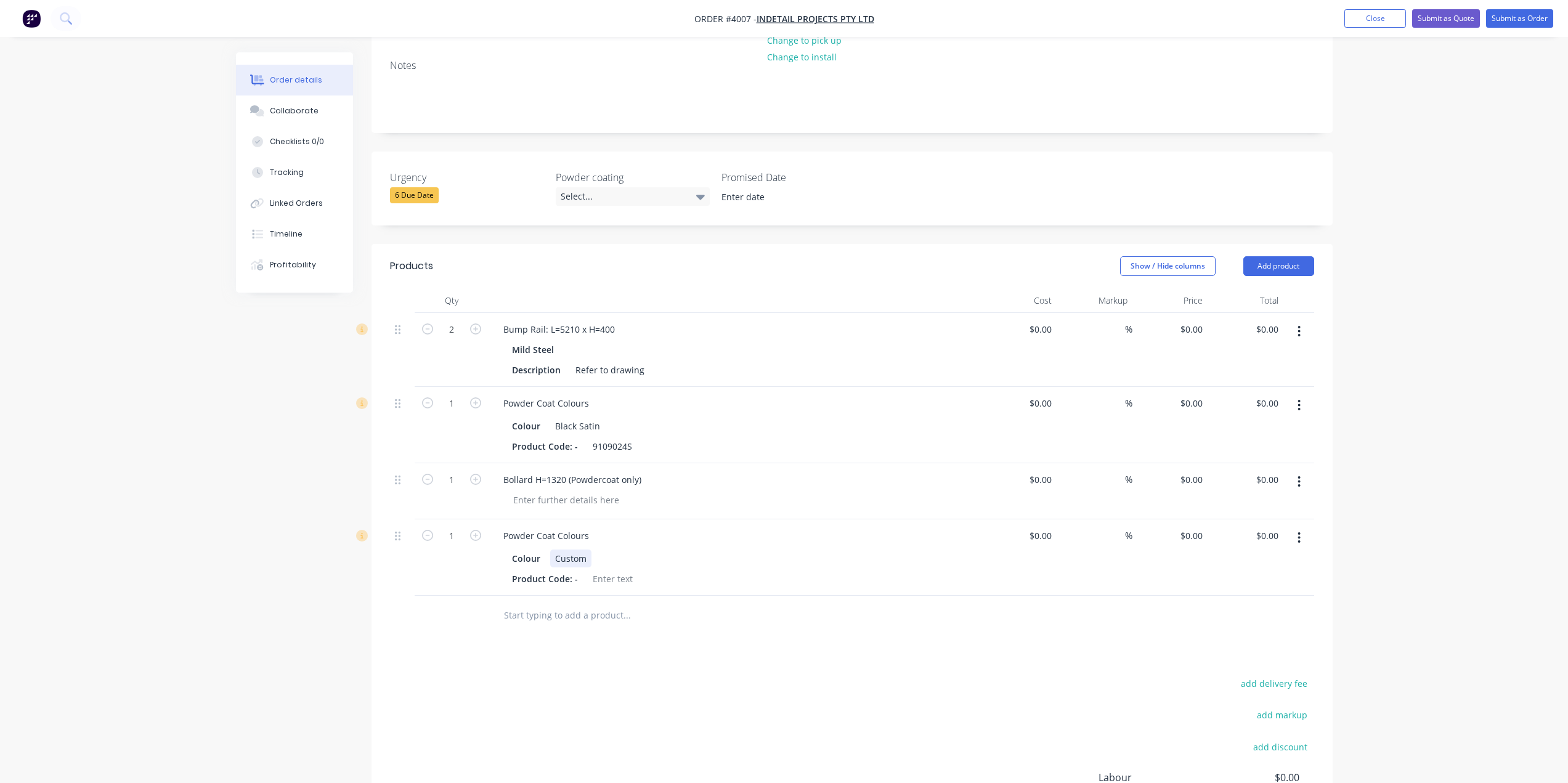
click at [562, 550] on div "Custom" at bounding box center [571, 558] width 42 height 18
copy div "Custom"
paste div
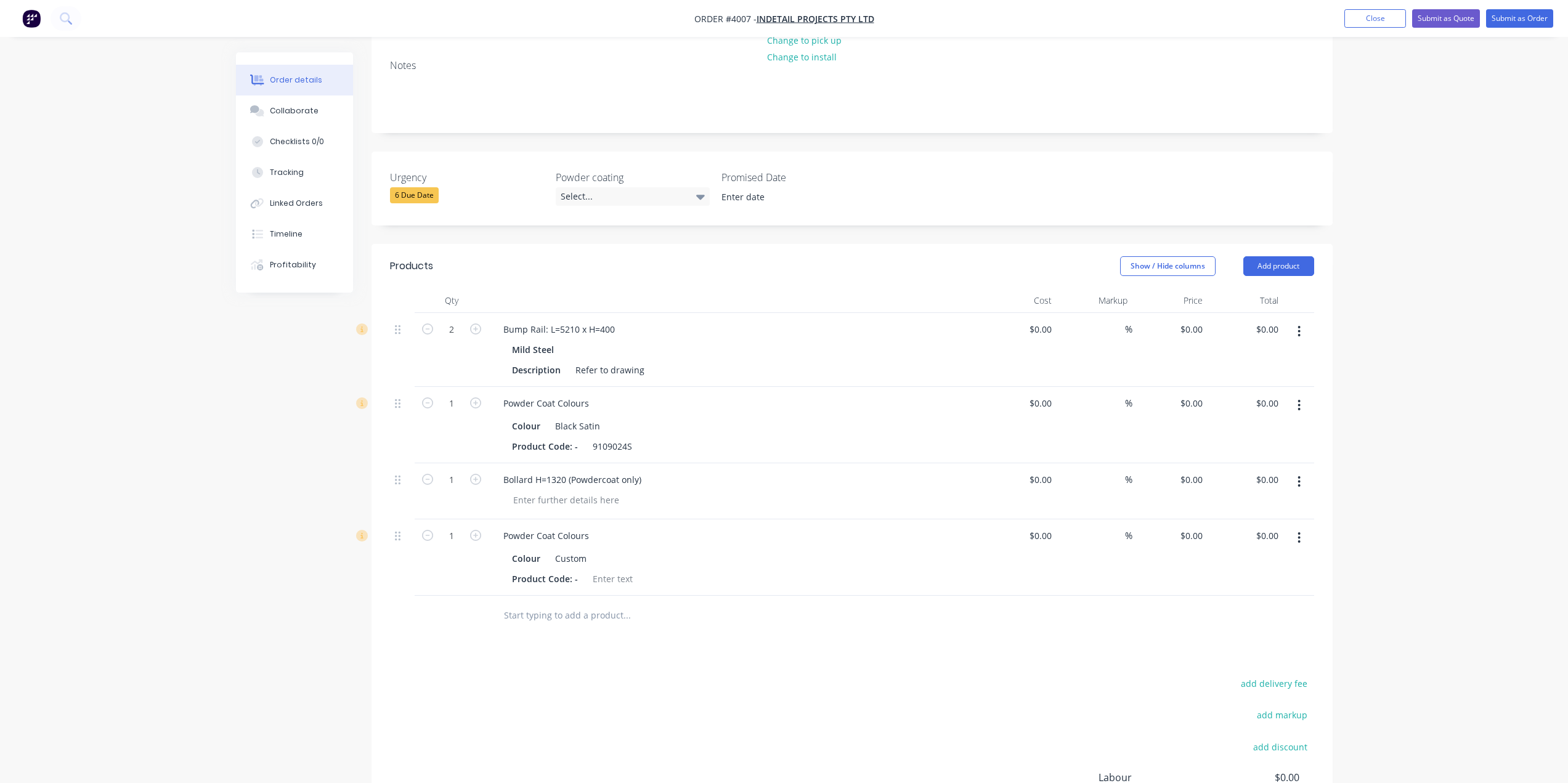
click at [596, 550] on div "Colour Custom" at bounding box center [732, 558] width 451 height 18
click at [575, 550] on div "Custom" at bounding box center [571, 558] width 42 height 18
click at [757, 596] on div at bounding box center [710, 616] width 444 height 40
click at [617, 570] on div at bounding box center [613, 579] width 50 height 18
type input "0.00"
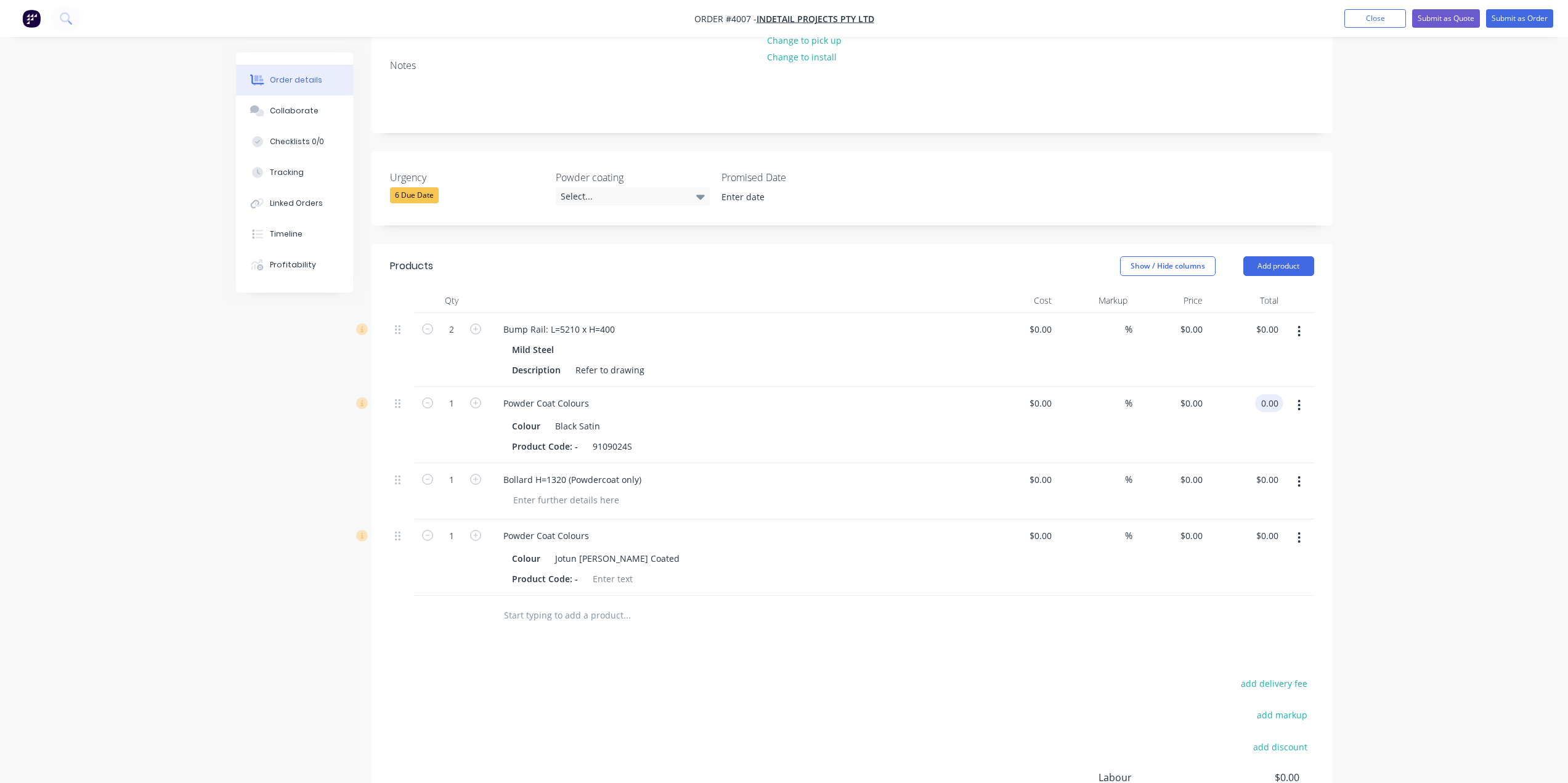
click at [1270, 394] on input "0.00" at bounding box center [1272, 403] width 24 height 18
type input "0.00"
type input "$0.00"
click at [1279, 320] on input "0.00" at bounding box center [1269, 329] width 28 height 18
type input "$0.00"
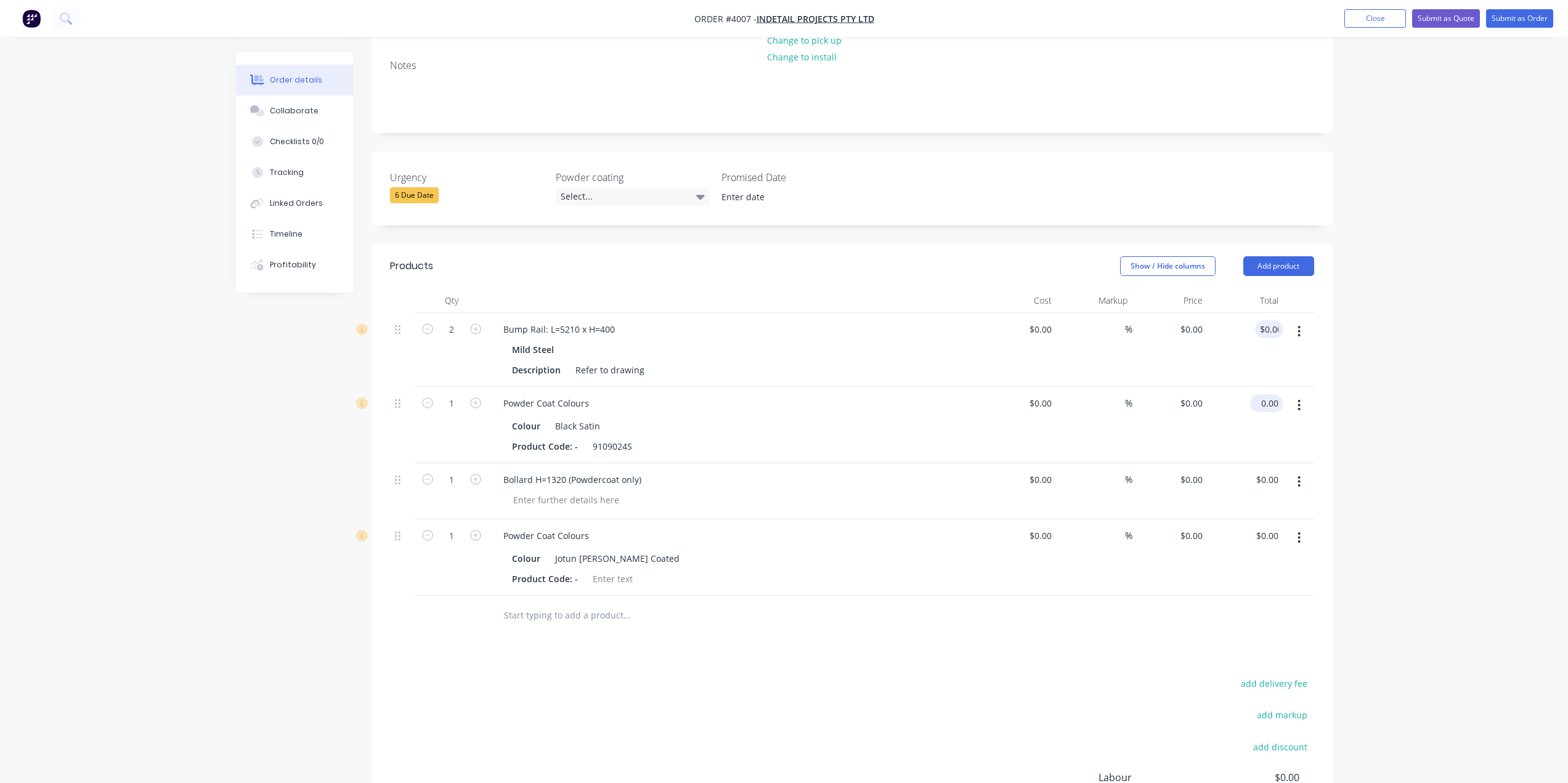
click at [1263, 394] on input "0.00" at bounding box center [1269, 403] width 28 height 18
type input "$0.00"
click at [1269, 471] on input "0.00" at bounding box center [1269, 479] width 28 height 18
type input "$0.00"
type input "0.00"
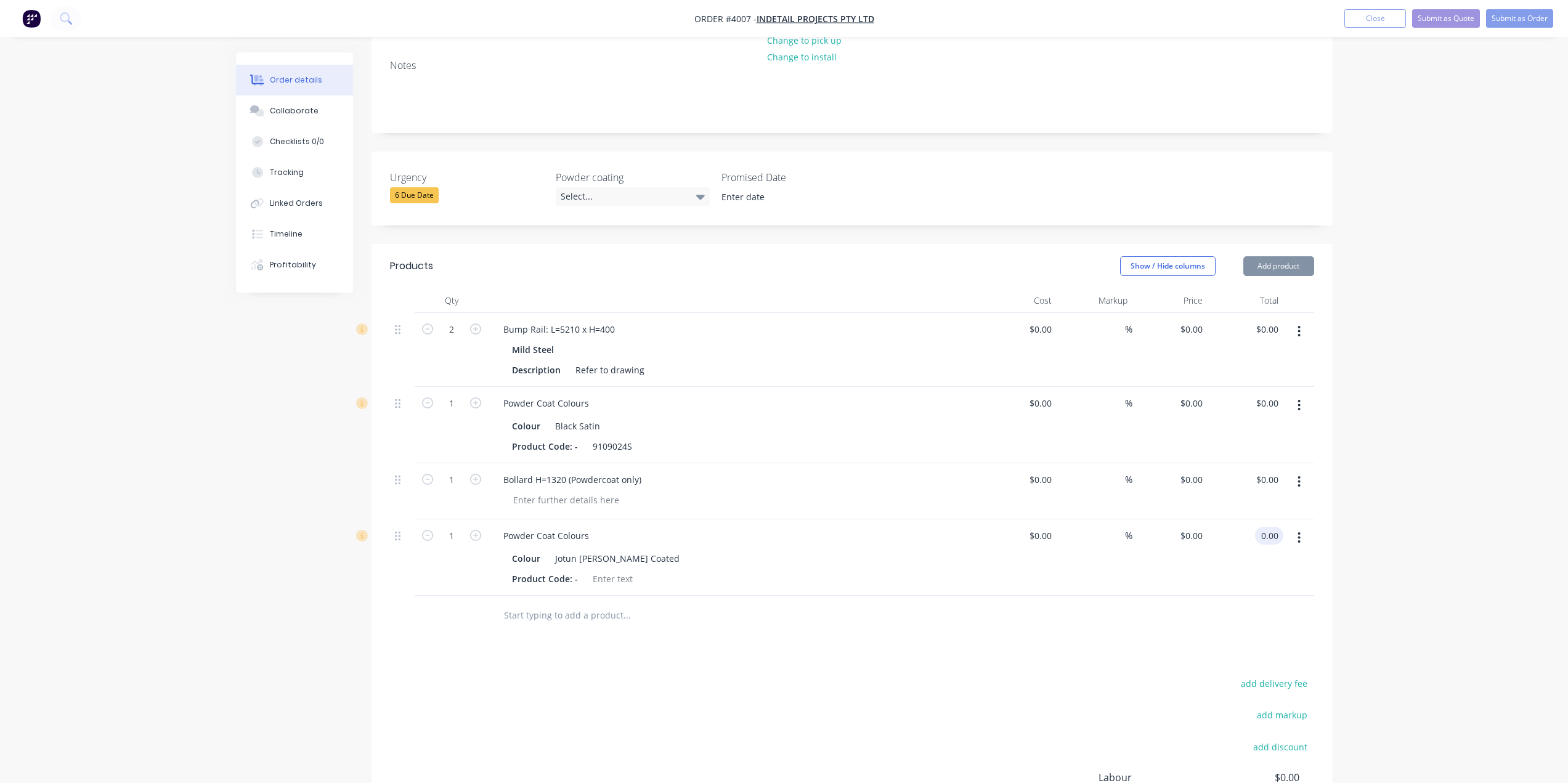
click at [1263, 527] on input "0.00" at bounding box center [1272, 535] width 24 height 18
type input "0"
type input "$0.00"
click at [1180, 519] on div "0 0" at bounding box center [1170, 558] width 76 height 76
type input "0"
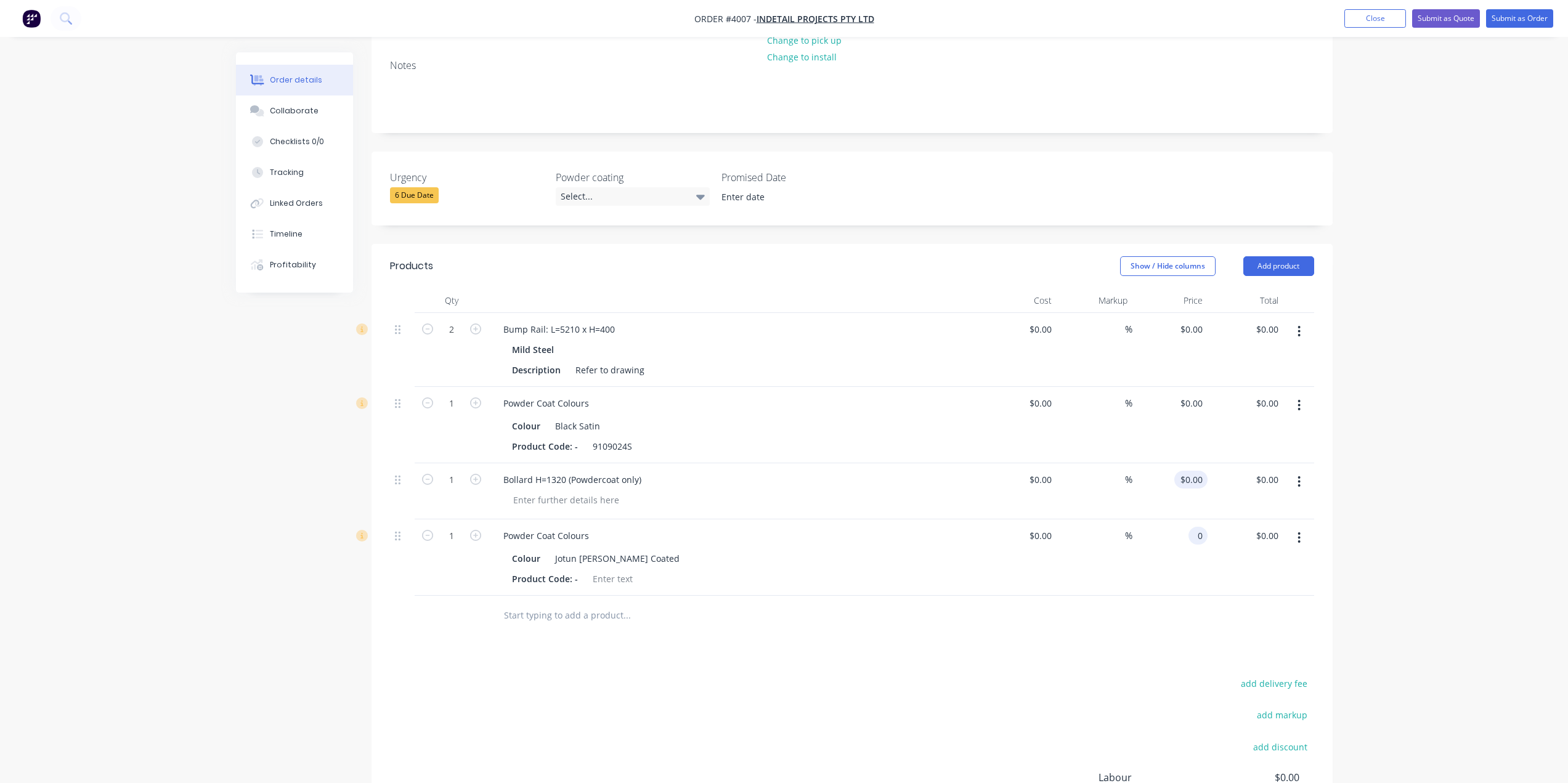
type input "$0.00"
click at [1190, 471] on div "0 $0.00" at bounding box center [1191, 479] width 33 height 18
type input "0"
type input "$0.00"
click at [1182, 387] on div "0 $0.00" at bounding box center [1170, 425] width 76 height 76
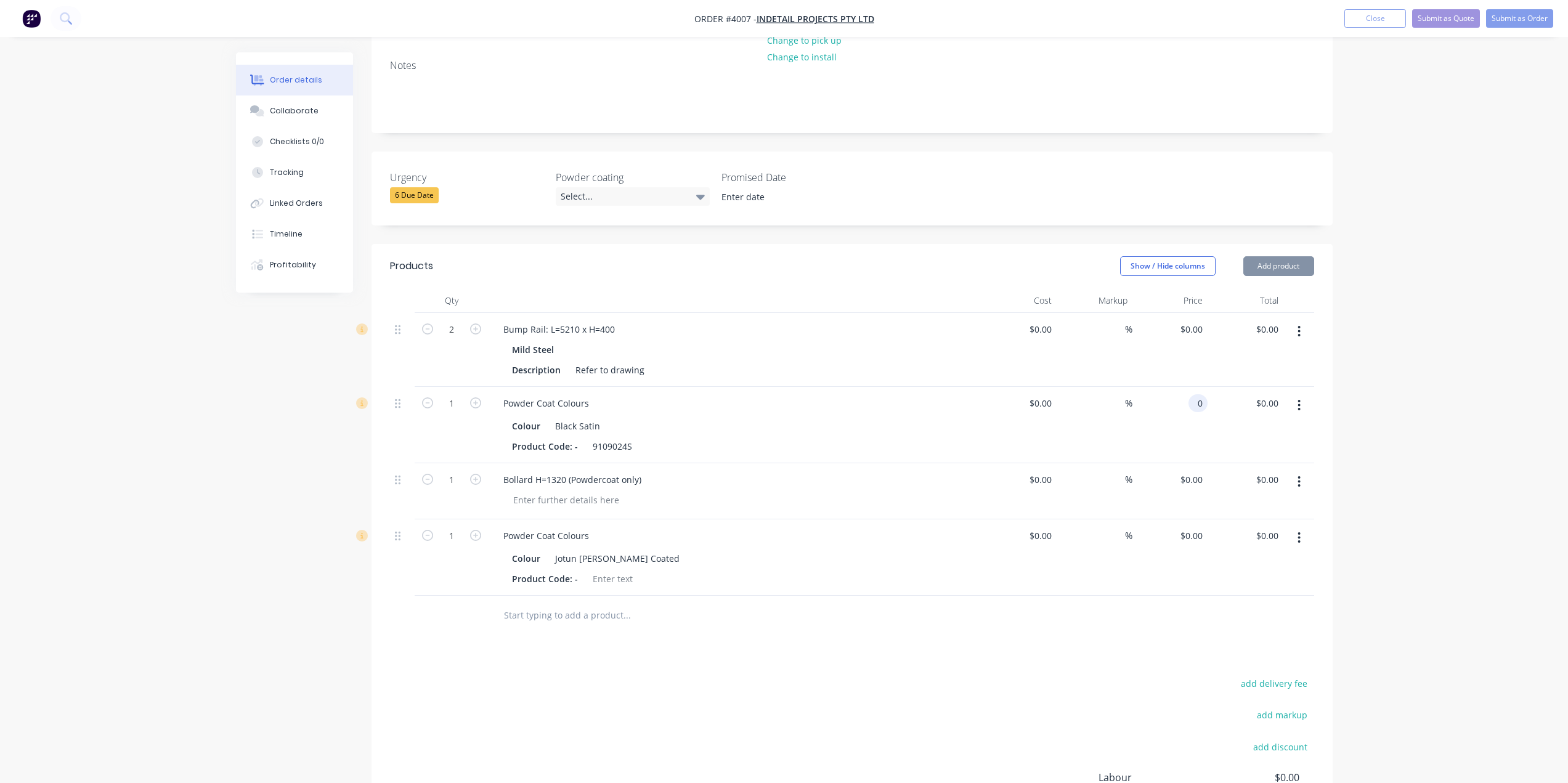
type input "$0.00"
click at [1192, 313] on div "$0.00 $0.00" at bounding box center [1170, 350] width 76 height 74
type input "0"
click at [1188, 313] on div "0 $0.00" at bounding box center [1170, 350] width 76 height 74
type input "0"
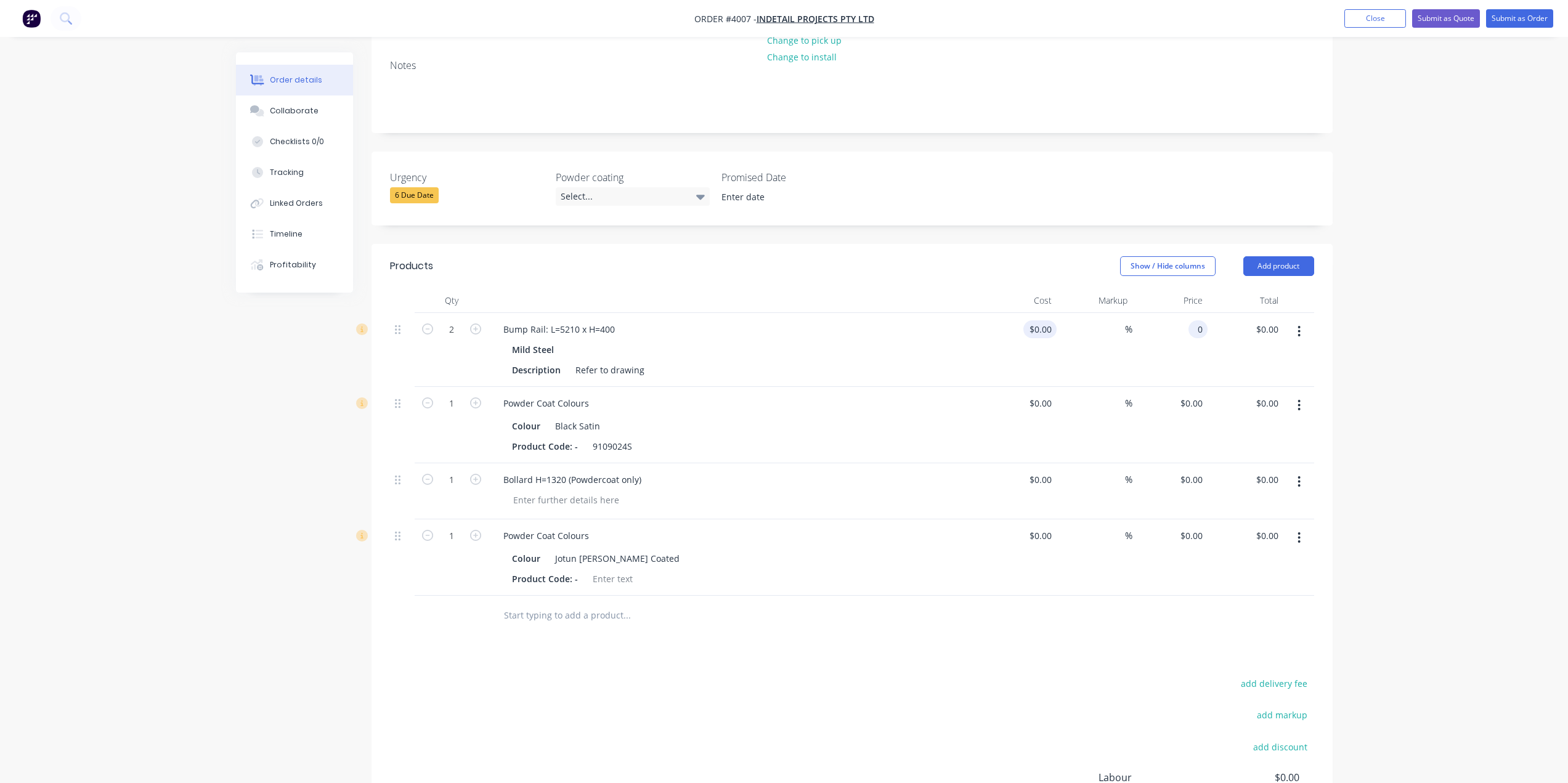
type input "$0.00"
click at [1038, 313] on div "0 $0.00" at bounding box center [1019, 350] width 76 height 74
click at [1130, 322] on span "%" at bounding box center [1128, 330] width 7 height 14
click at [1047, 320] on input "0" at bounding box center [1042, 329] width 28 height 18
type input "$0.00"
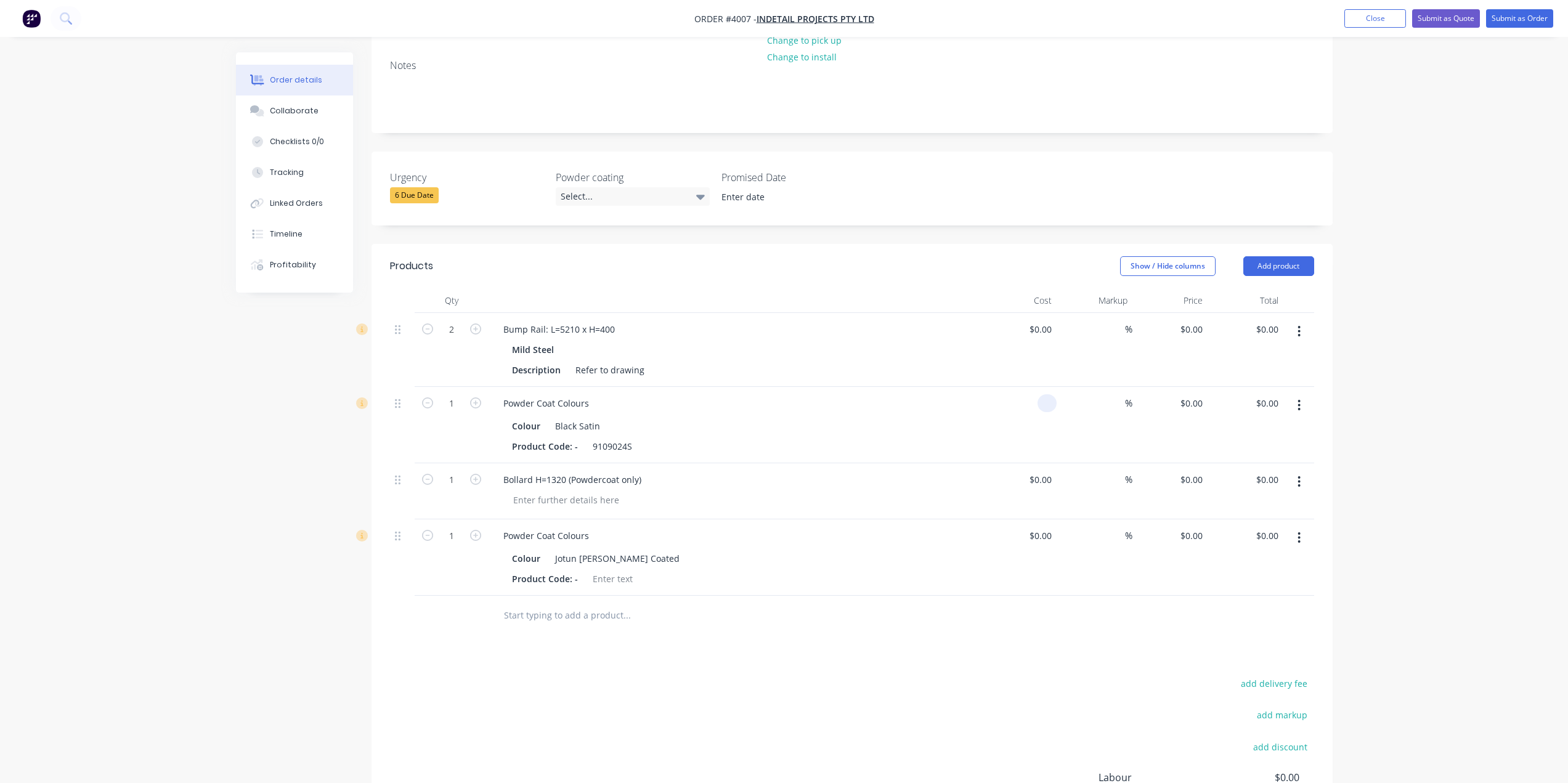
click at [1037, 387] on div at bounding box center [1019, 425] width 76 height 76
type input "$0.00"
click at [1047, 471] on input at bounding box center [1042, 479] width 28 height 18
type input "$0.00"
click at [1032, 519] on div at bounding box center [1019, 558] width 76 height 76
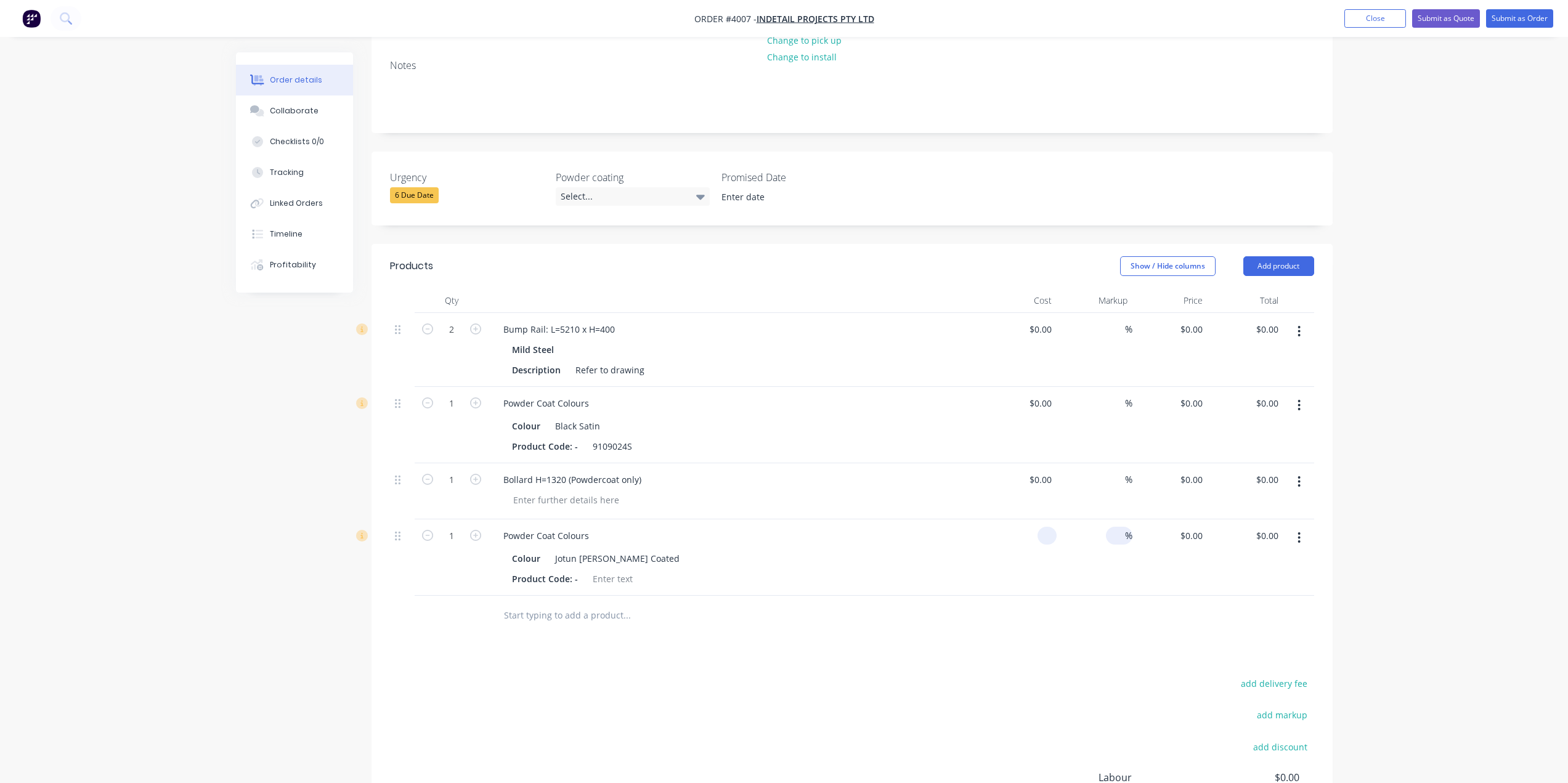
type input "$0.00"
click at [1122, 527] on input at bounding box center [1118, 535] width 15 height 18
click at [1184, 519] on div "0 0" at bounding box center [1170, 558] width 76 height 76
type input "$0.00"
type input "0.00"
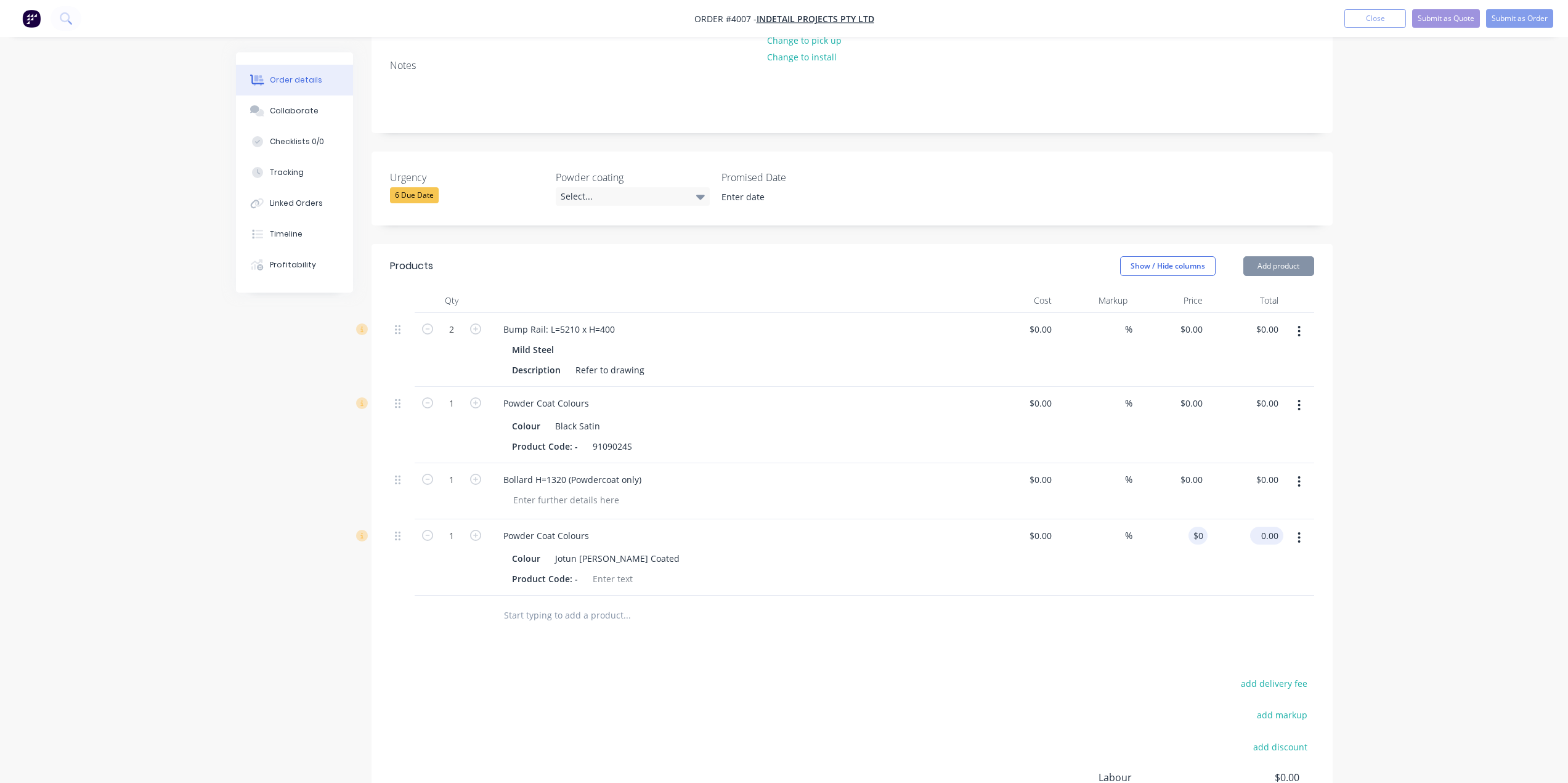
click at [1258, 527] on div "0.00 $0.00" at bounding box center [1267, 535] width 33 height 18
type input "0.00"
type input "$0.00"
click at [1262, 471] on input "0.00" at bounding box center [1269, 479] width 28 height 18
type input "0"
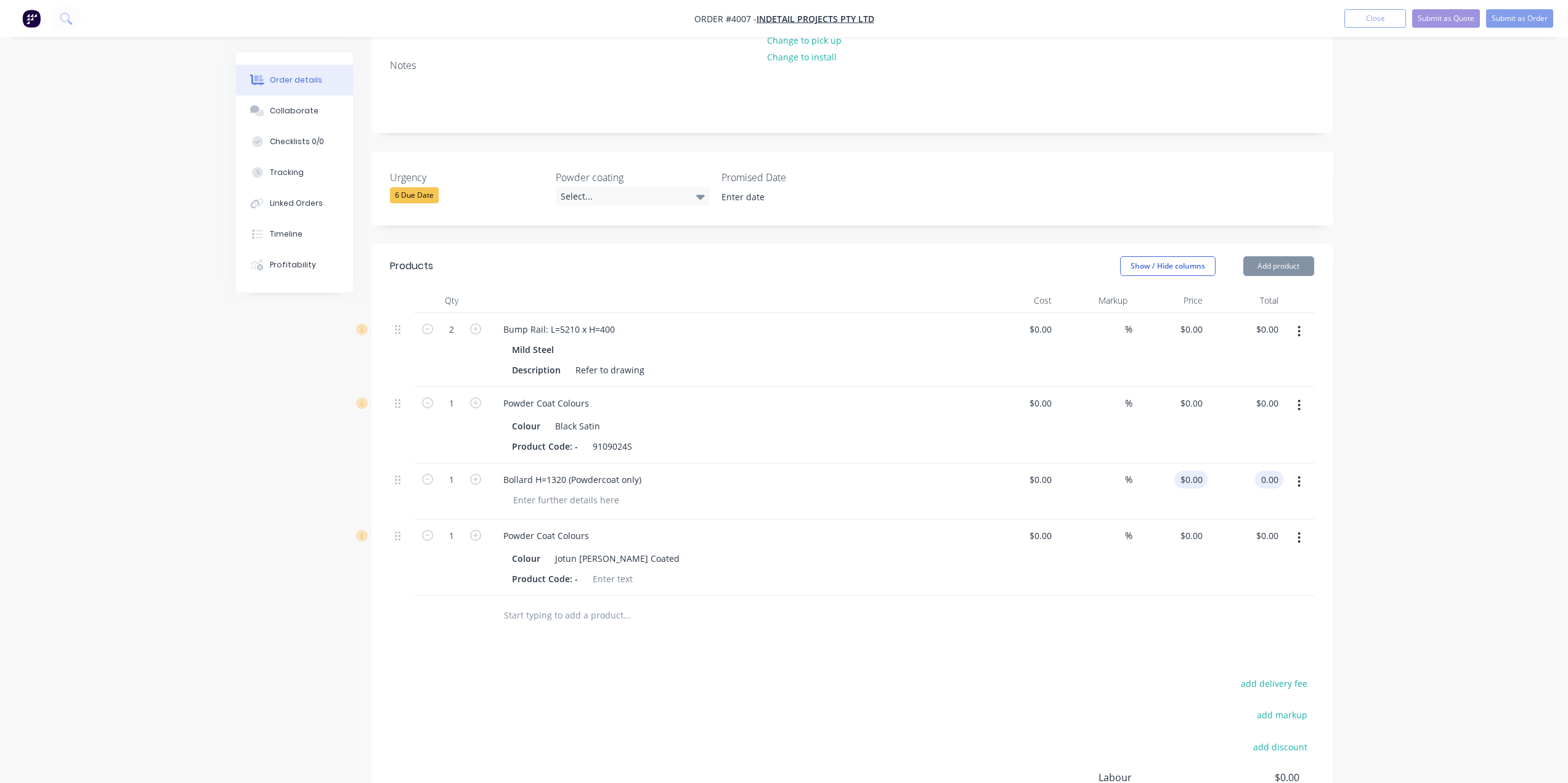
type input "$0.00"
click at [1190, 471] on div "0 $0.00" at bounding box center [1191, 479] width 33 height 18
type input "0"
type input "$0.00"
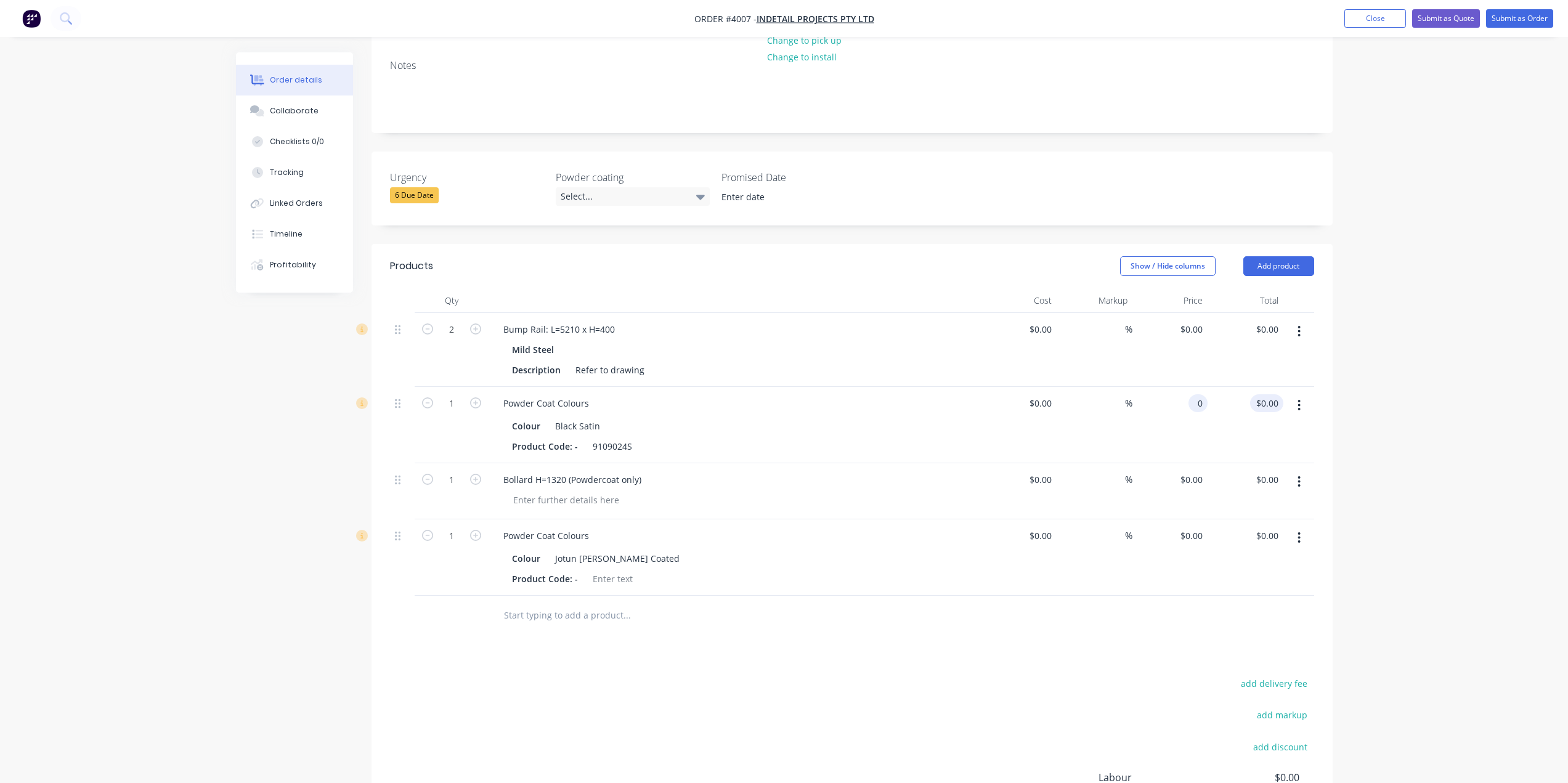
type input "0.00"
click at [1280, 394] on input "0.00" at bounding box center [1269, 403] width 28 height 18
type input "0.00"
type input "$0.00"
click at [1261, 320] on div "0.00 $0.00" at bounding box center [1269, 329] width 28 height 18
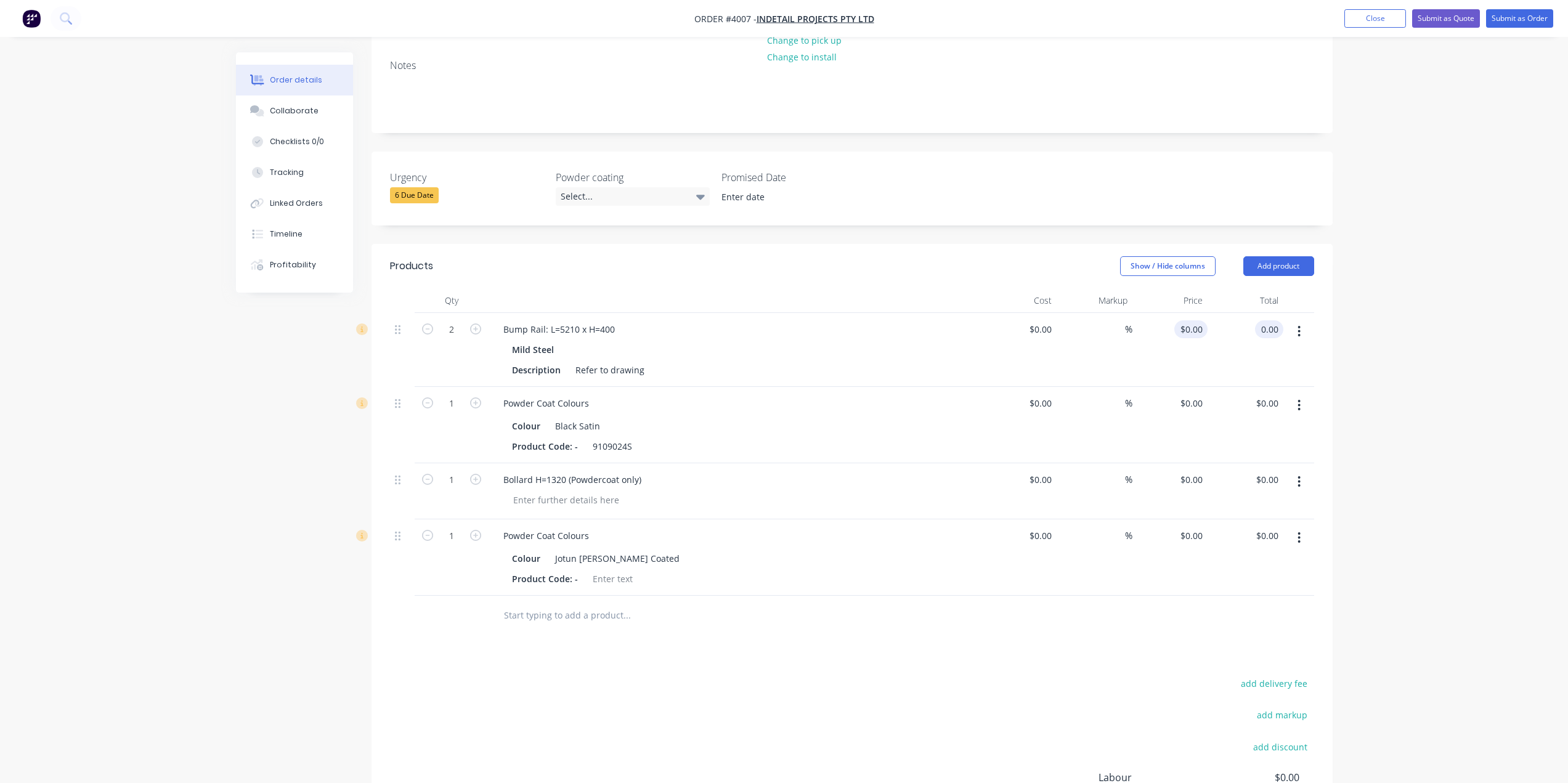
type input "0"
type input "$0.00"
click at [1207, 320] on input "0" at bounding box center [1201, 329] width 15 height 18
type input "$0.00"
click at [1275, 519] on div "$0.00 $0.00" at bounding box center [1245, 558] width 76 height 76
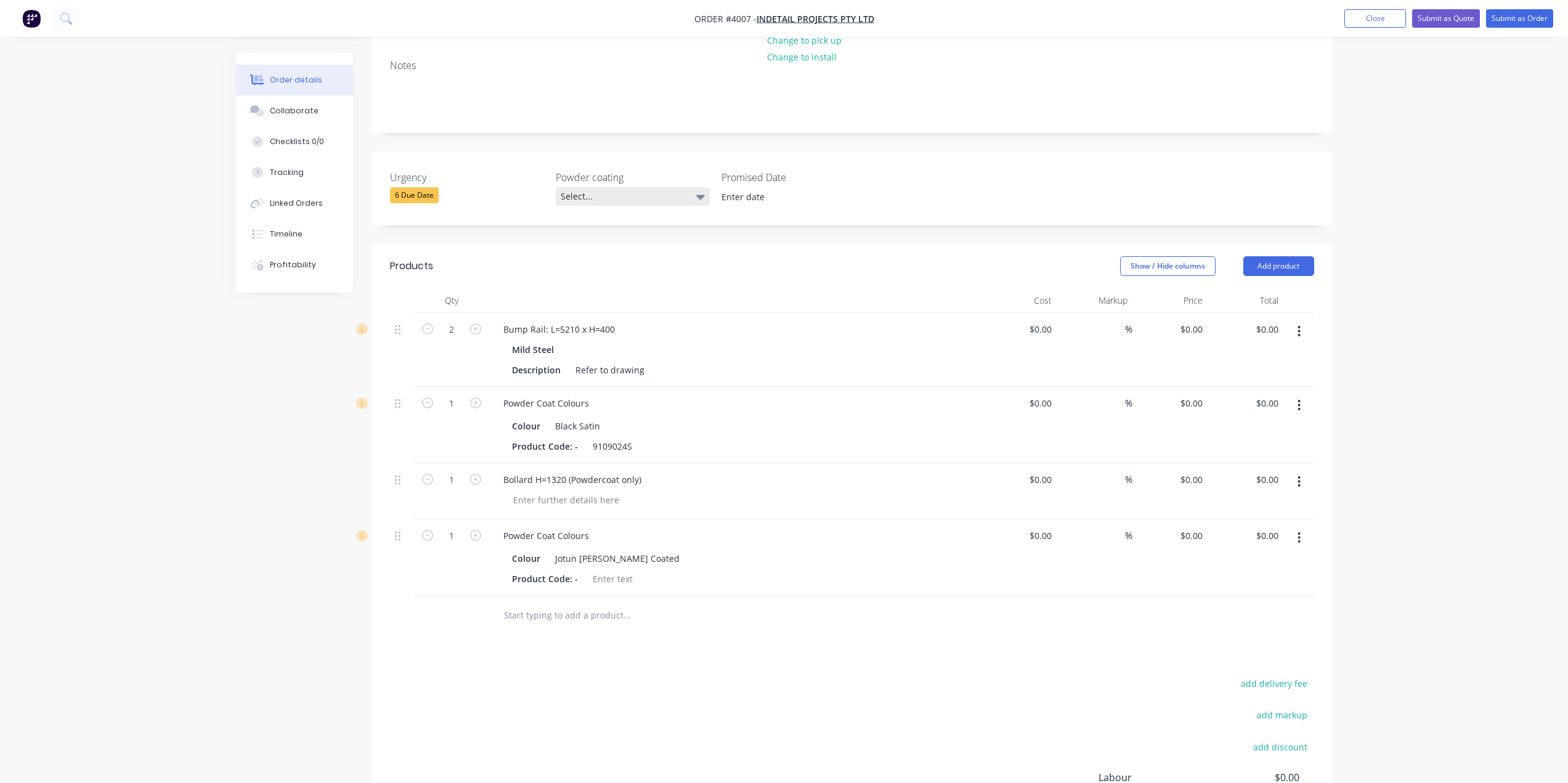
click at [698, 190] on icon at bounding box center [700, 196] width 9 height 14
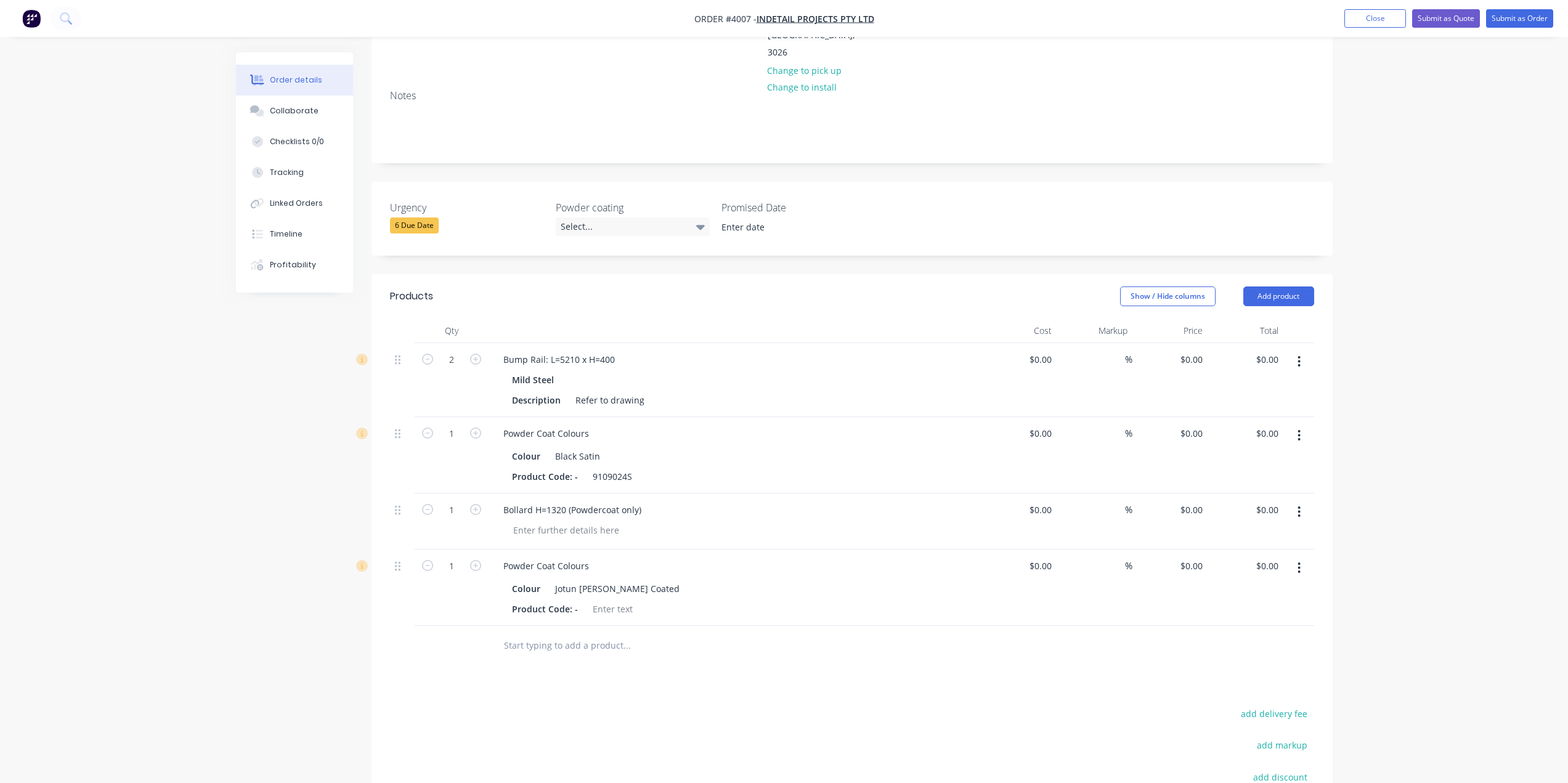
scroll to position [123, 0]
